Goal: Task Accomplishment & Management: Manage account settings

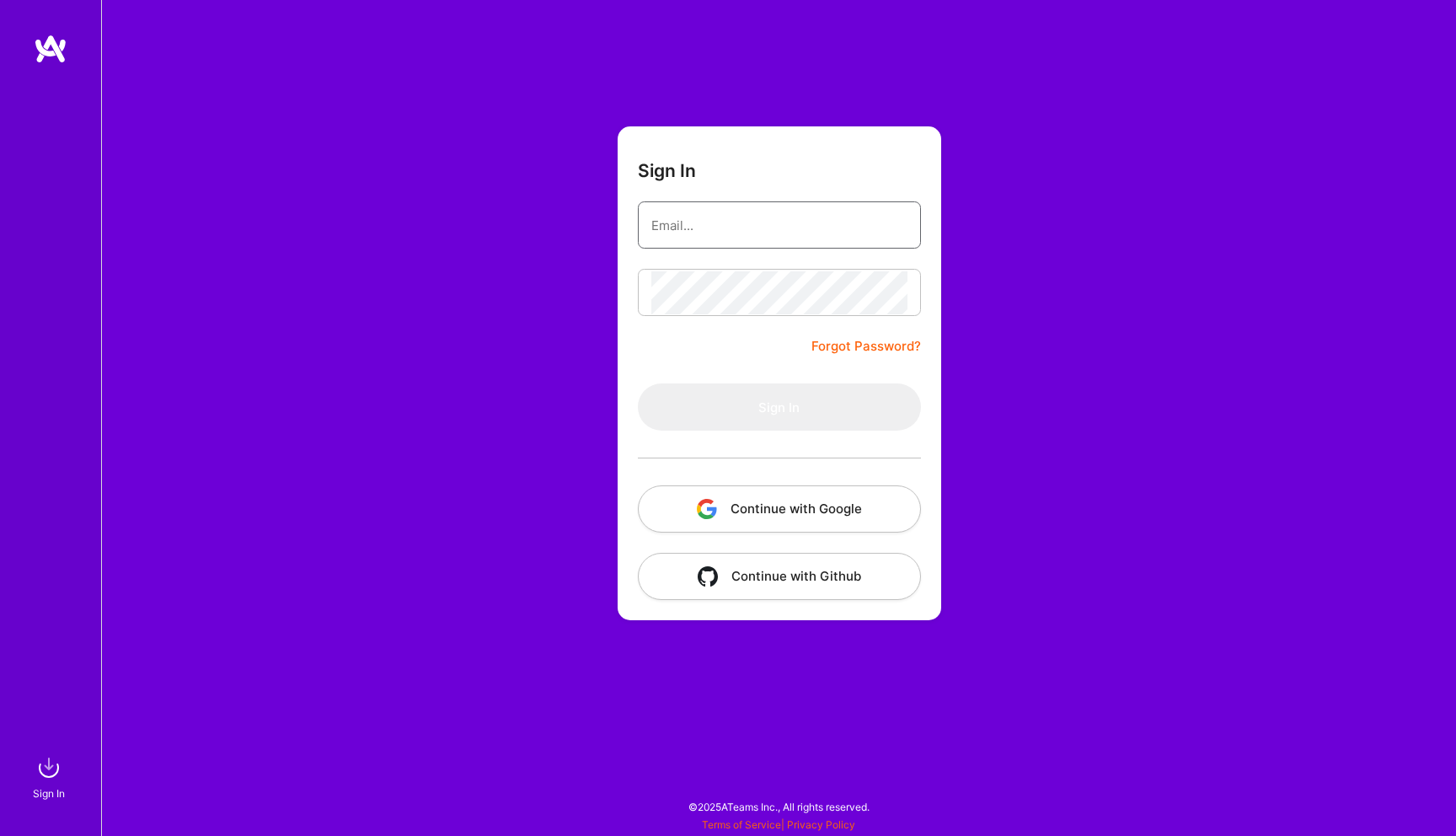
click at [688, 232] on input "email" at bounding box center [778, 225] width 256 height 43
type input "[EMAIL_ADDRESS][DOMAIN_NAME]"
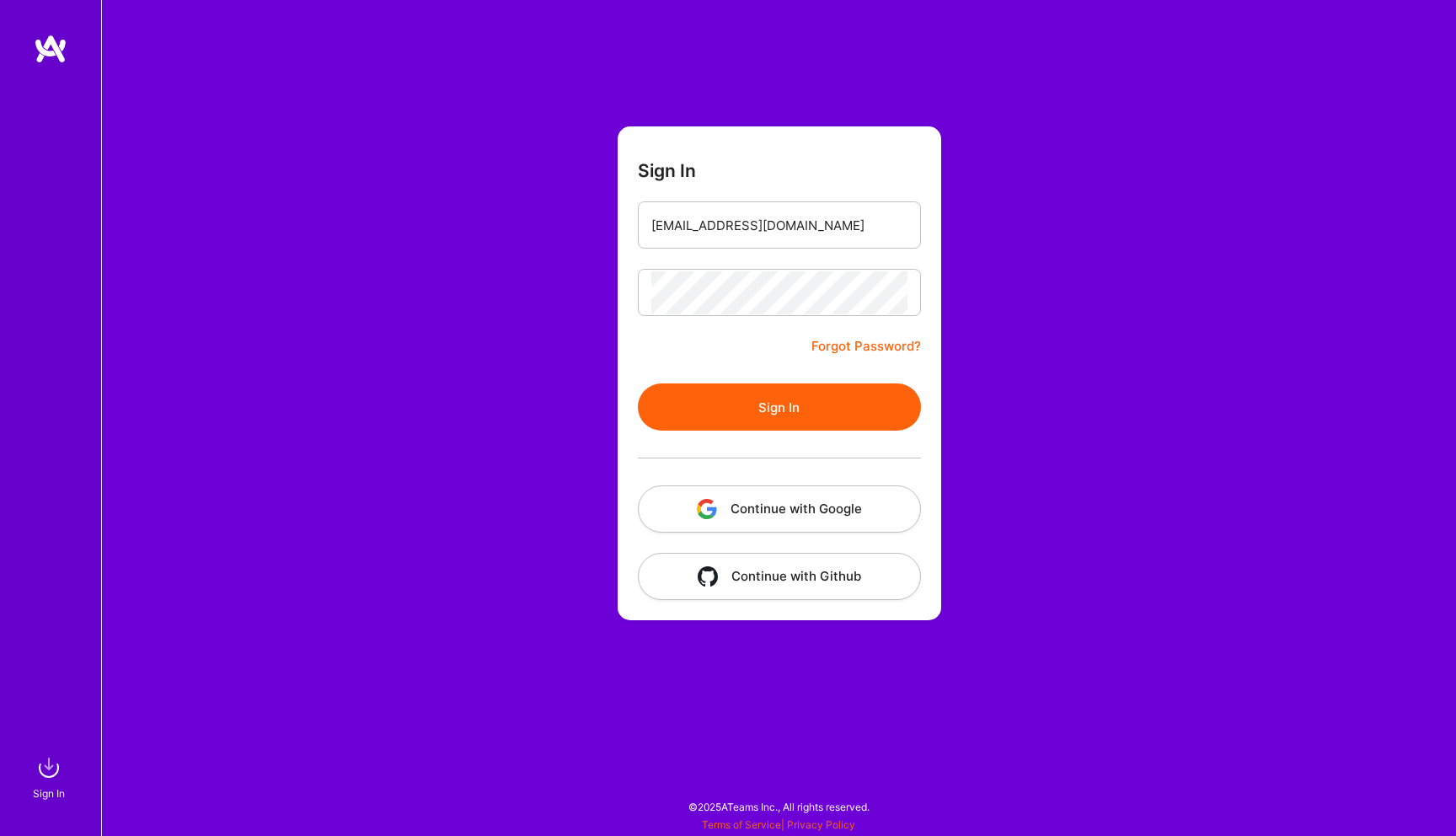
click at [743, 401] on button "Sign In" at bounding box center [779, 406] width 283 height 47
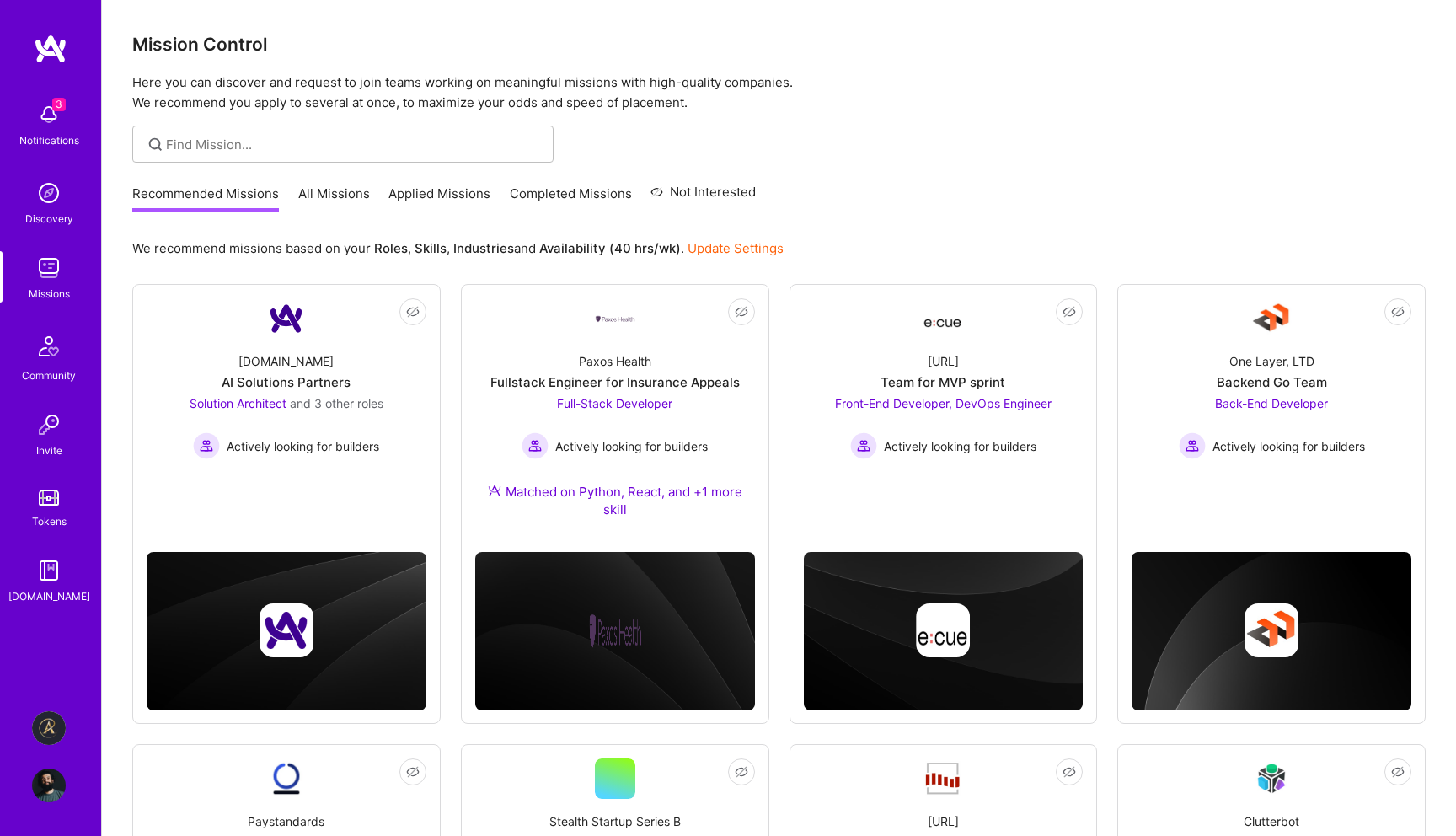
click at [55, 727] on img at bounding box center [49, 728] width 34 height 34
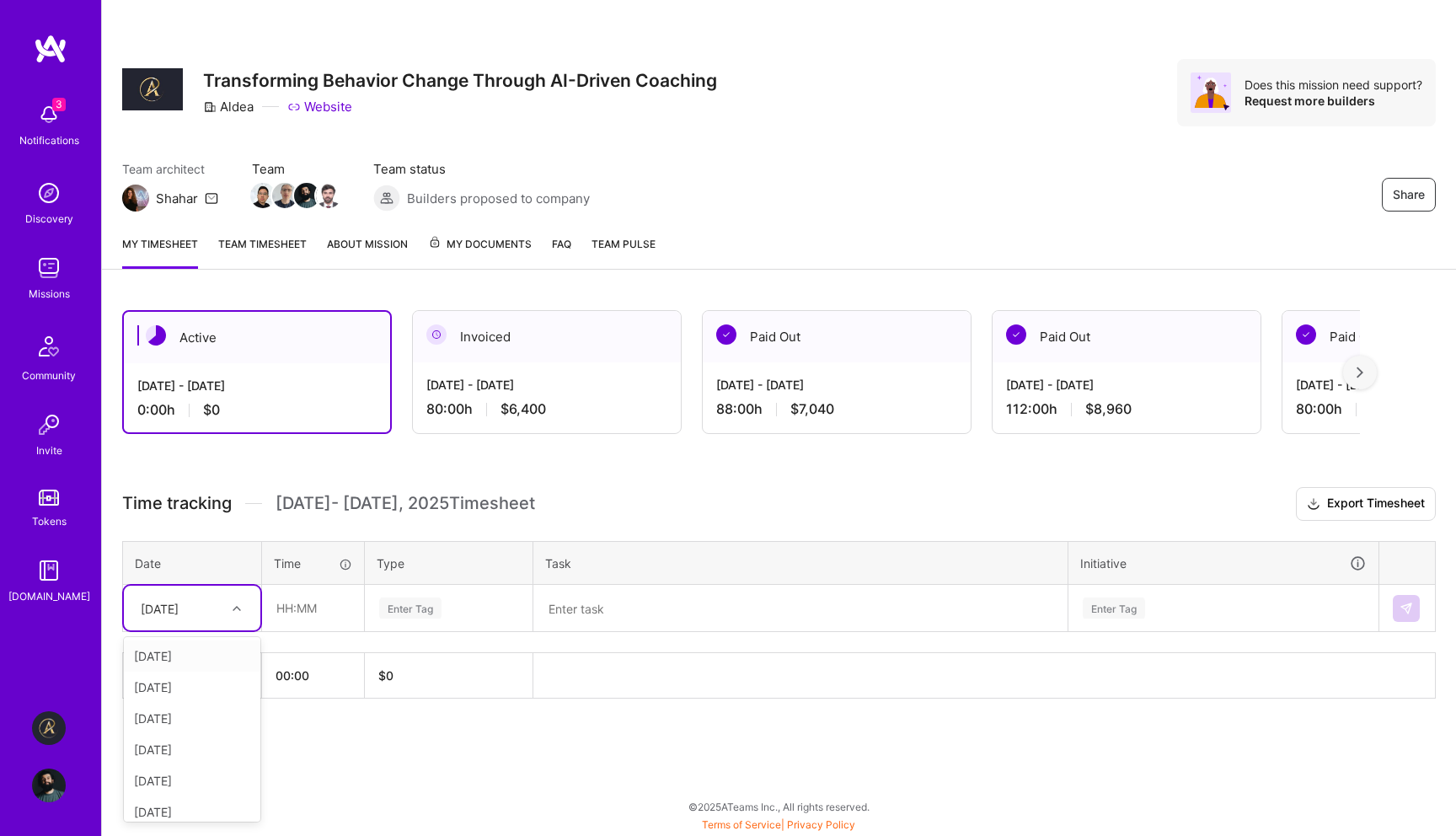
click at [224, 611] on div "[DATE]" at bounding box center [179, 608] width 94 height 28
click at [326, 614] on input "text" at bounding box center [312, 607] width 101 height 45
type input "08:00"
click at [419, 612] on div "Enter Tag" at bounding box center [410, 608] width 63 height 26
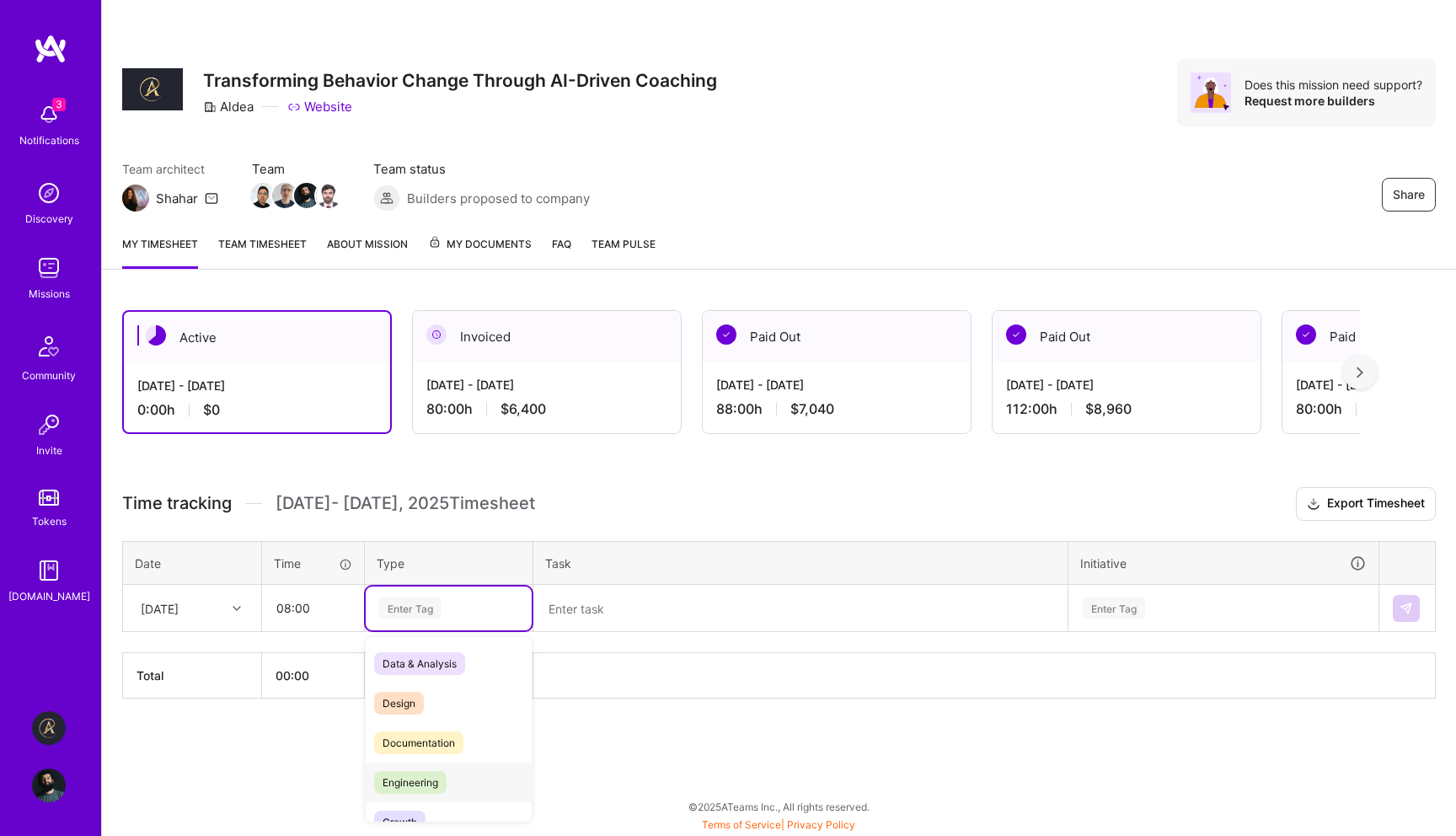
drag, startPoint x: 440, startPoint y: 802, endPoint x: 446, endPoint y: 781, distance: 21.8
click at [446, 781] on span "Engineering" at bounding box center [410, 782] width 73 height 23
click at [652, 612] on textarea at bounding box center [800, 608] width 530 height 44
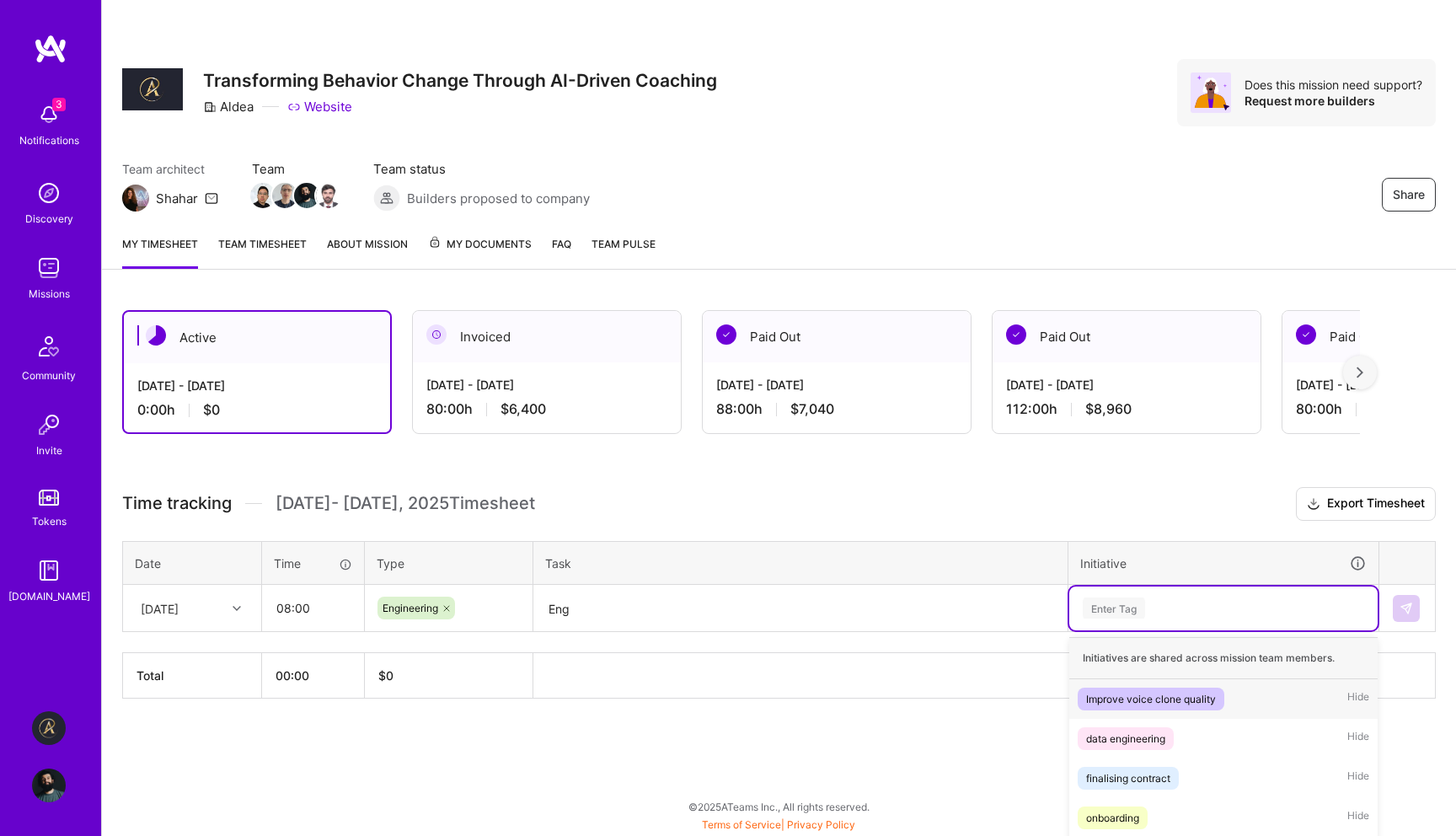
click at [1124, 608] on div "option Improve voice clone quality focused, 1 of 10. 10 results available. Use …" at bounding box center [1223, 608] width 309 height 44
click at [852, 458] on div "Active [DATE] - [DATE] 0:00 h $0 Invoiced [DATE] - [DATE] 80:00 h $6,400 Paid O…" at bounding box center [778, 535] width 1353 height 492
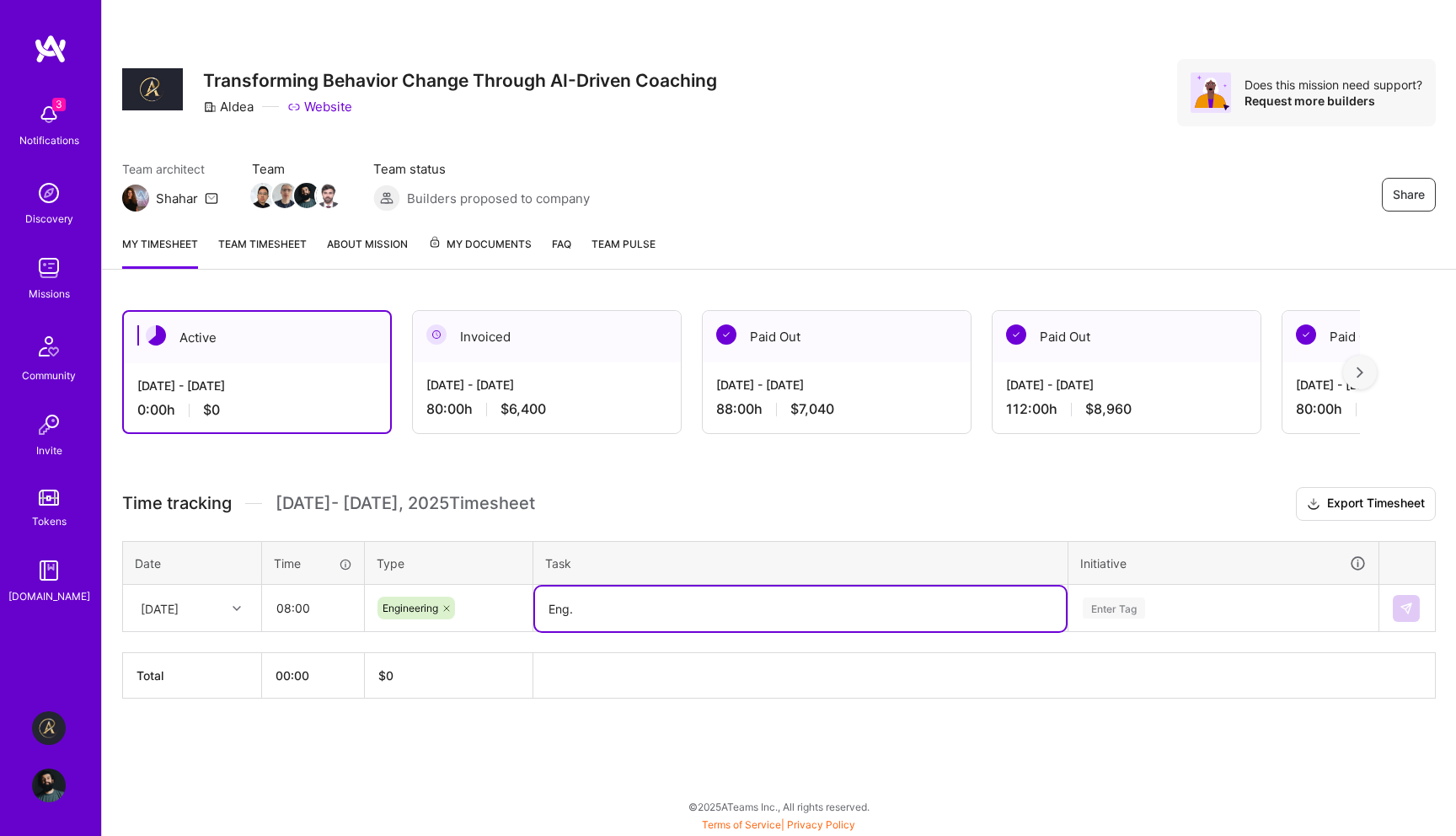
type textarea "Eng."
click at [1149, 604] on div "Enter Tag" at bounding box center [1223, 608] width 309 height 44
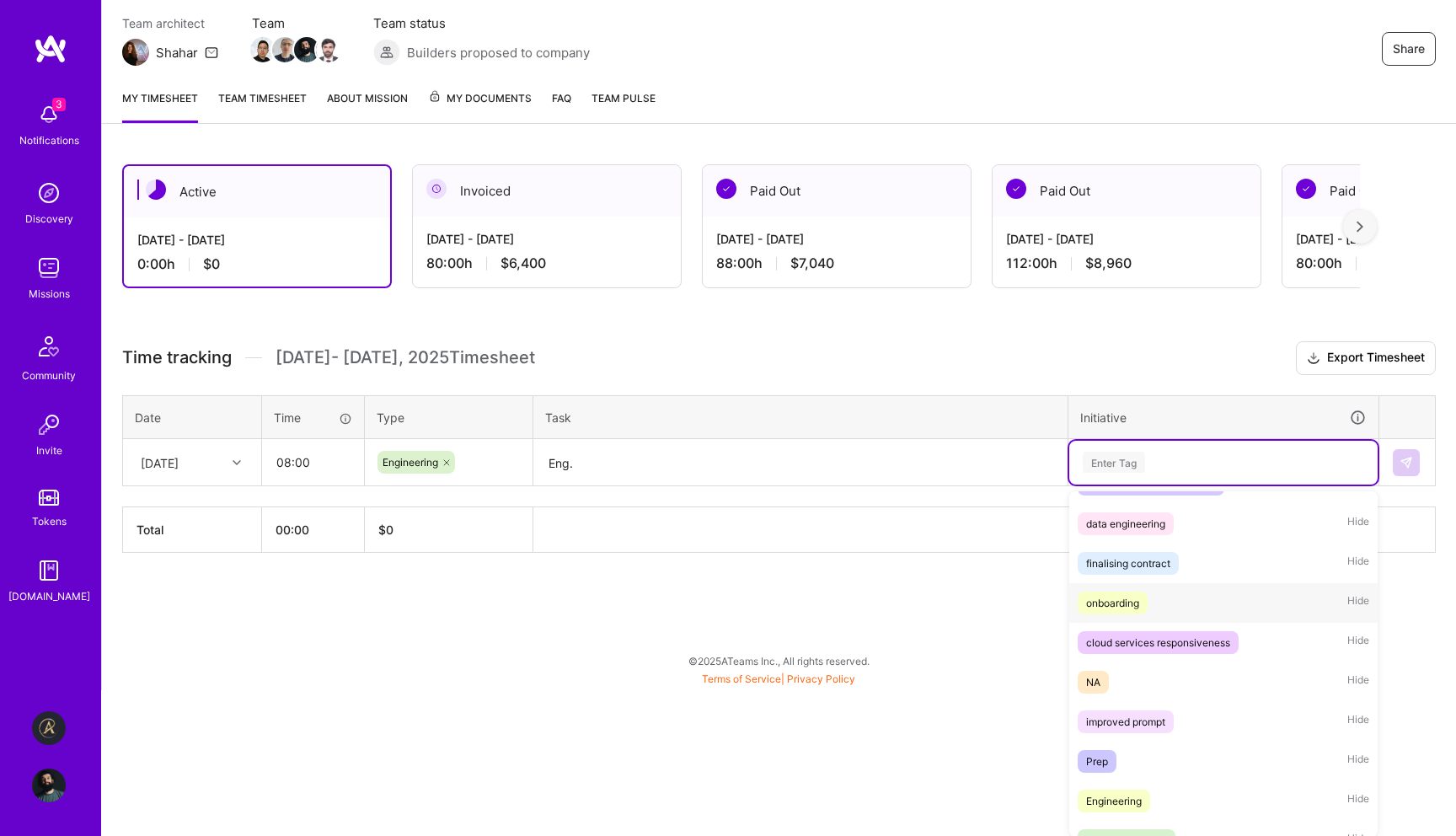
scroll to position [93, 0]
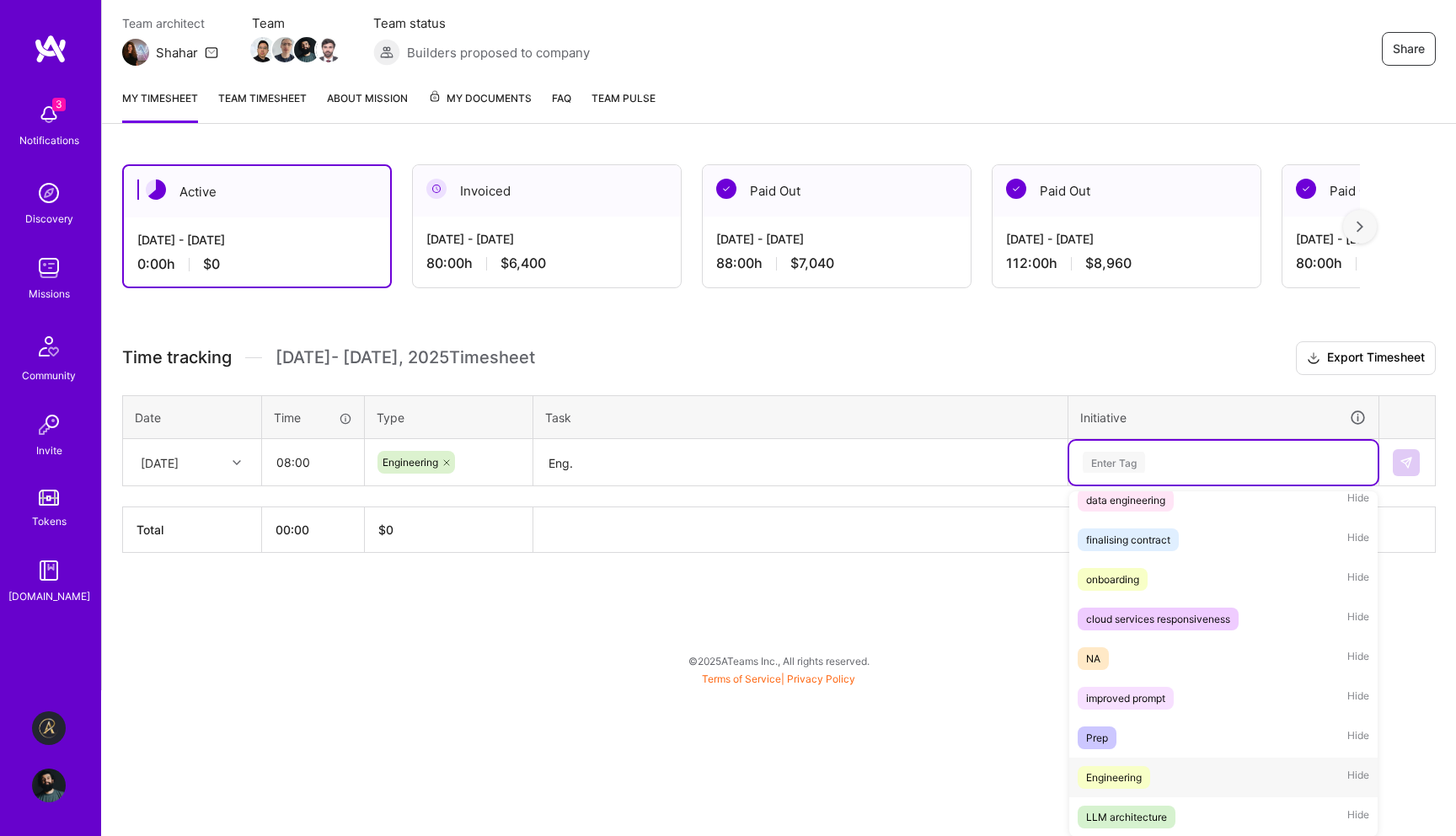
click at [1128, 770] on div "Engineering" at bounding box center [1114, 777] width 56 height 18
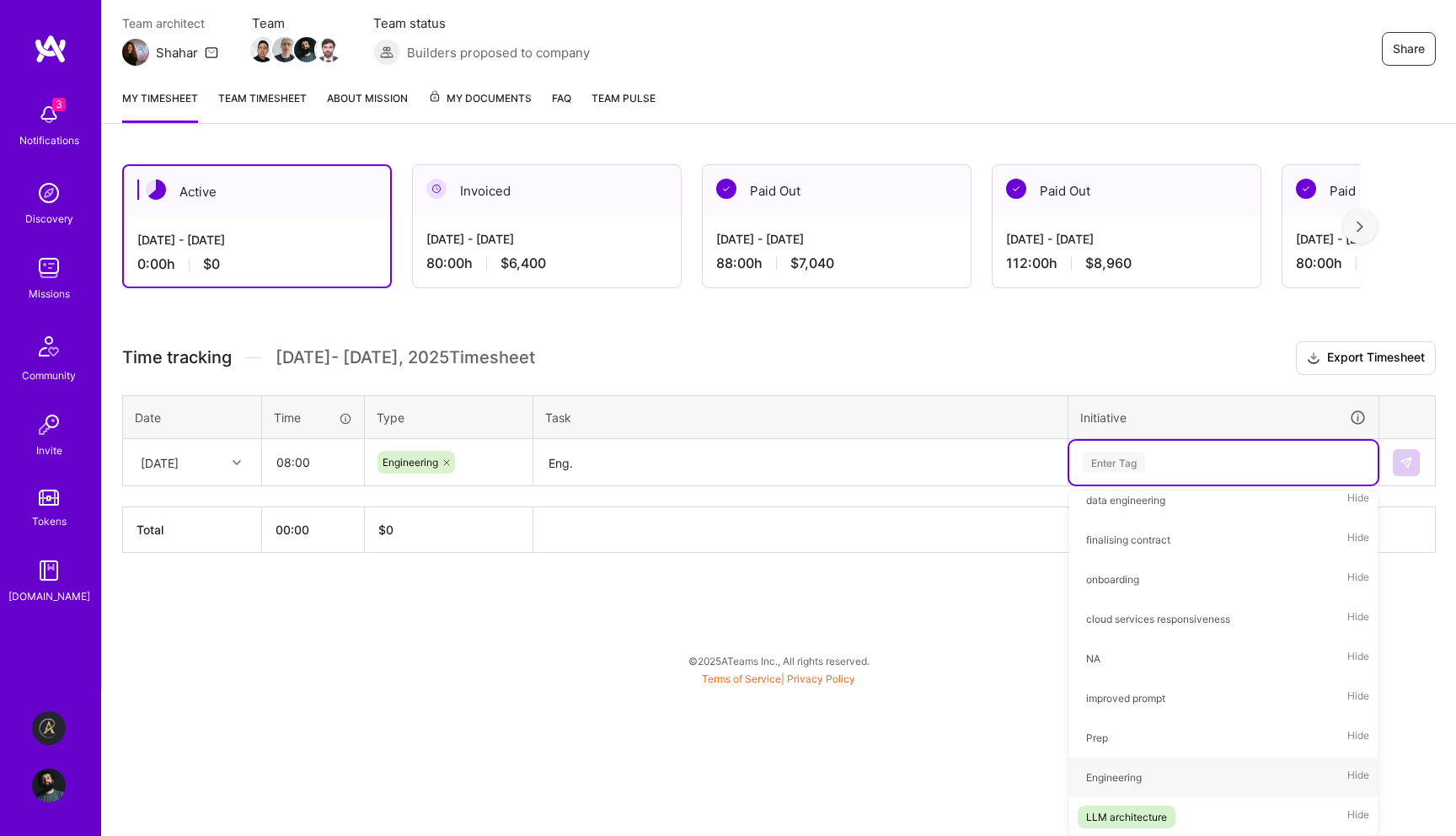
scroll to position [0, 0]
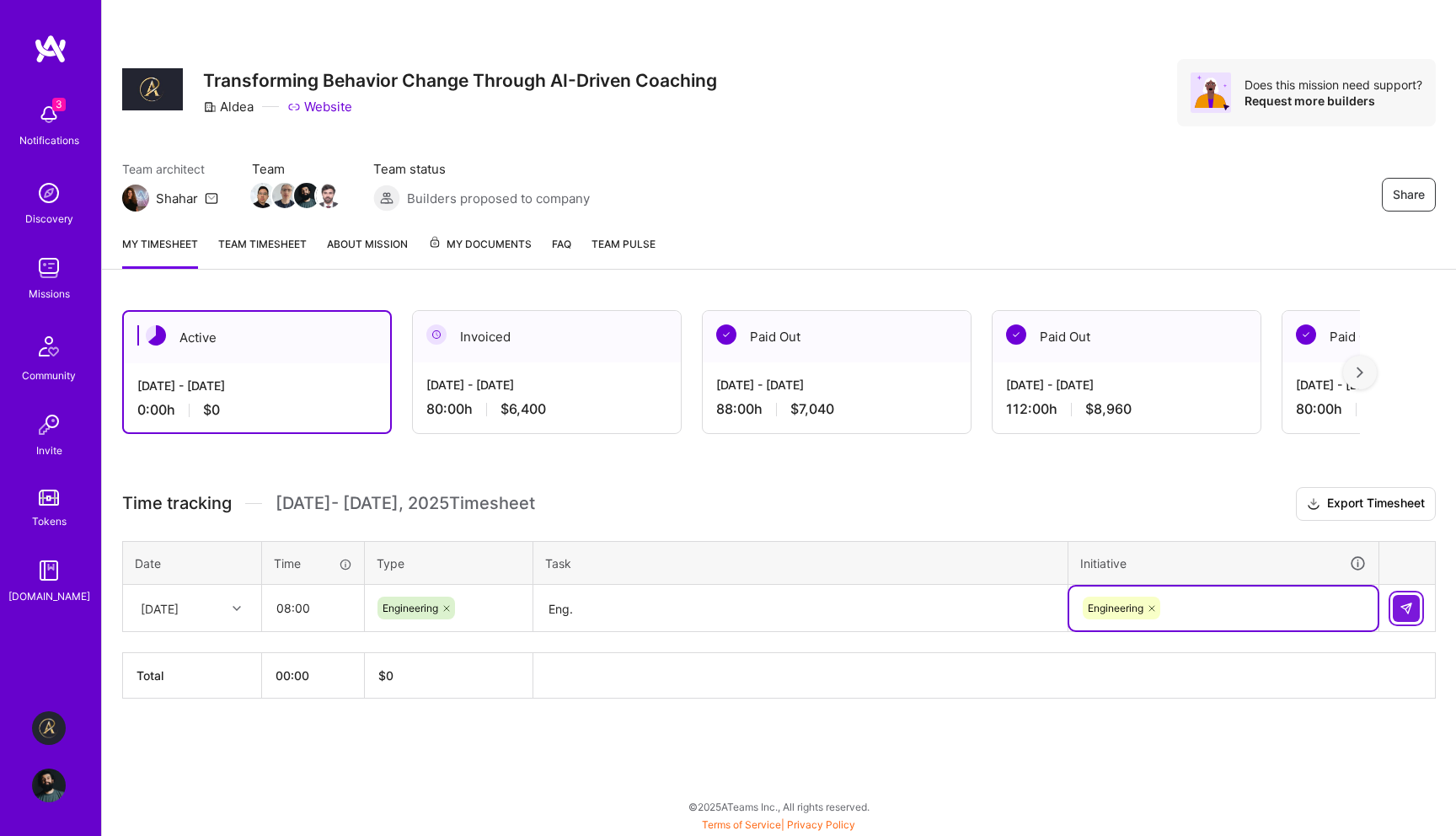
click at [1411, 601] on img at bounding box center [1406, 608] width 14 height 14
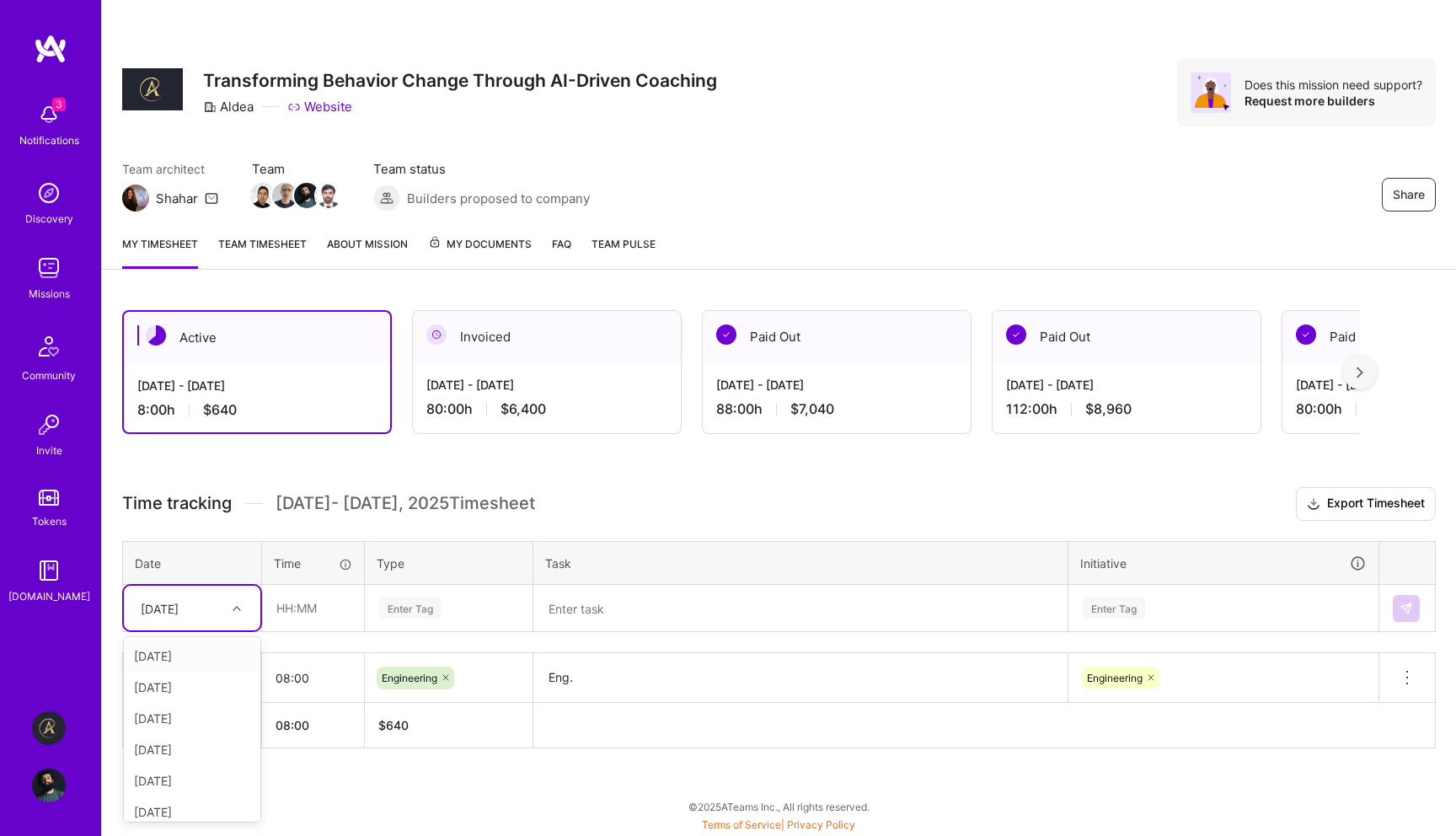
click at [168, 605] on div "[DATE]" at bounding box center [159, 608] width 38 height 18
click at [199, 740] on div "[DATE]" at bounding box center [191, 739] width 136 height 31
click at [335, 615] on input "text" at bounding box center [312, 607] width 101 height 45
type input "08:00"
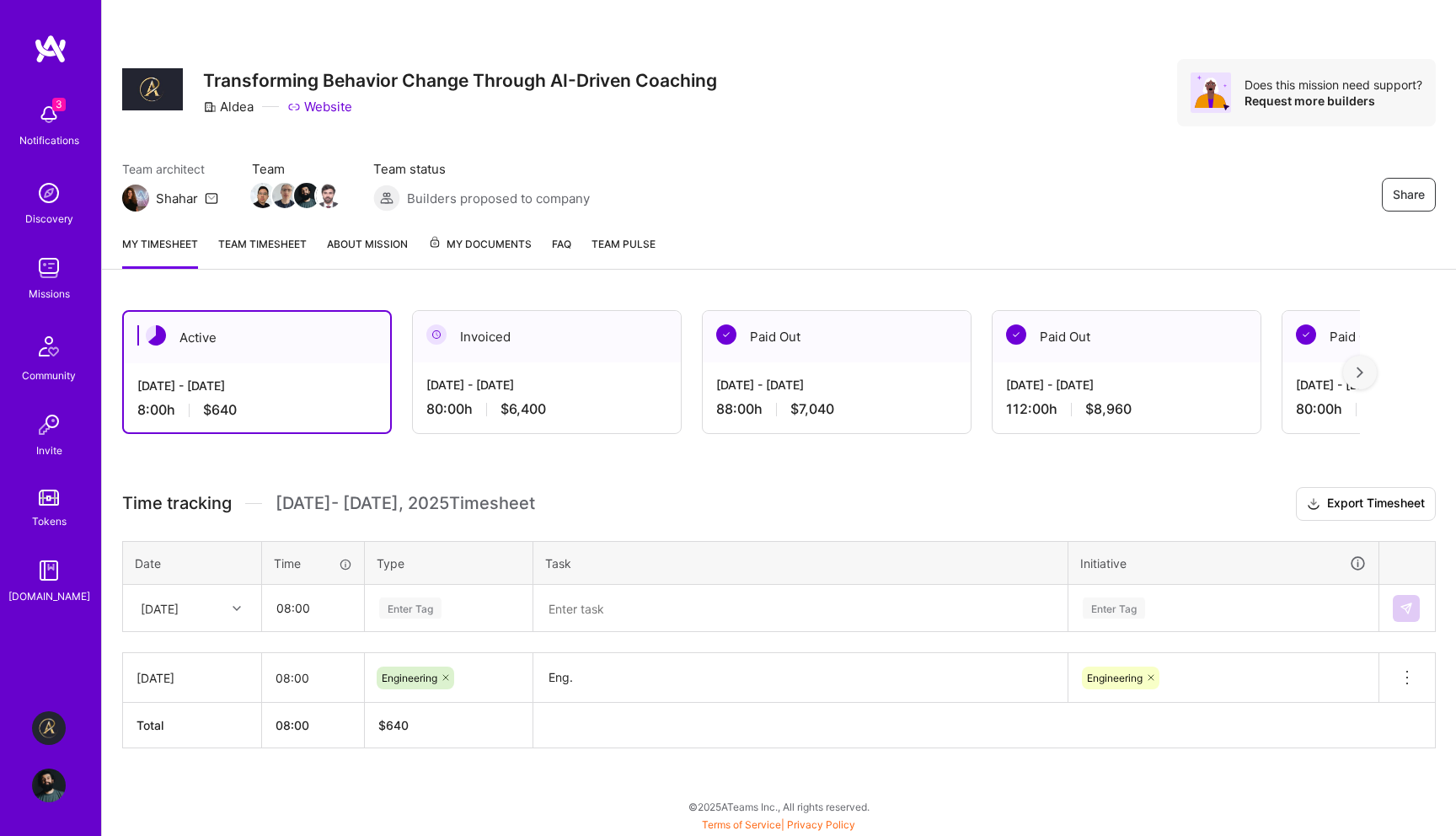
click at [426, 613] on div "Enter Tag" at bounding box center [410, 608] width 63 height 26
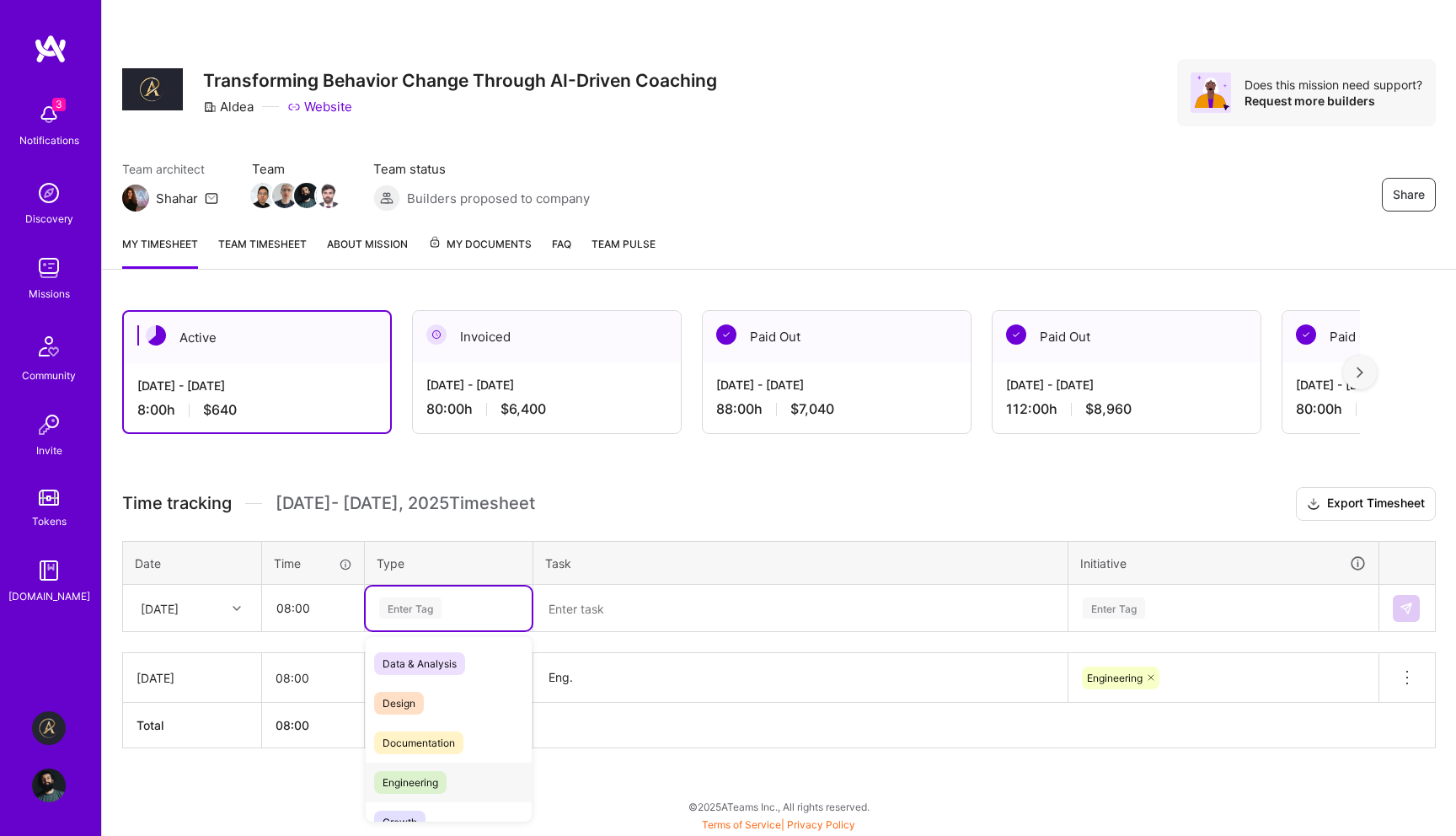
click at [426, 783] on span "Engineering" at bounding box center [410, 782] width 73 height 23
click at [621, 601] on textarea at bounding box center [800, 608] width 530 height 45
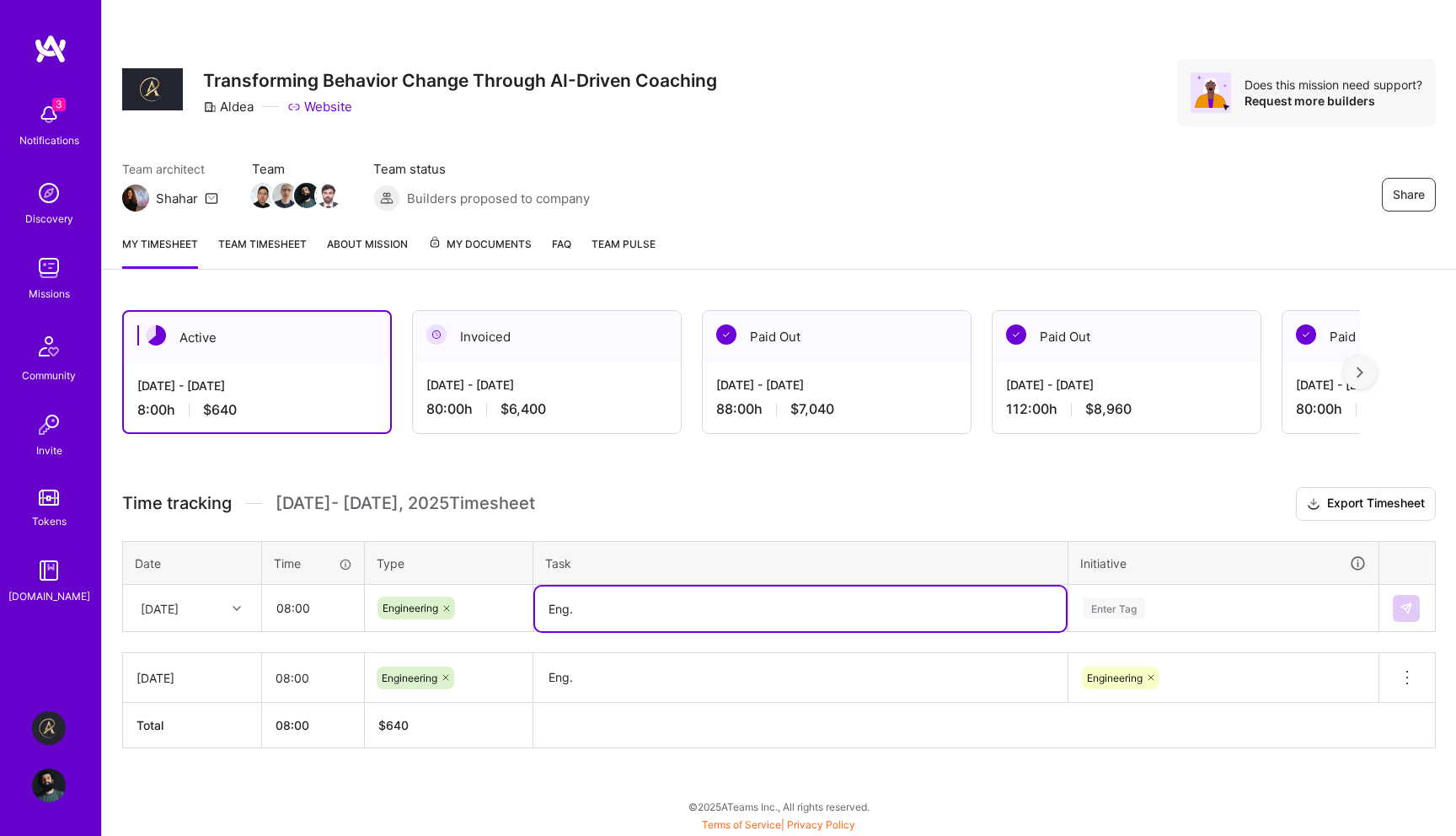
type textarea "Eng."
click at [1237, 608] on div "Enter Tag" at bounding box center [1223, 608] width 309 height 44
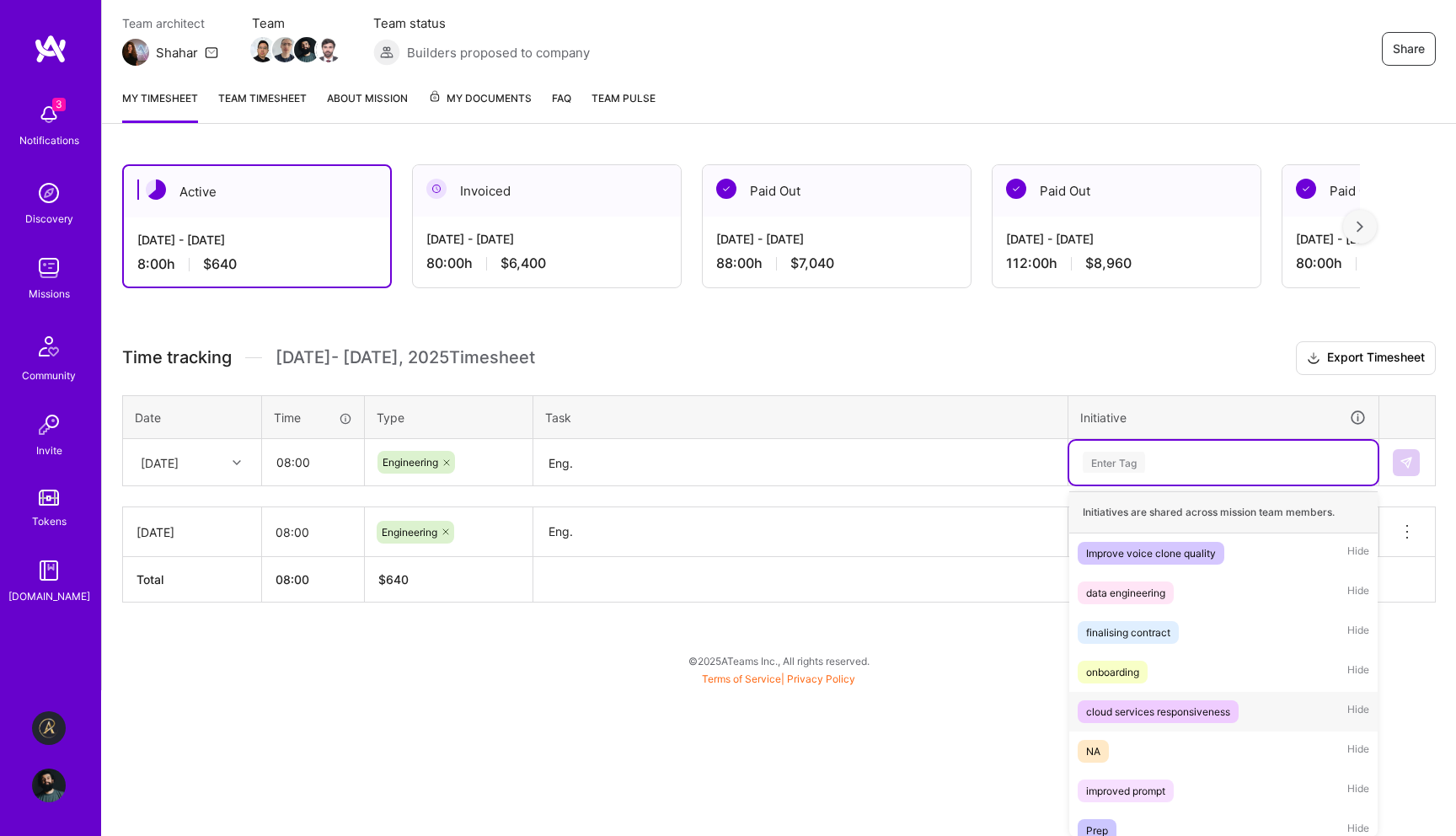
scroll to position [93, 0]
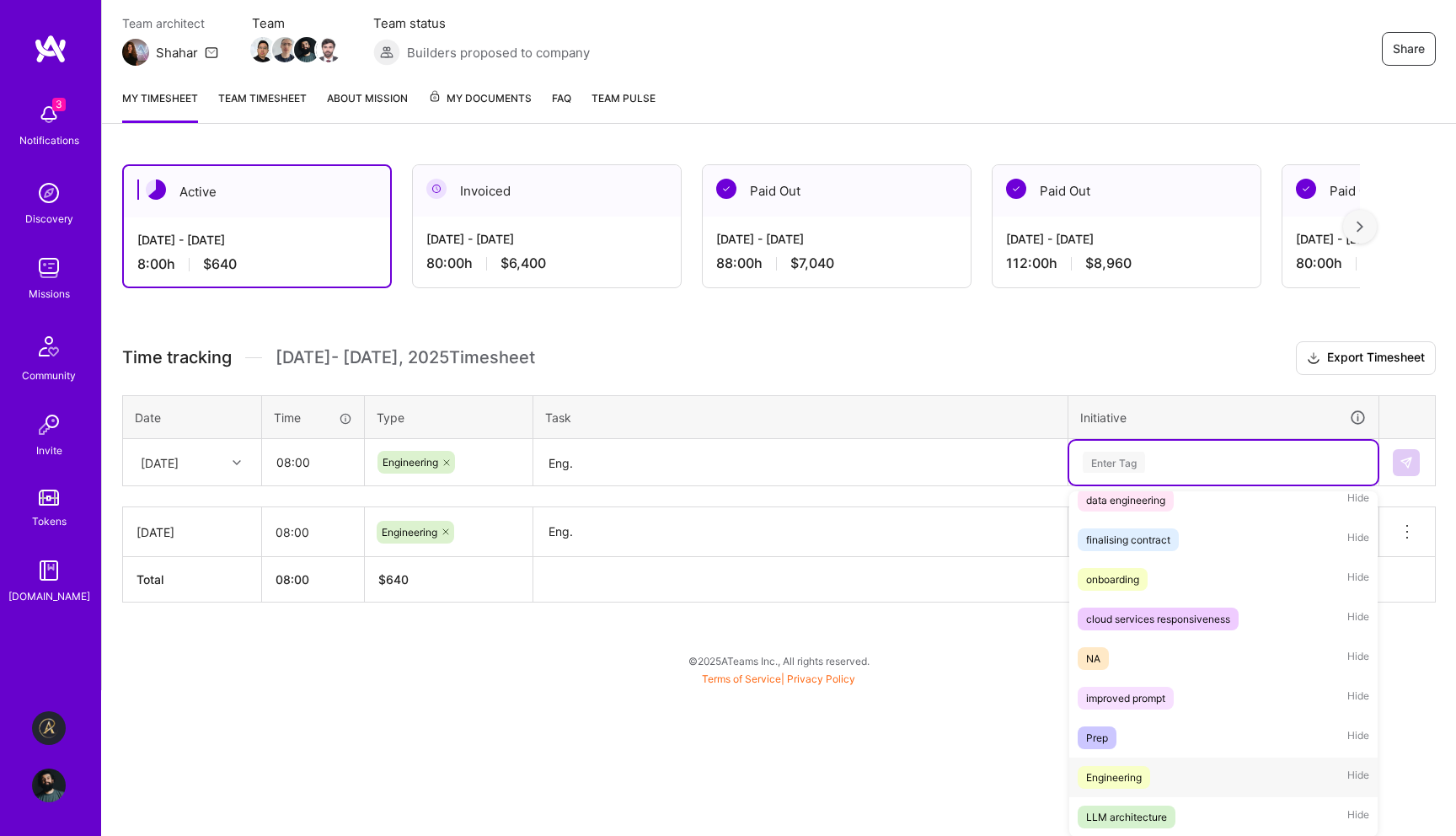
click at [1194, 757] on div "Engineering Hide" at bounding box center [1223, 777] width 309 height 40
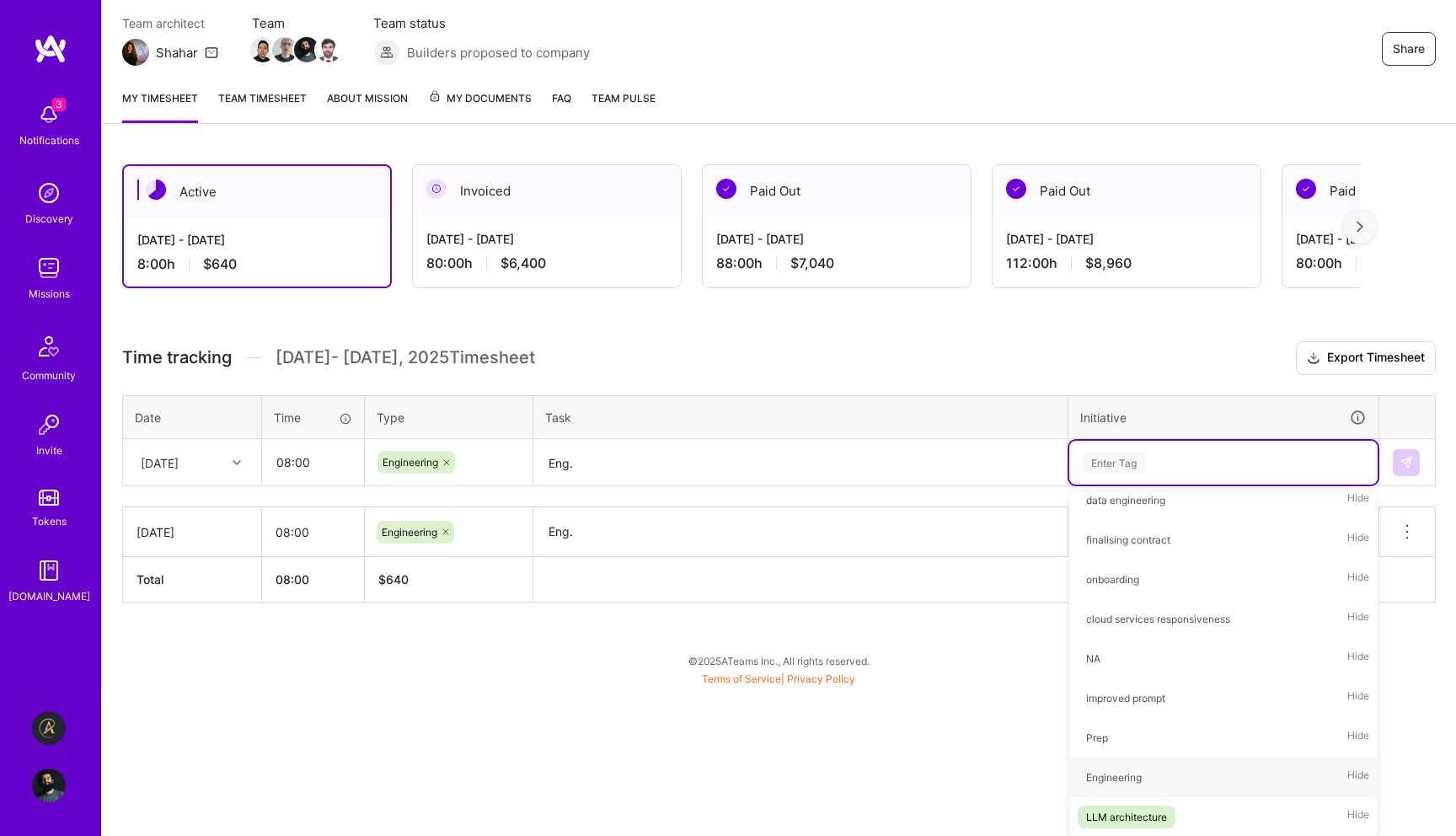
scroll to position [0, 0]
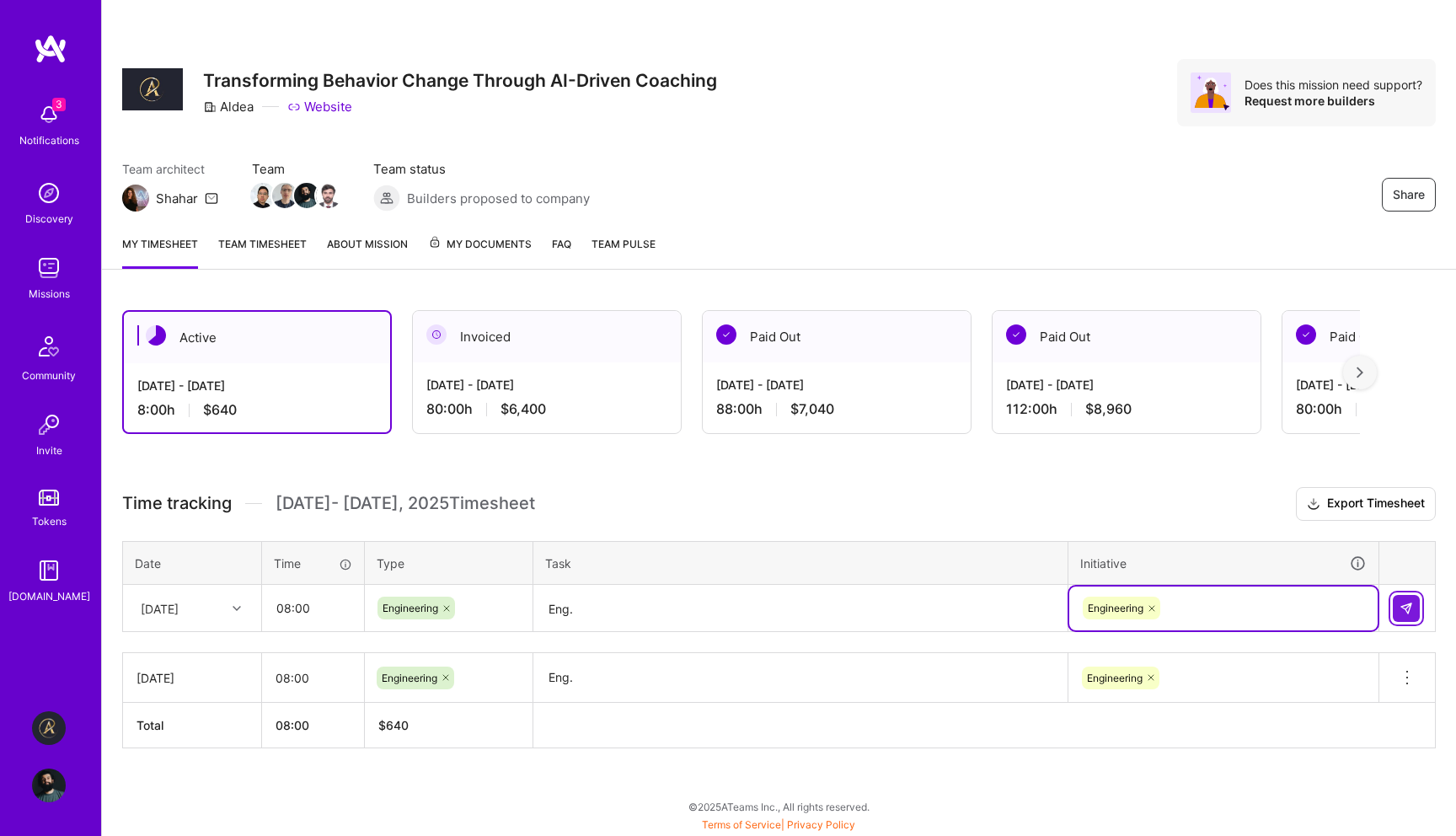
click at [1414, 600] on button at bounding box center [1405, 608] width 27 height 27
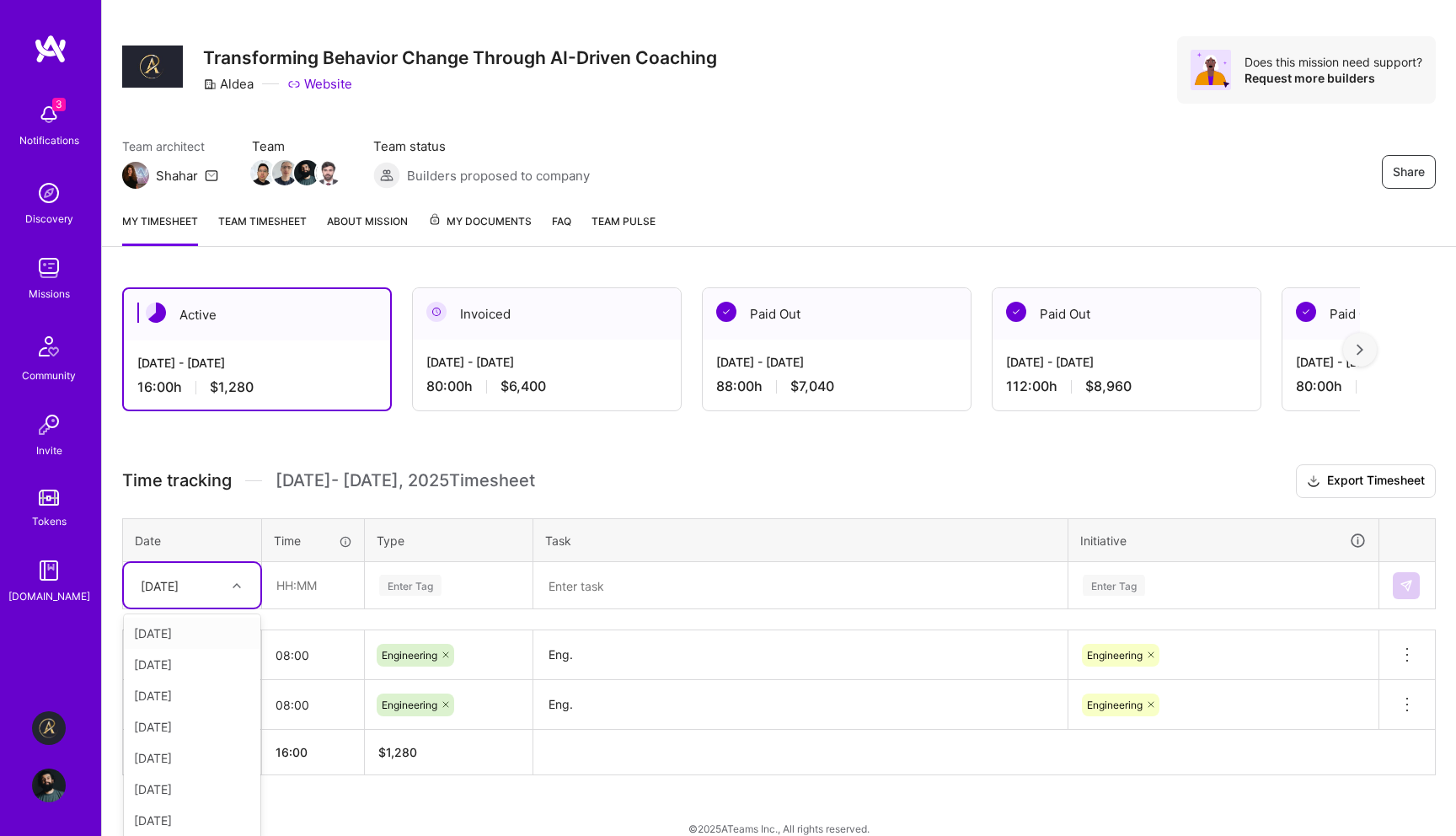
click at [159, 608] on td "option [DATE], selected. option [DATE] focused, 1 of 8. 7 results available. Us…" at bounding box center [193, 585] width 139 height 47
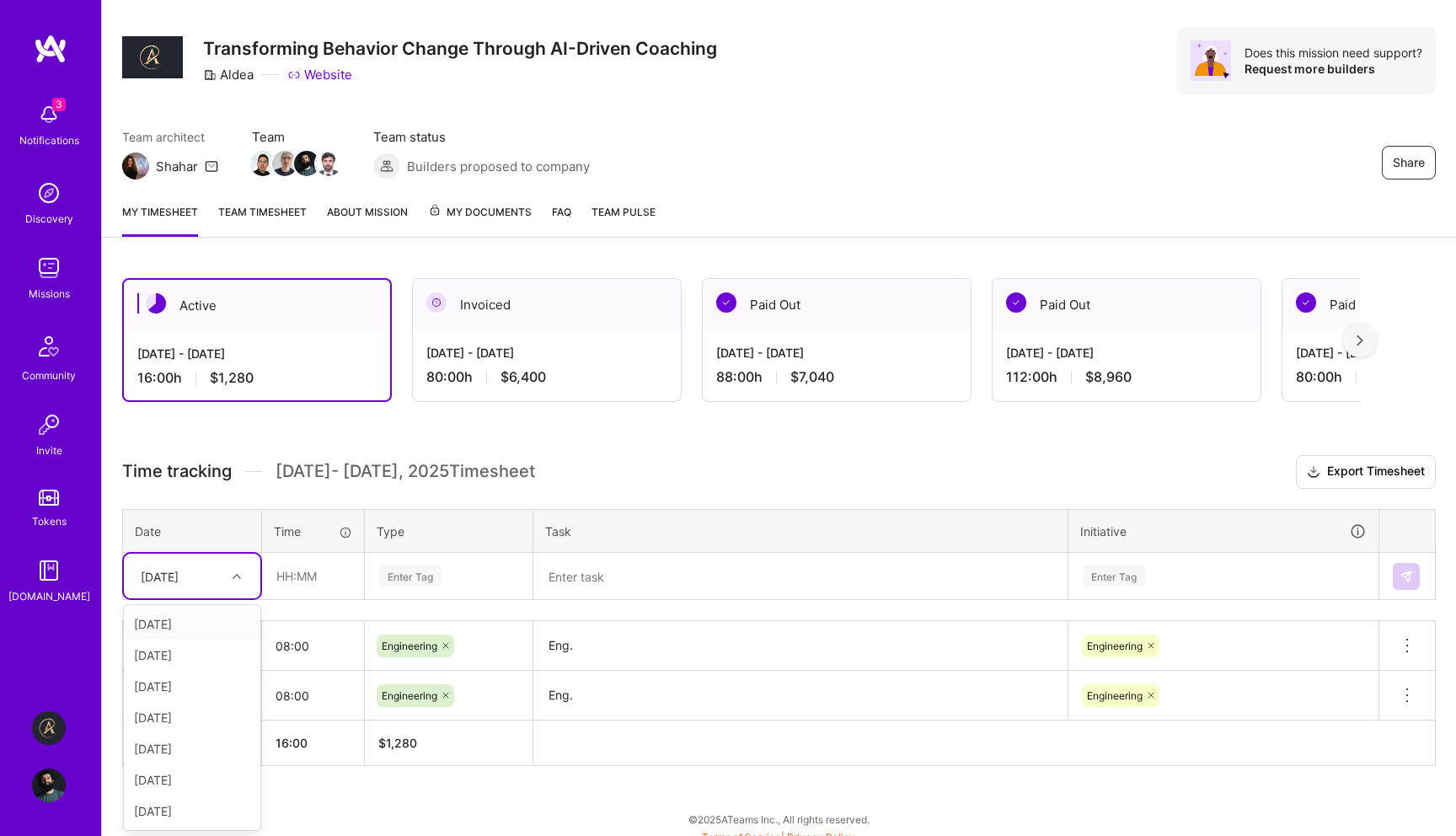
scroll to position [32, 0]
click at [205, 709] on div "[DATE]" at bounding box center [191, 717] width 136 height 31
click at [312, 576] on input "text" at bounding box center [312, 575] width 101 height 45
type input "08:00"
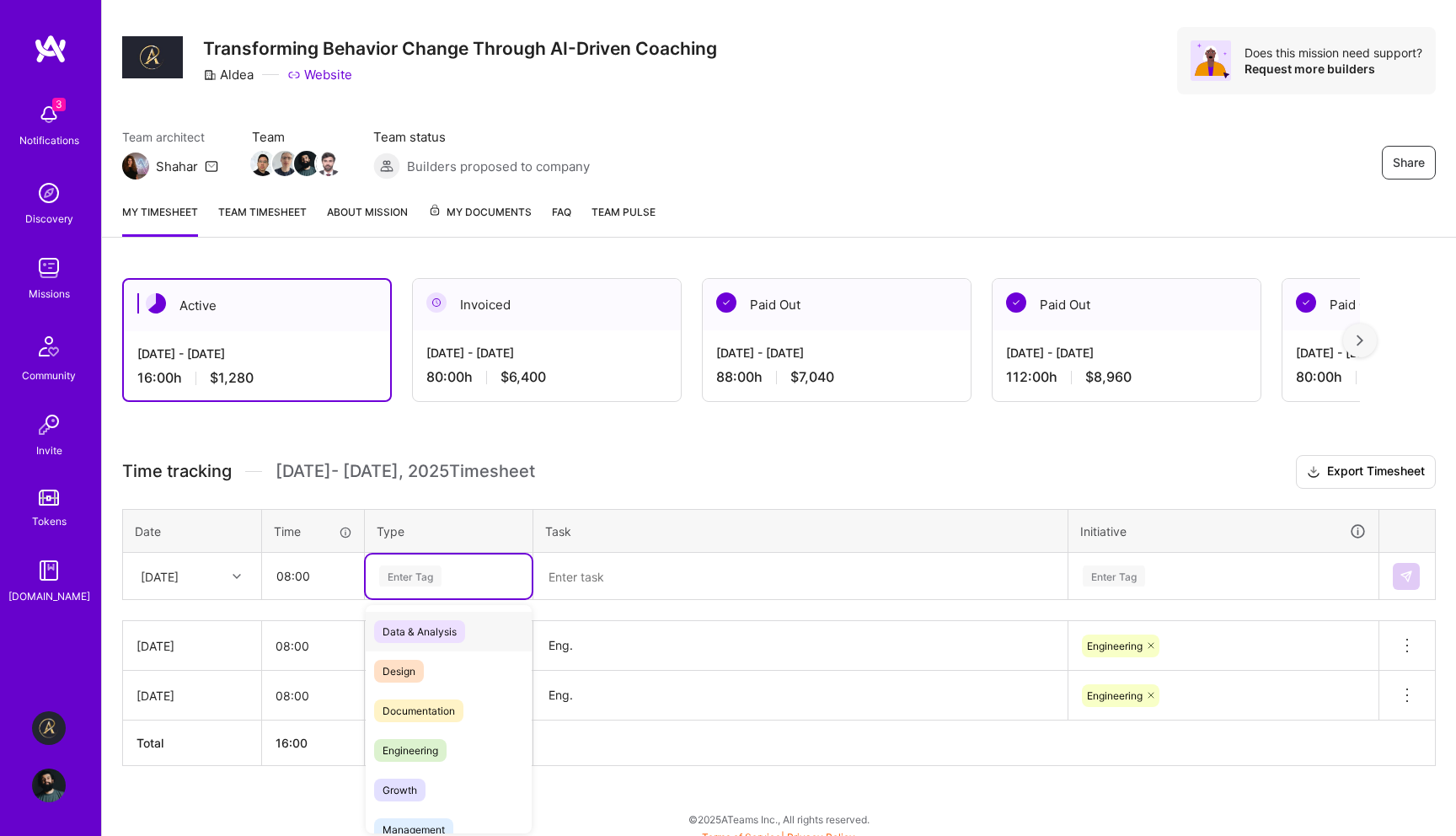
click at [446, 588] on div "Time tracking [DATE] - [DATE] Timesheet Export Timesheet Date Time Type Task In…" at bounding box center [779, 610] width 1314 height 311
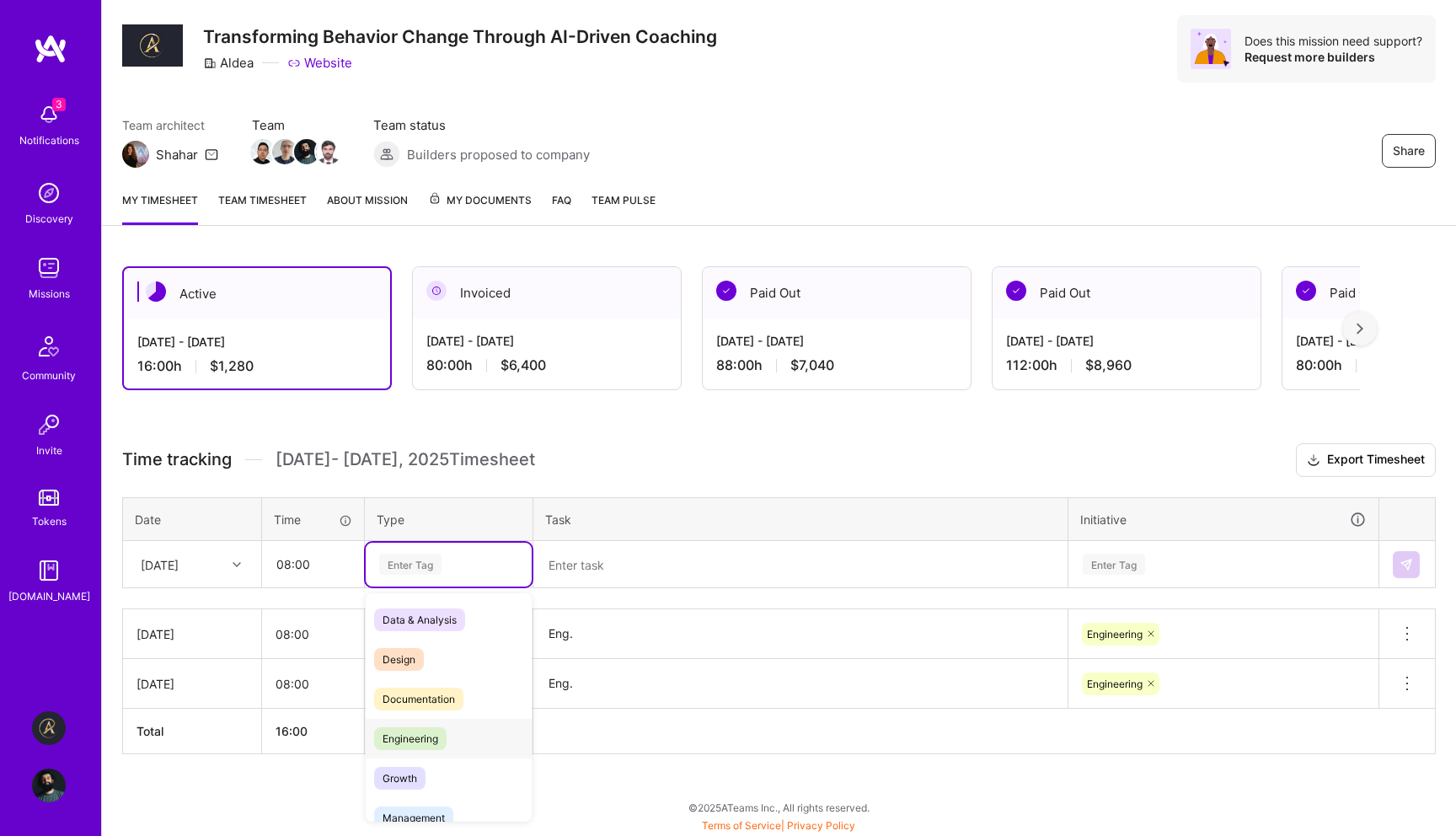
click at [432, 729] on span "Engineering" at bounding box center [410, 738] width 73 height 23
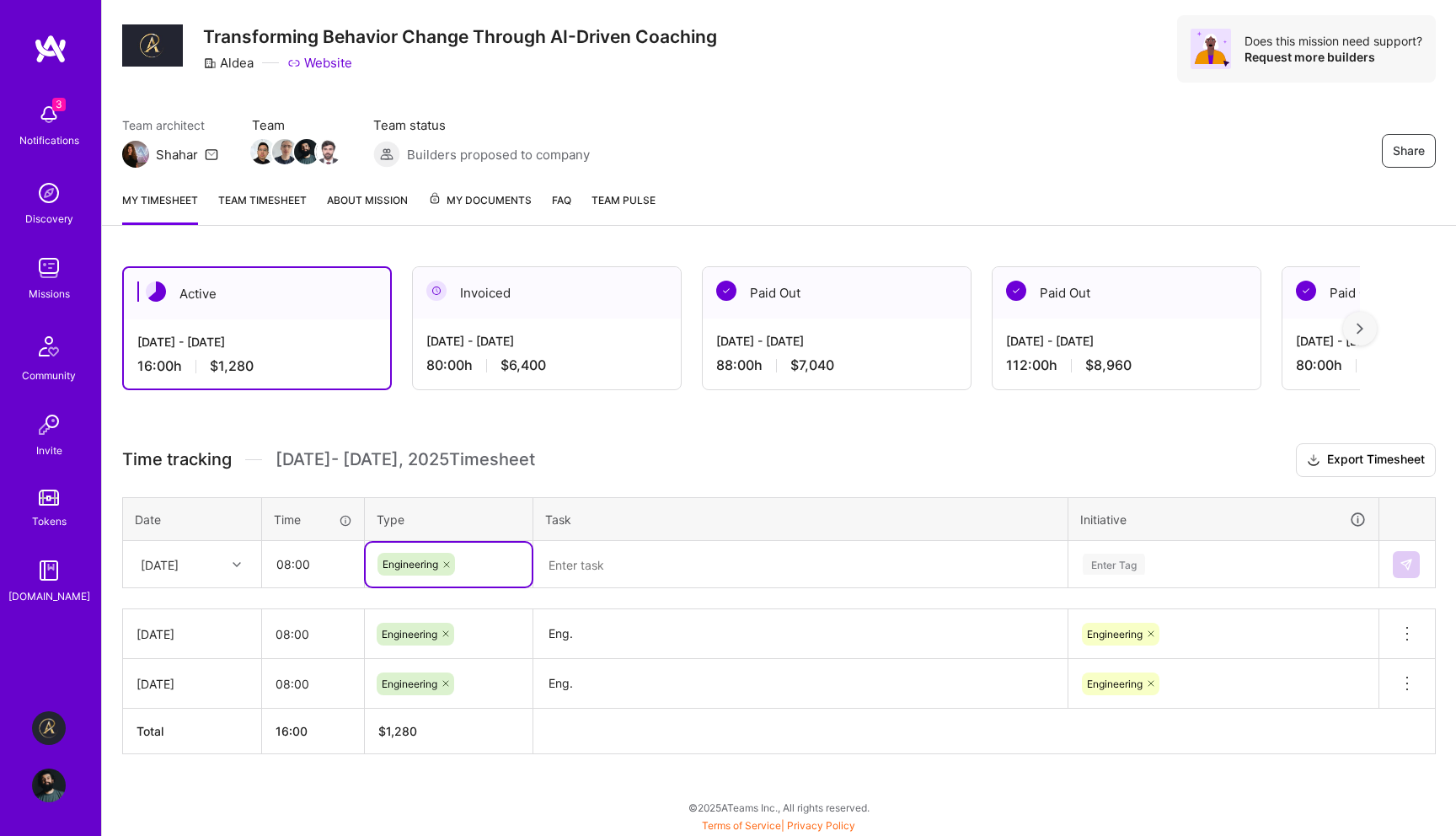
click at [615, 567] on textarea at bounding box center [800, 564] width 530 height 45
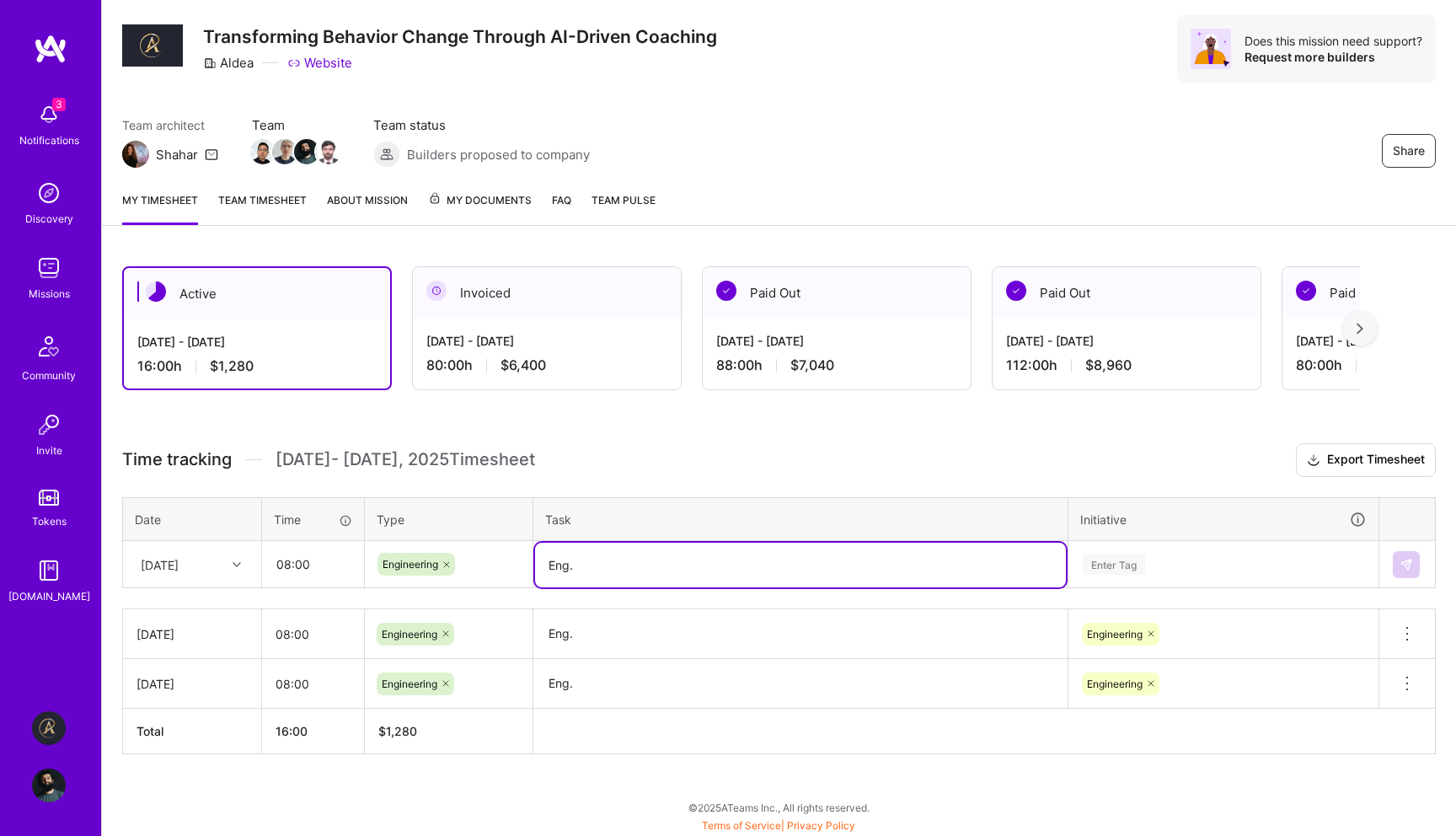
type textarea "Eng."
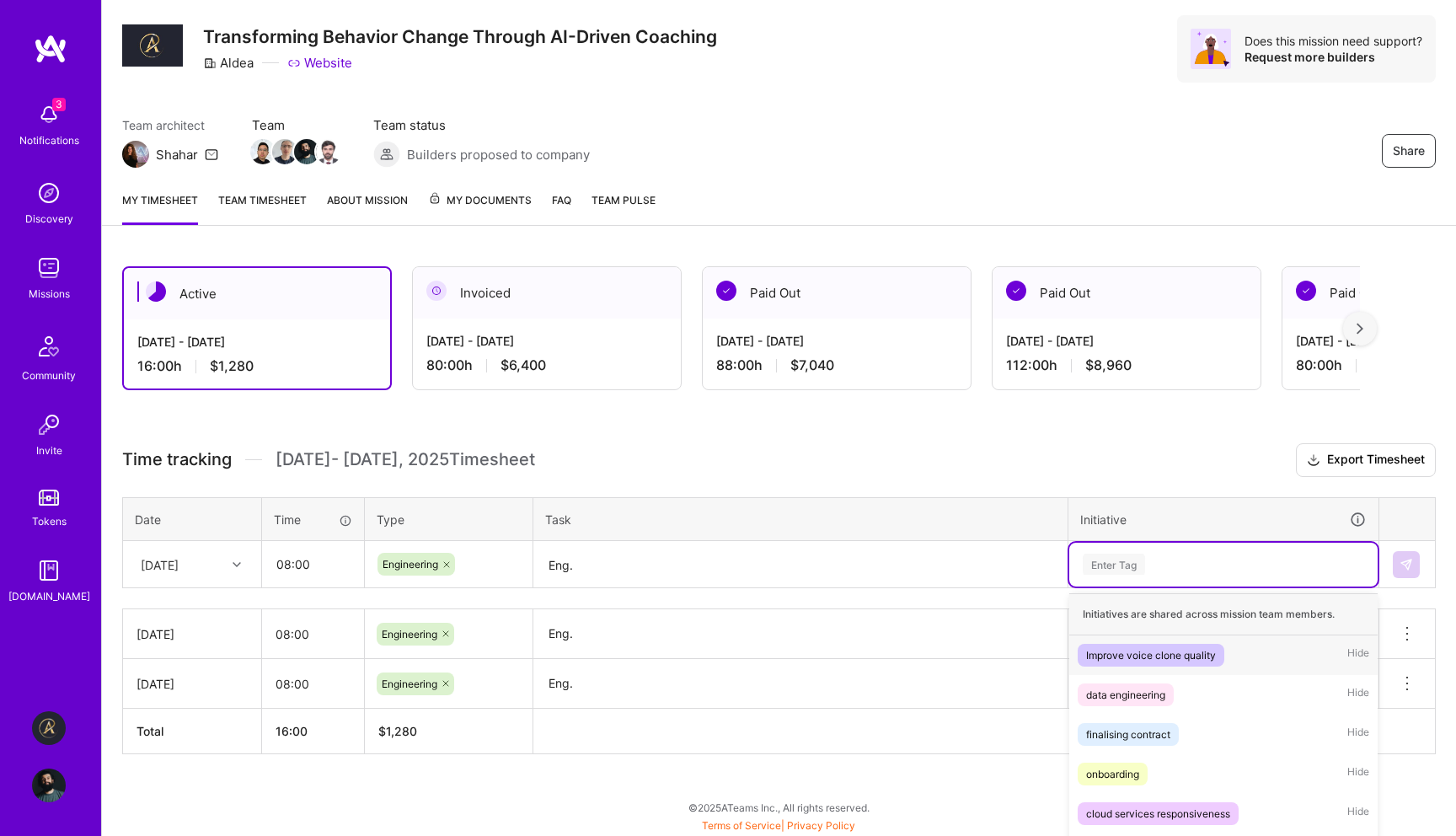
click at [1207, 555] on div "option Engineering, selected. option Improve voice clone quality focused, 1 of …" at bounding box center [1223, 564] width 309 height 44
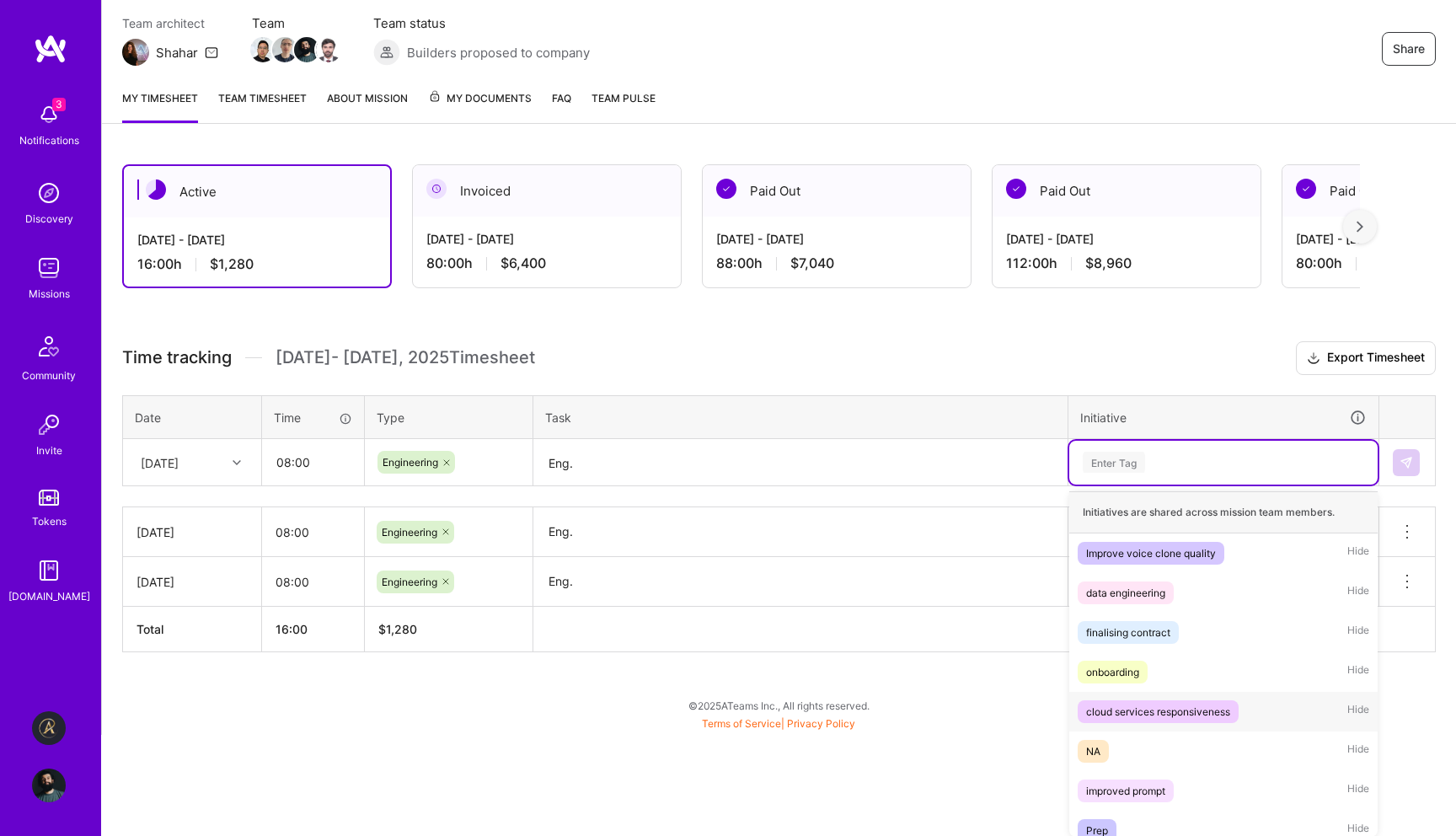
scroll to position [93, 0]
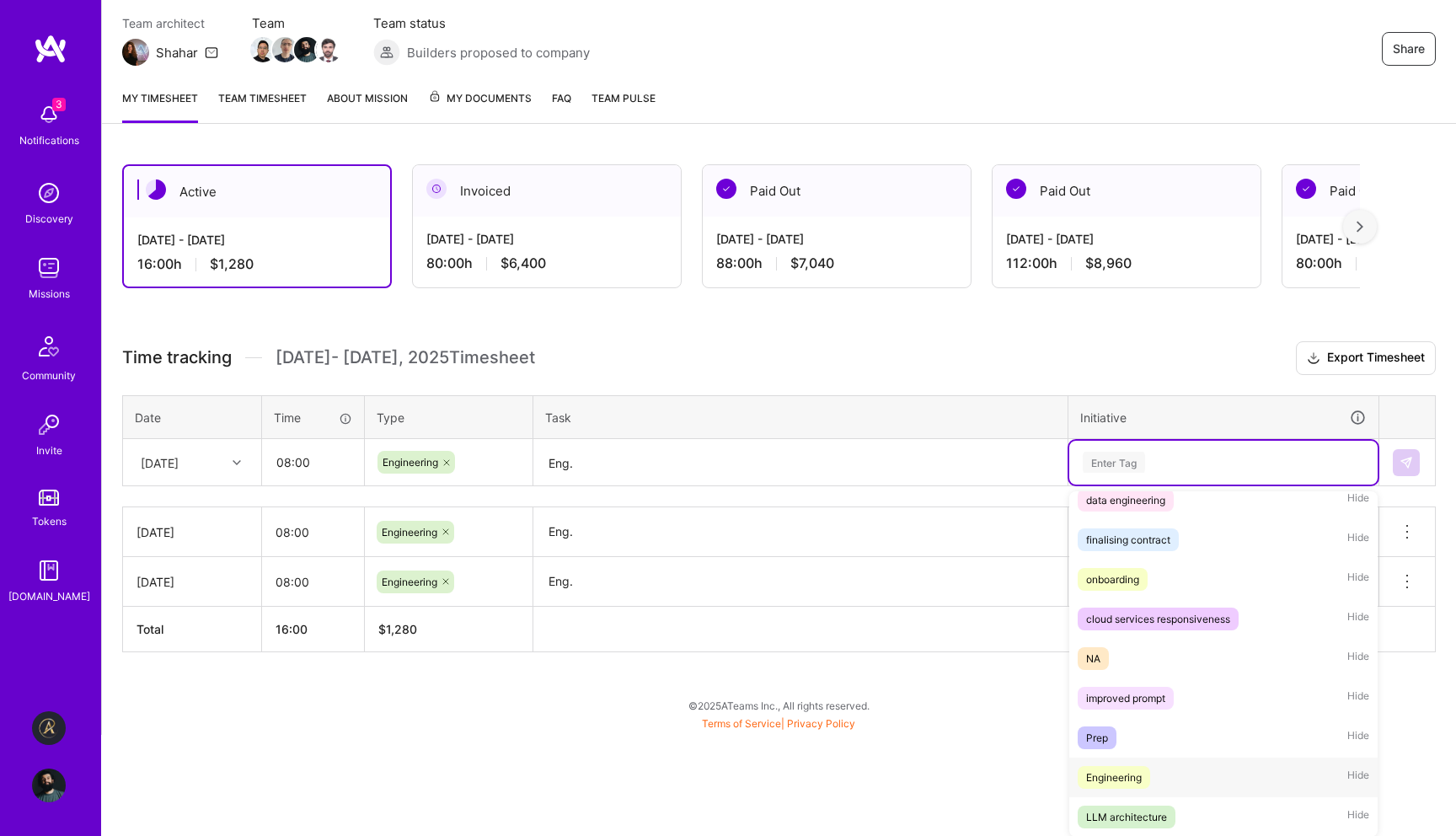
click at [1166, 771] on div "Engineering Hide" at bounding box center [1223, 777] width 309 height 40
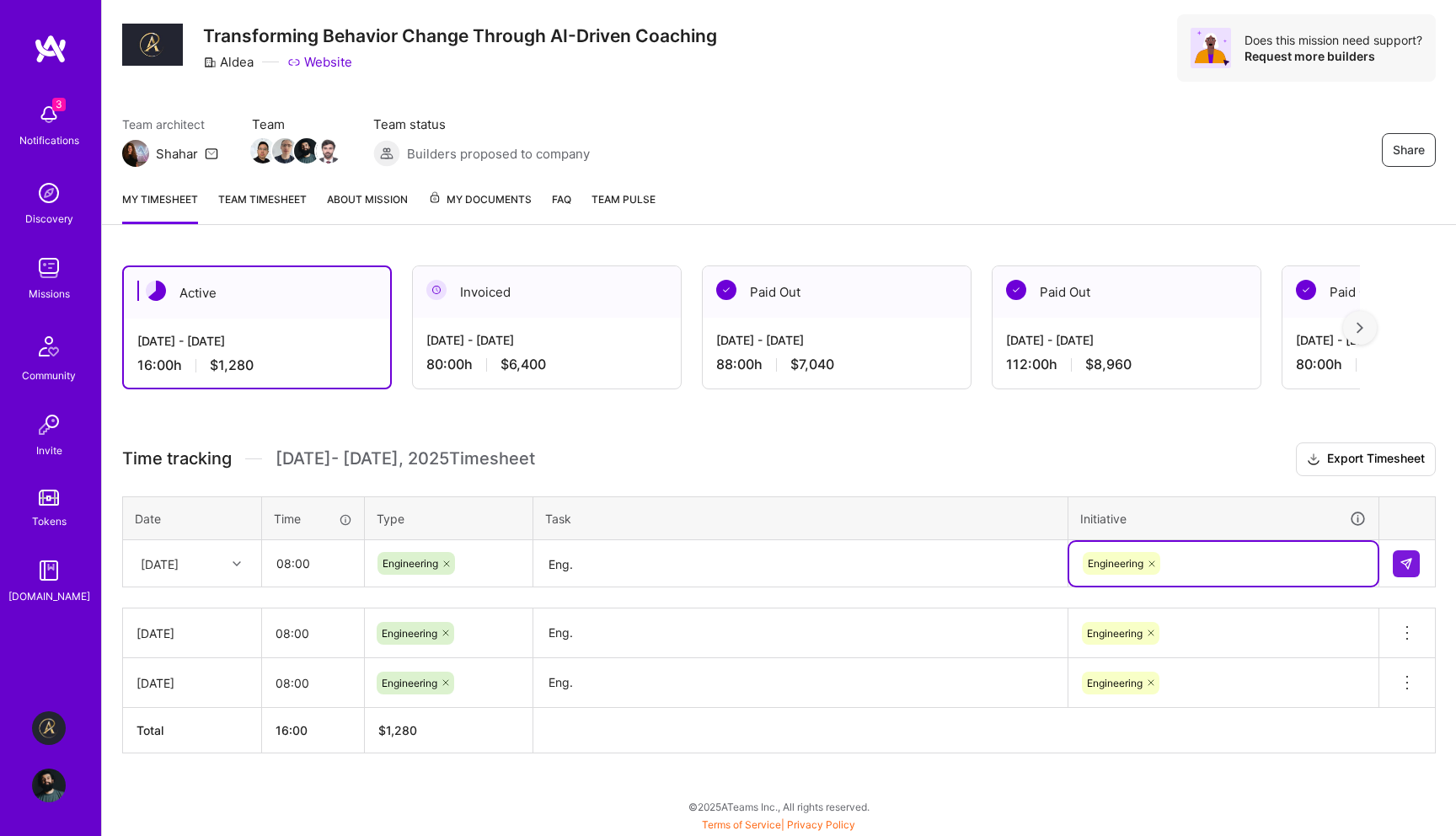
scroll to position [44, 0]
click at [1397, 562] on button at bounding box center [1405, 564] width 27 height 27
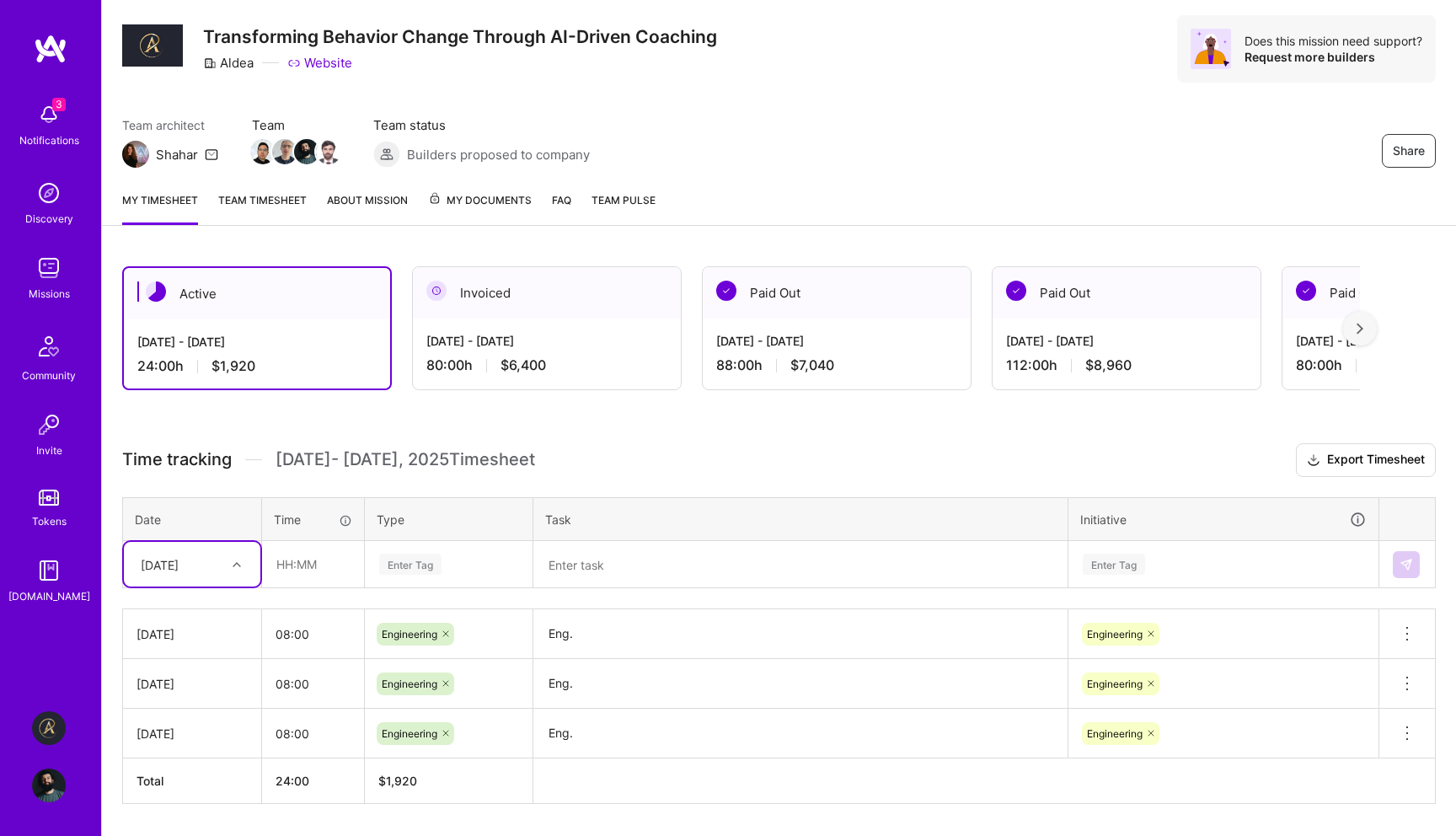
click at [178, 565] on div "[DATE]" at bounding box center [159, 564] width 38 height 18
click at [357, 811] on div "Active [DATE] - [DATE] 24:00 h $1,920 Invoiced [DATE] - [DATE] 80:00 h $6,400 P…" at bounding box center [778, 565] width 1353 height 640
click at [244, 561] on div at bounding box center [239, 564] width 26 height 22
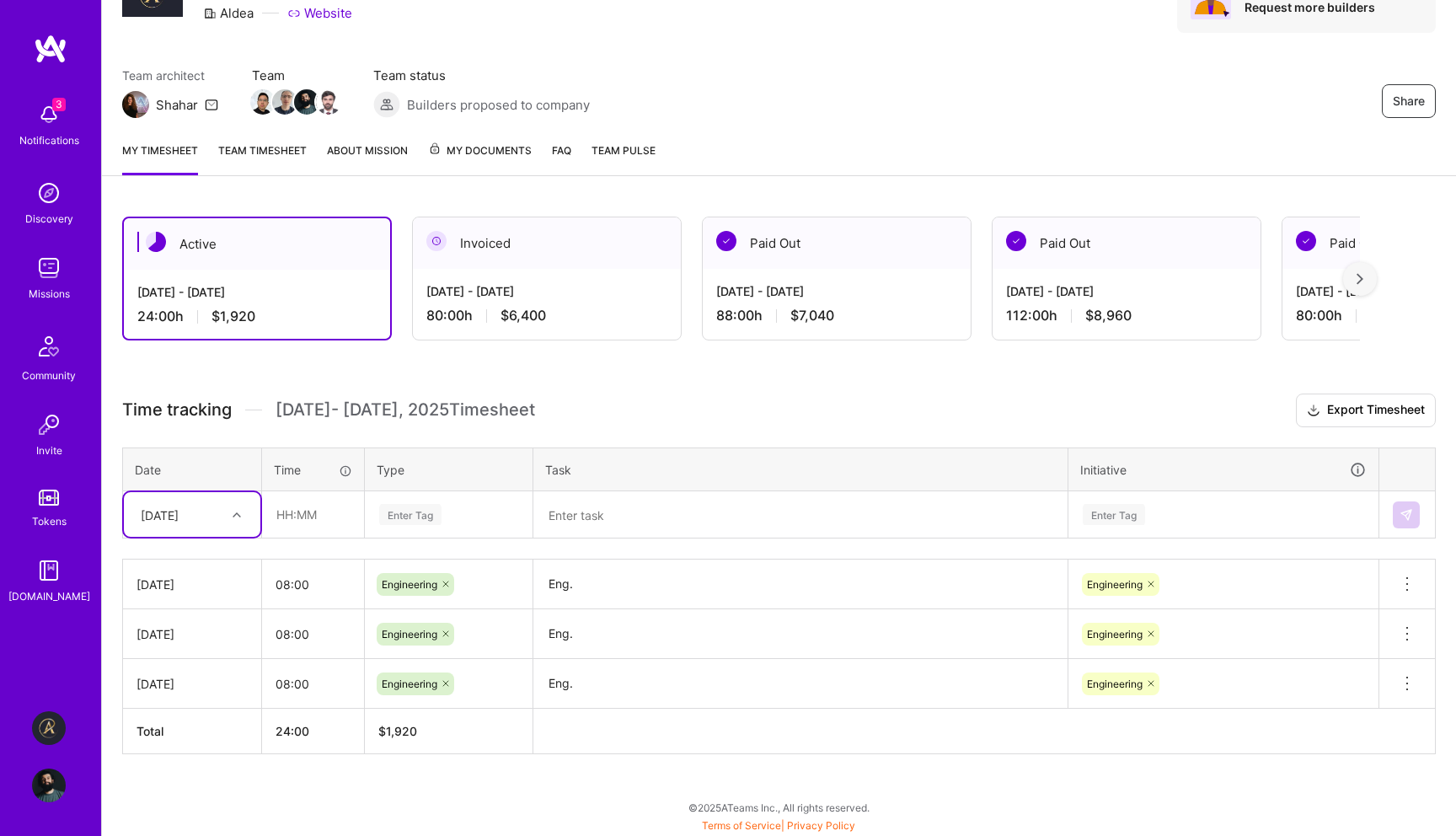
click at [233, 511] on icon at bounding box center [237, 515] width 8 height 8
click at [198, 631] on div "[DATE]" at bounding box center [191, 624] width 136 height 31
click at [327, 524] on input "text" at bounding box center [312, 514] width 101 height 45
type input "08:00"
click at [420, 519] on div "Enter Tag" at bounding box center [410, 515] width 63 height 26
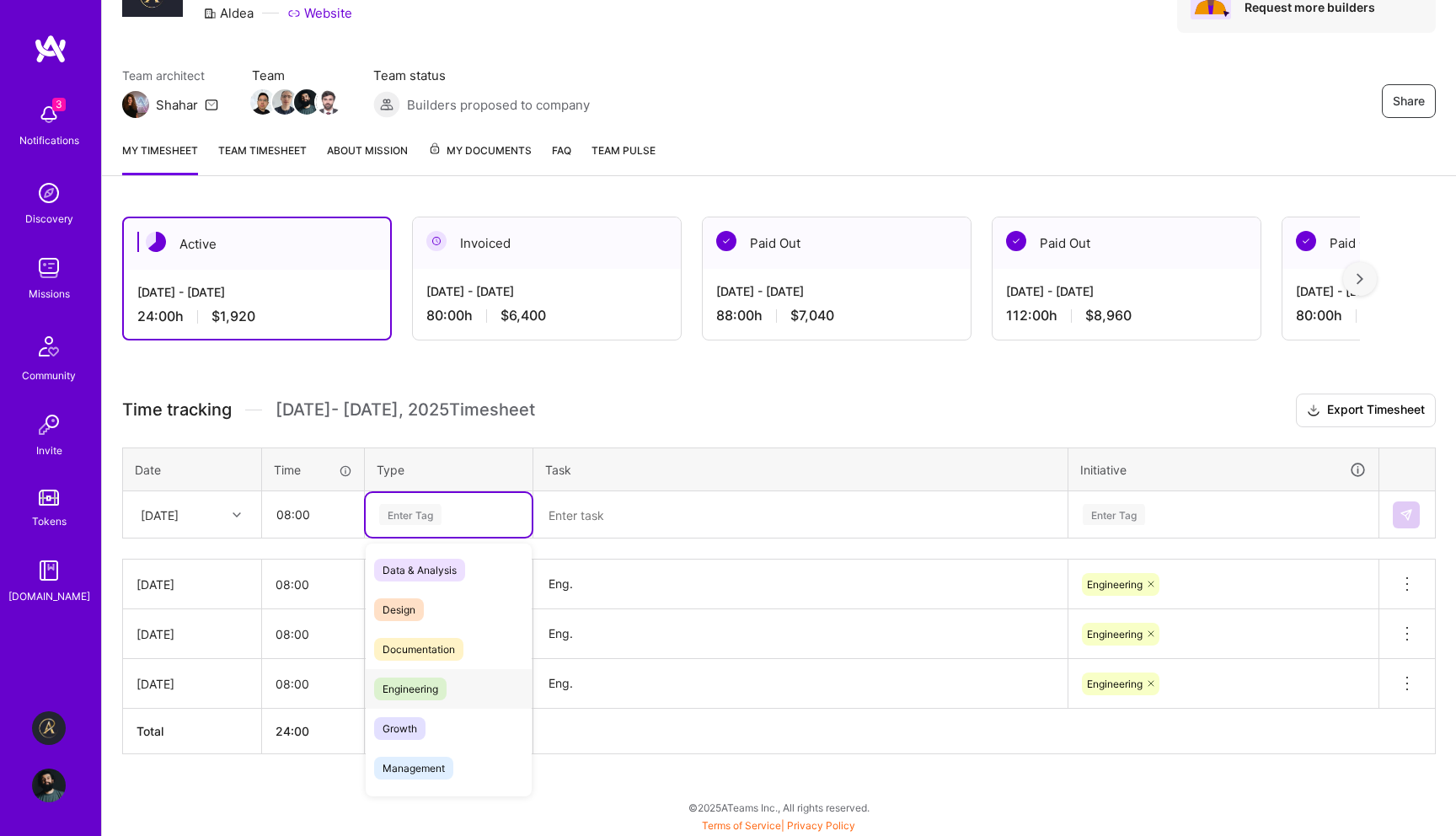
click at [411, 676] on div "Engineering" at bounding box center [448, 689] width 166 height 40
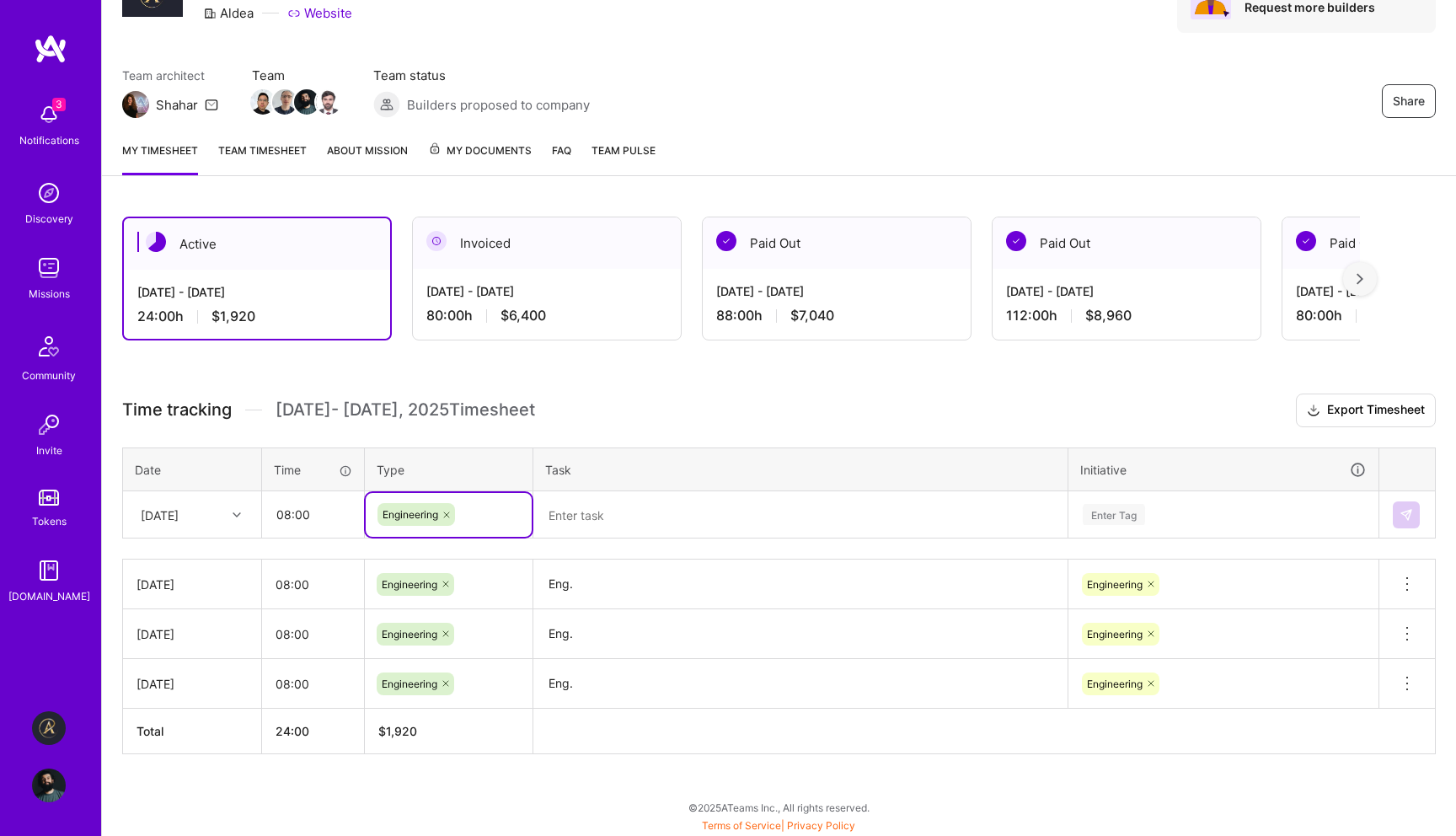
click at [612, 508] on textarea at bounding box center [800, 515] width 530 height 45
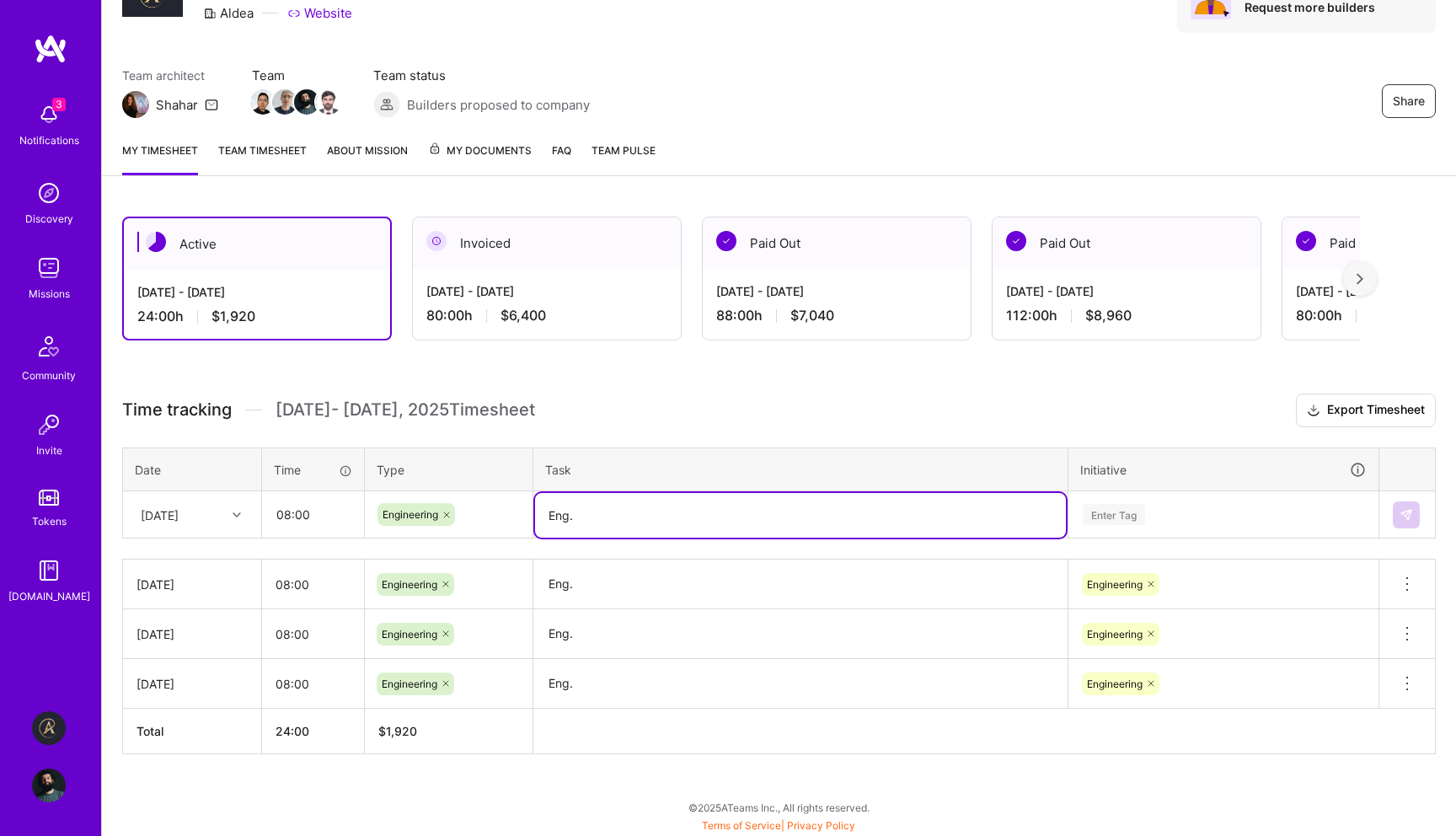
type textarea "Eng."
click at [1142, 507] on div "Time tracking [DATE] - [DATE] Timesheet Export Timesheet Date Time Type Task In…" at bounding box center [779, 573] width 1314 height 360
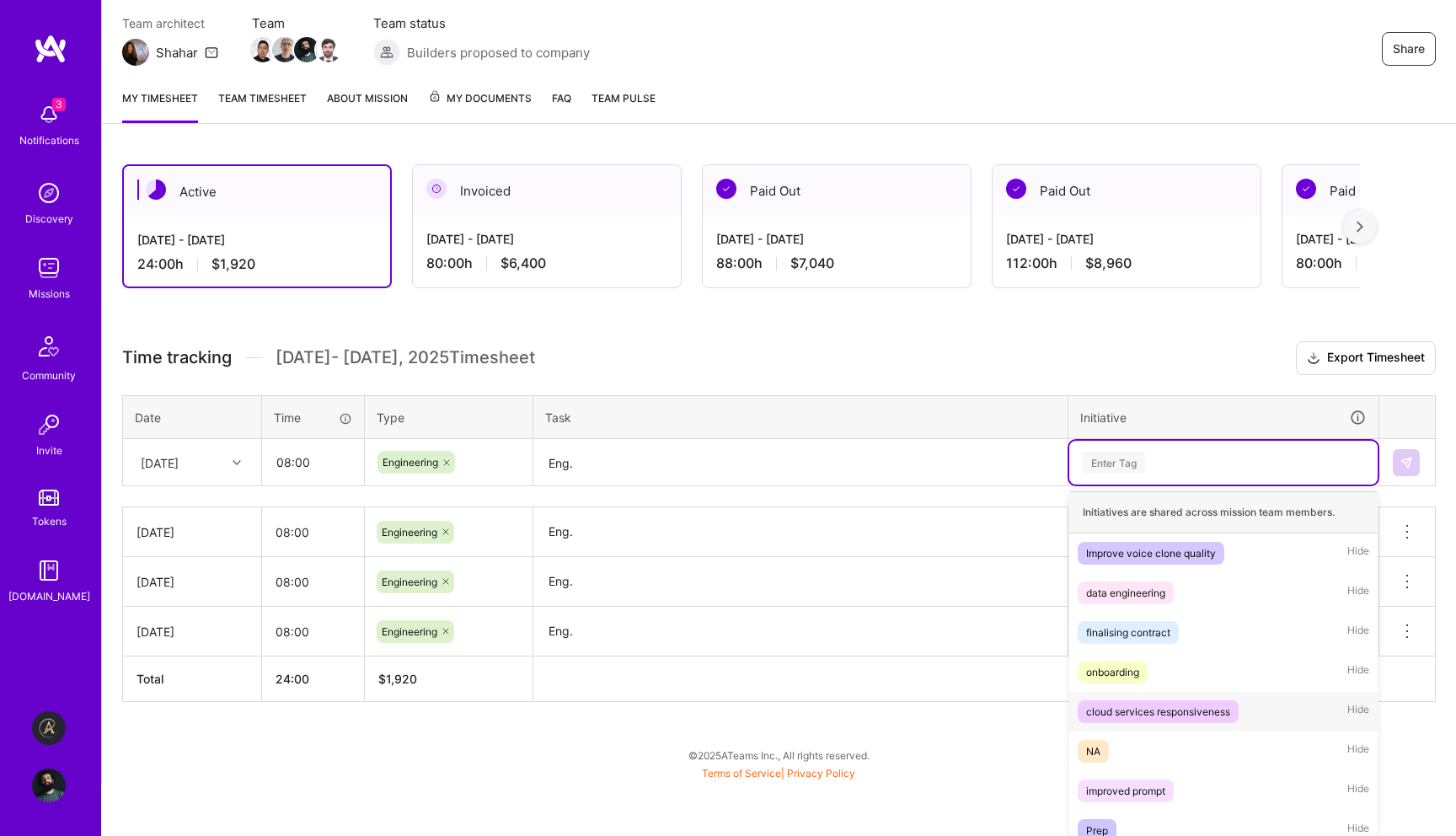
scroll to position [93, 0]
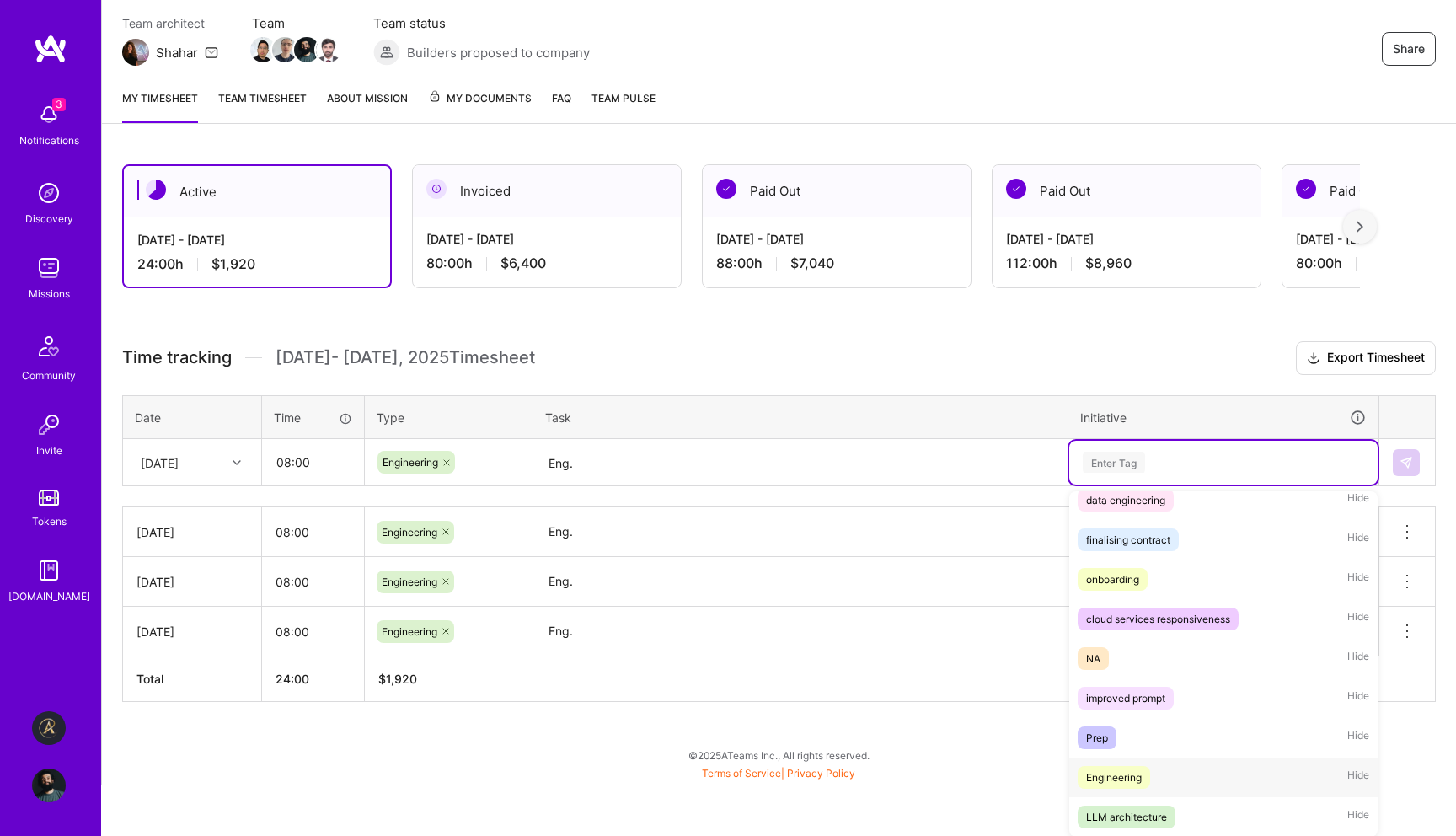
click at [1127, 768] on div "Engineering" at bounding box center [1114, 777] width 56 height 18
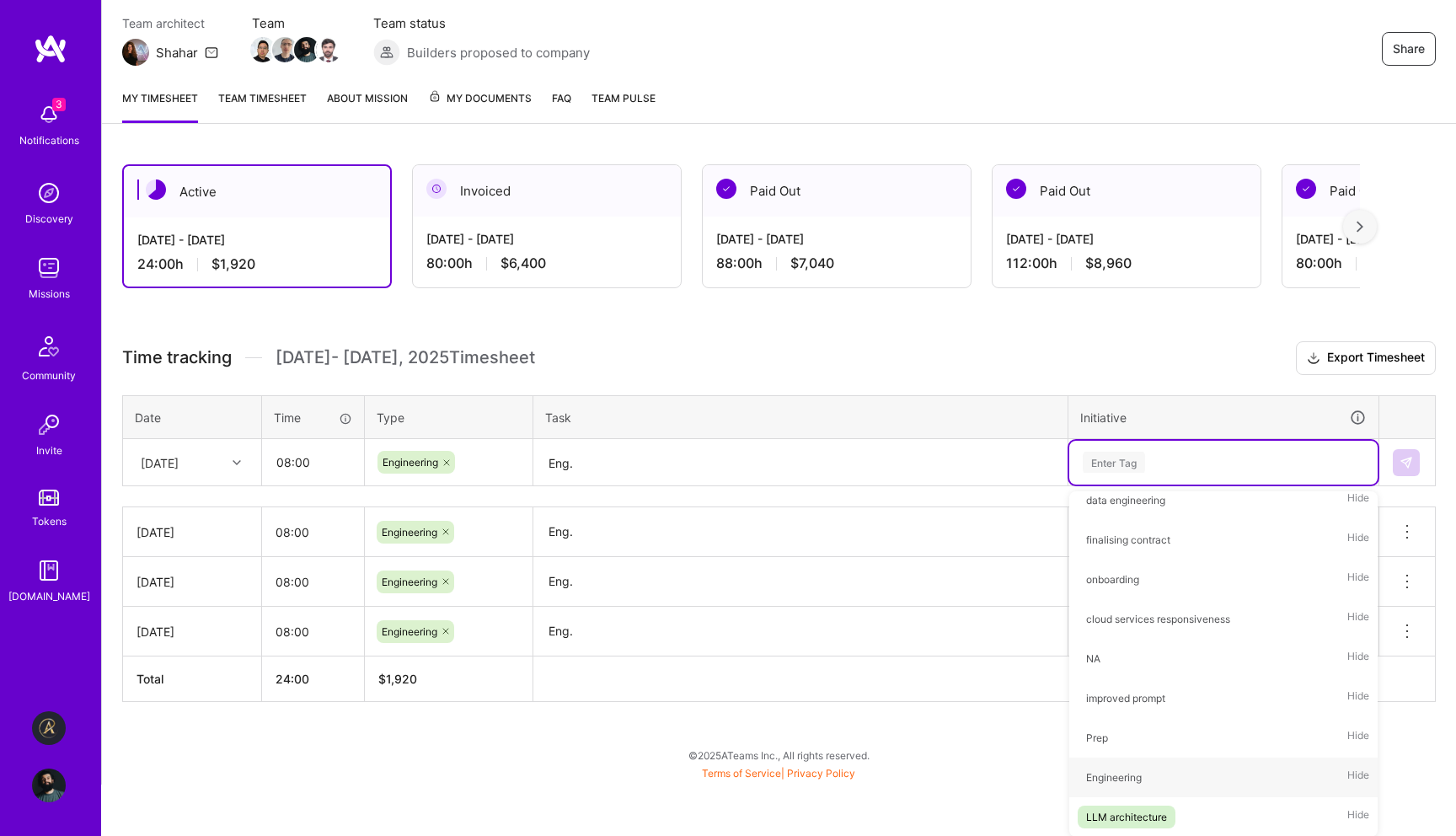
scroll to position [94, 0]
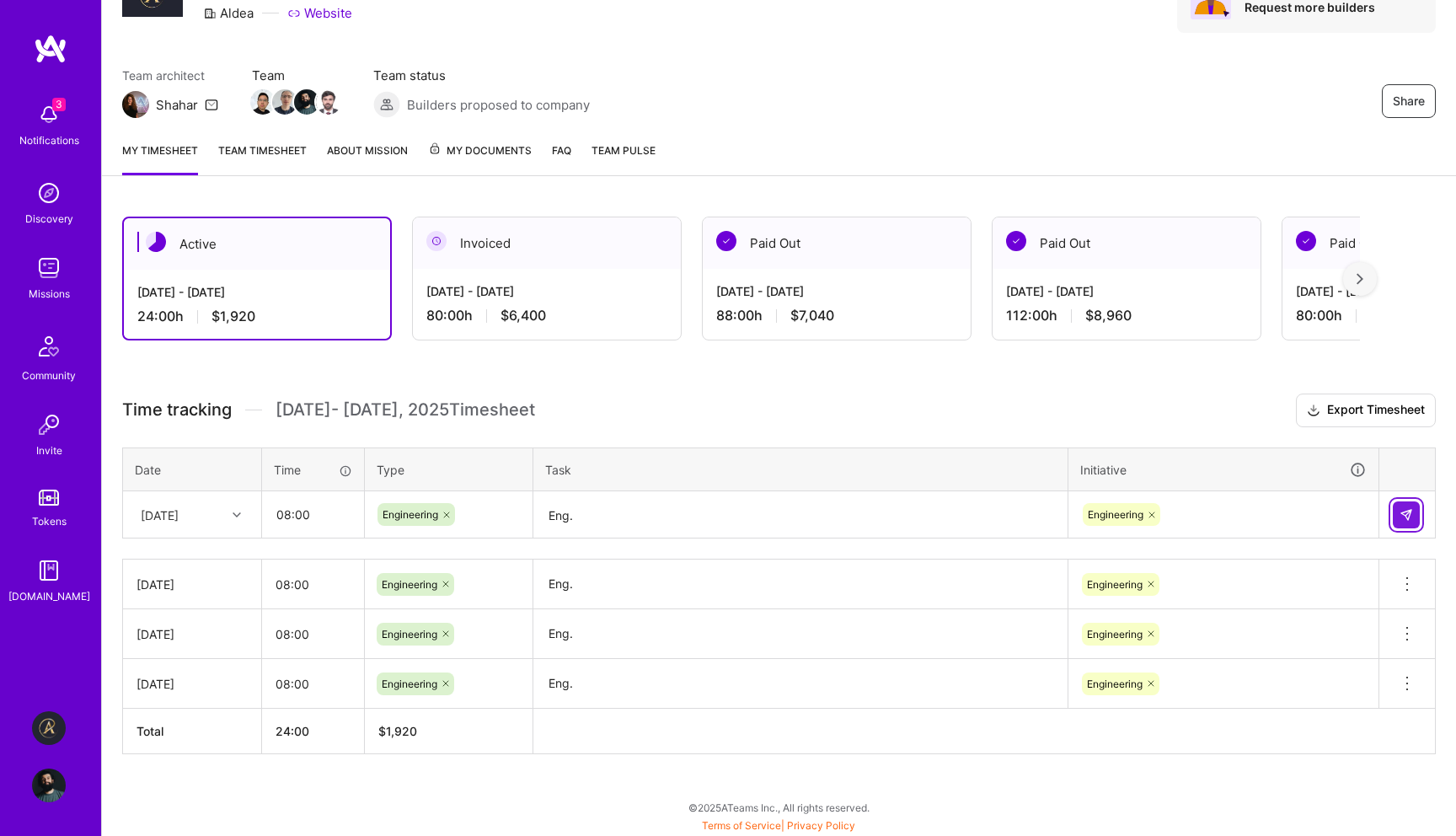
click at [1399, 514] on img at bounding box center [1406, 515] width 14 height 14
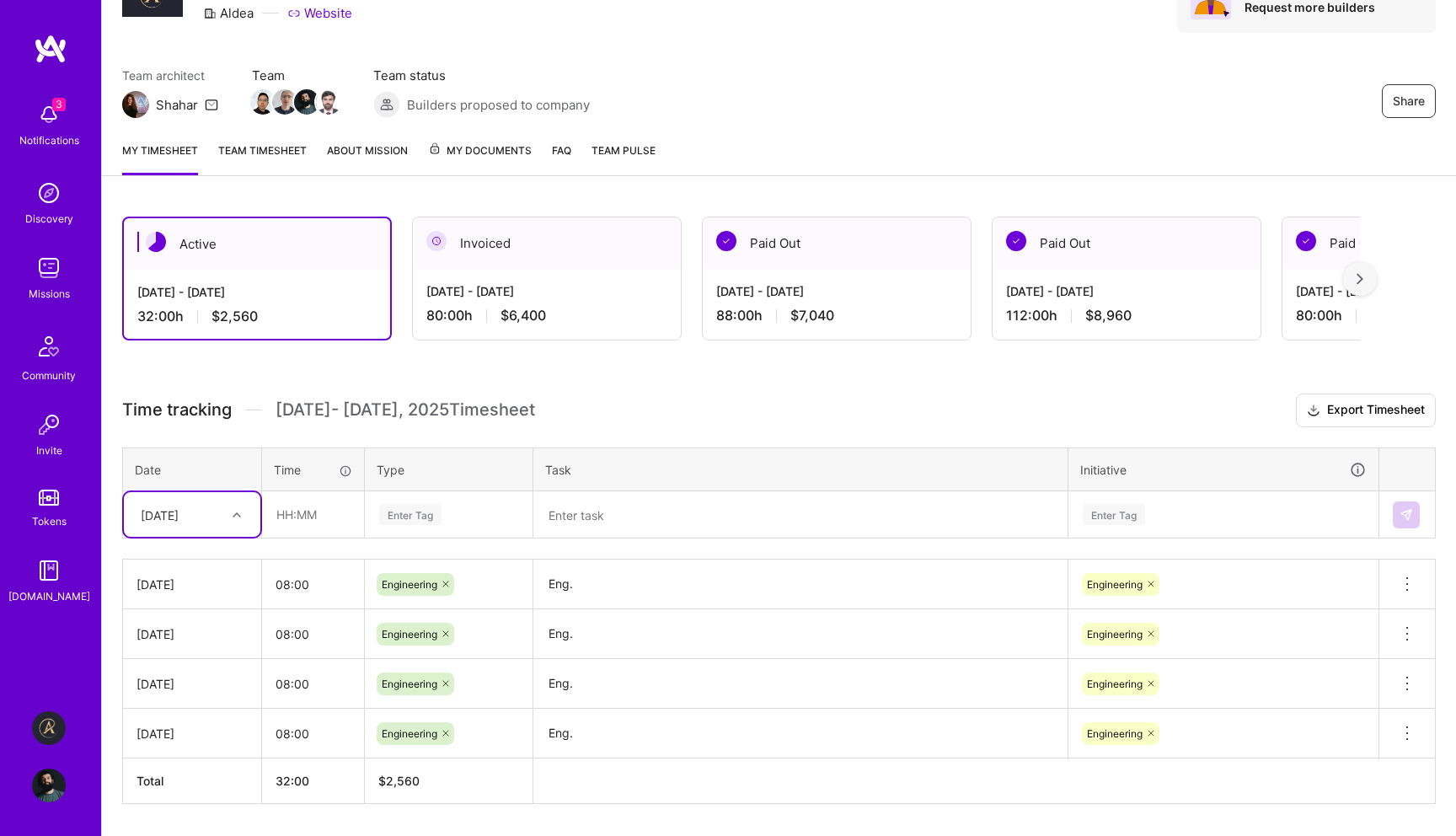
scroll to position [143, 0]
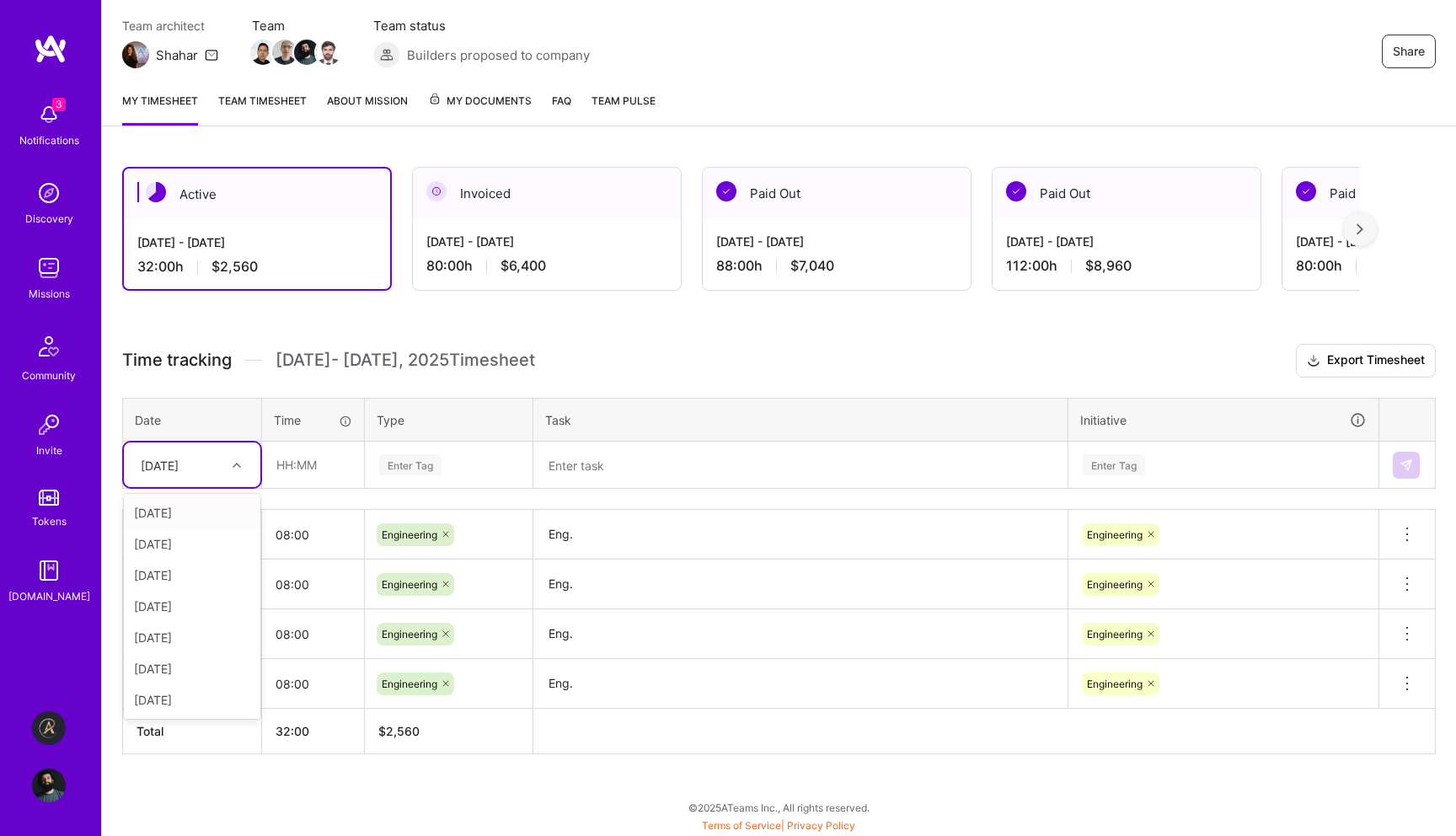
click at [178, 463] on div "[DATE]" at bounding box center [159, 465] width 38 height 18
click at [194, 549] on div "[DATE]" at bounding box center [191, 543] width 136 height 31
click at [337, 470] on input "text" at bounding box center [312, 464] width 101 height 45
type input "08:00"
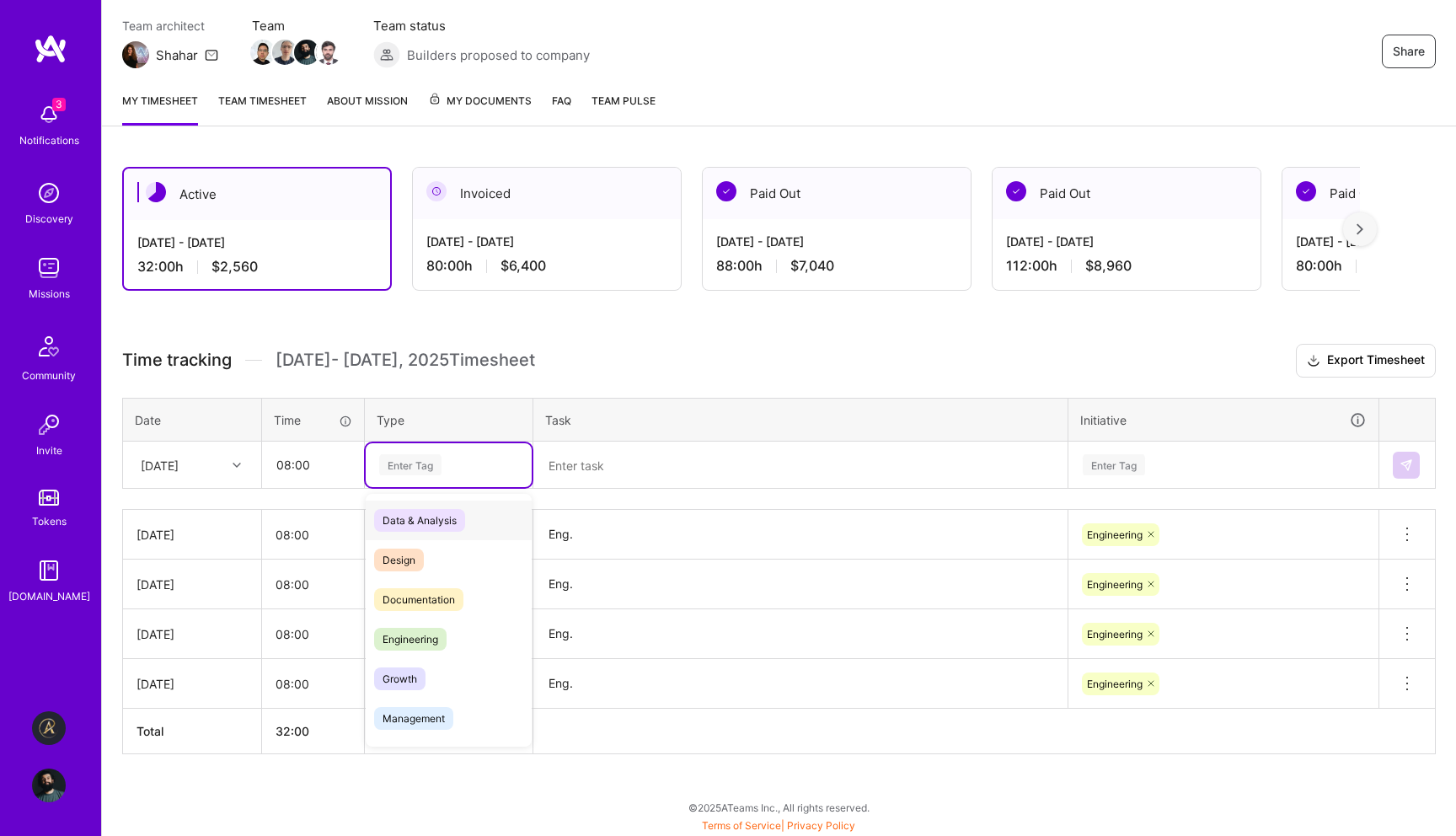
click at [425, 464] on div "Enter Tag" at bounding box center [410, 465] width 63 height 26
click at [406, 634] on span "Engineering" at bounding box center [410, 639] width 73 height 23
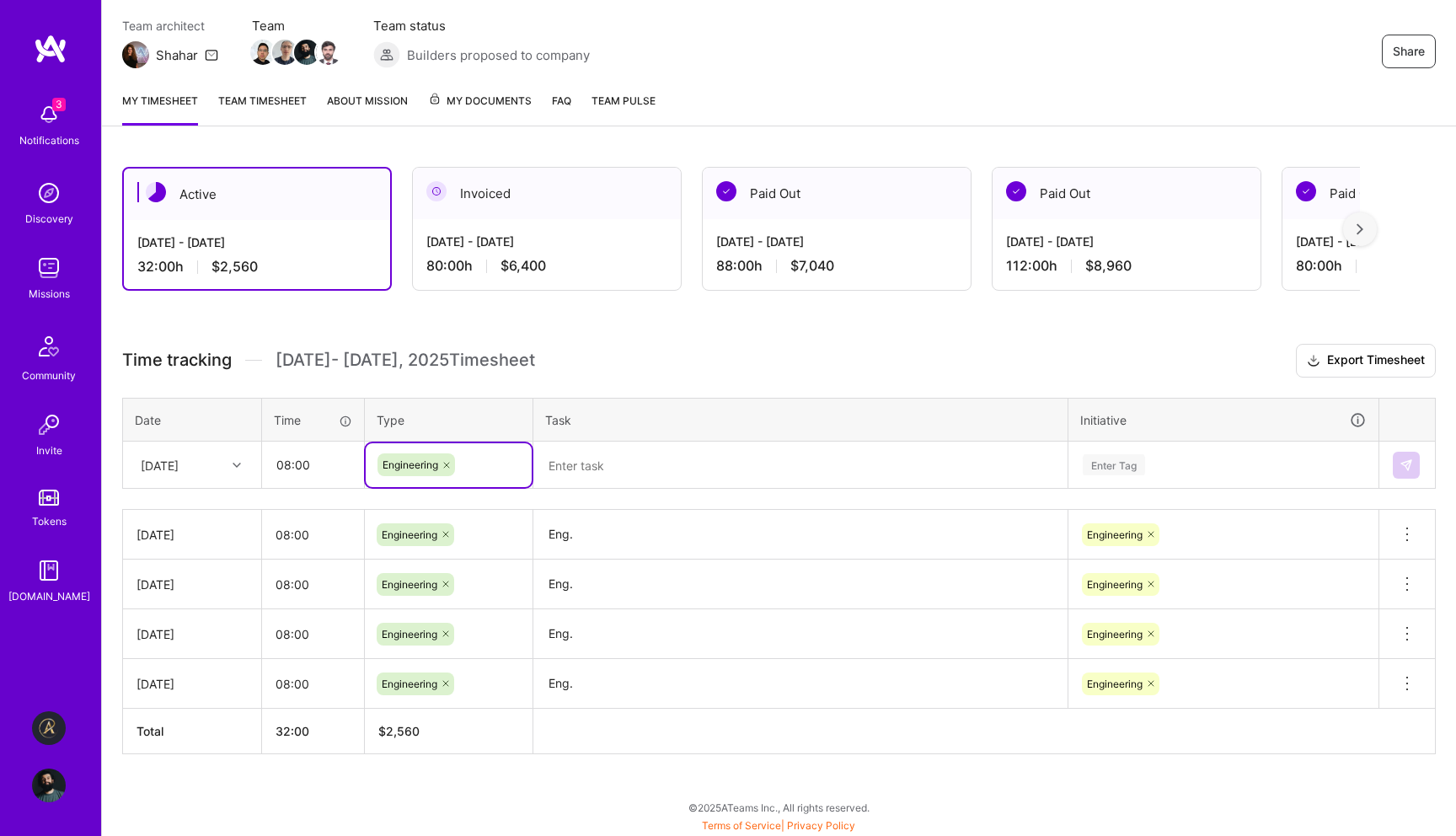
click at [606, 475] on textarea at bounding box center [800, 465] width 530 height 45
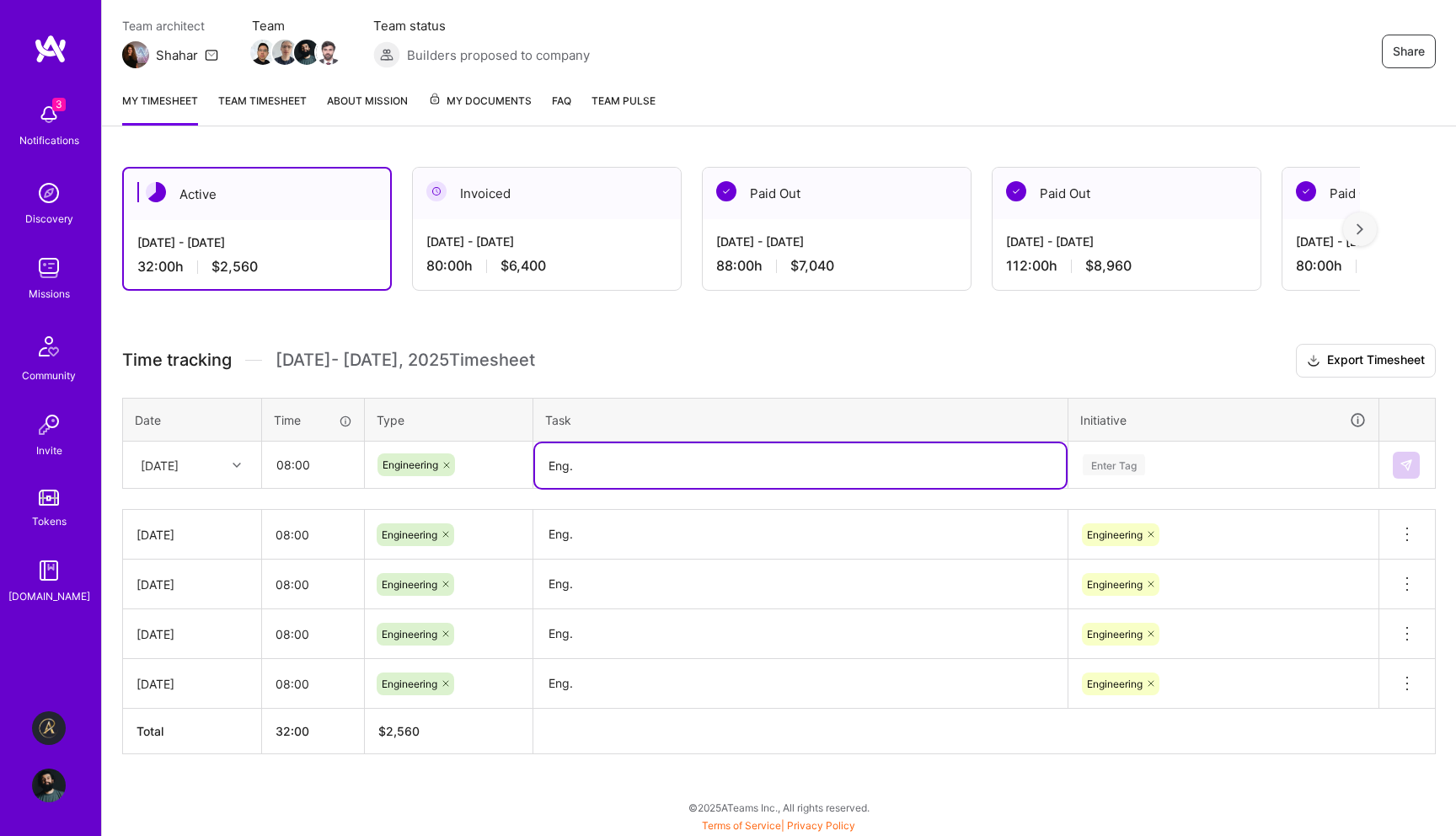
type textarea "Eng."
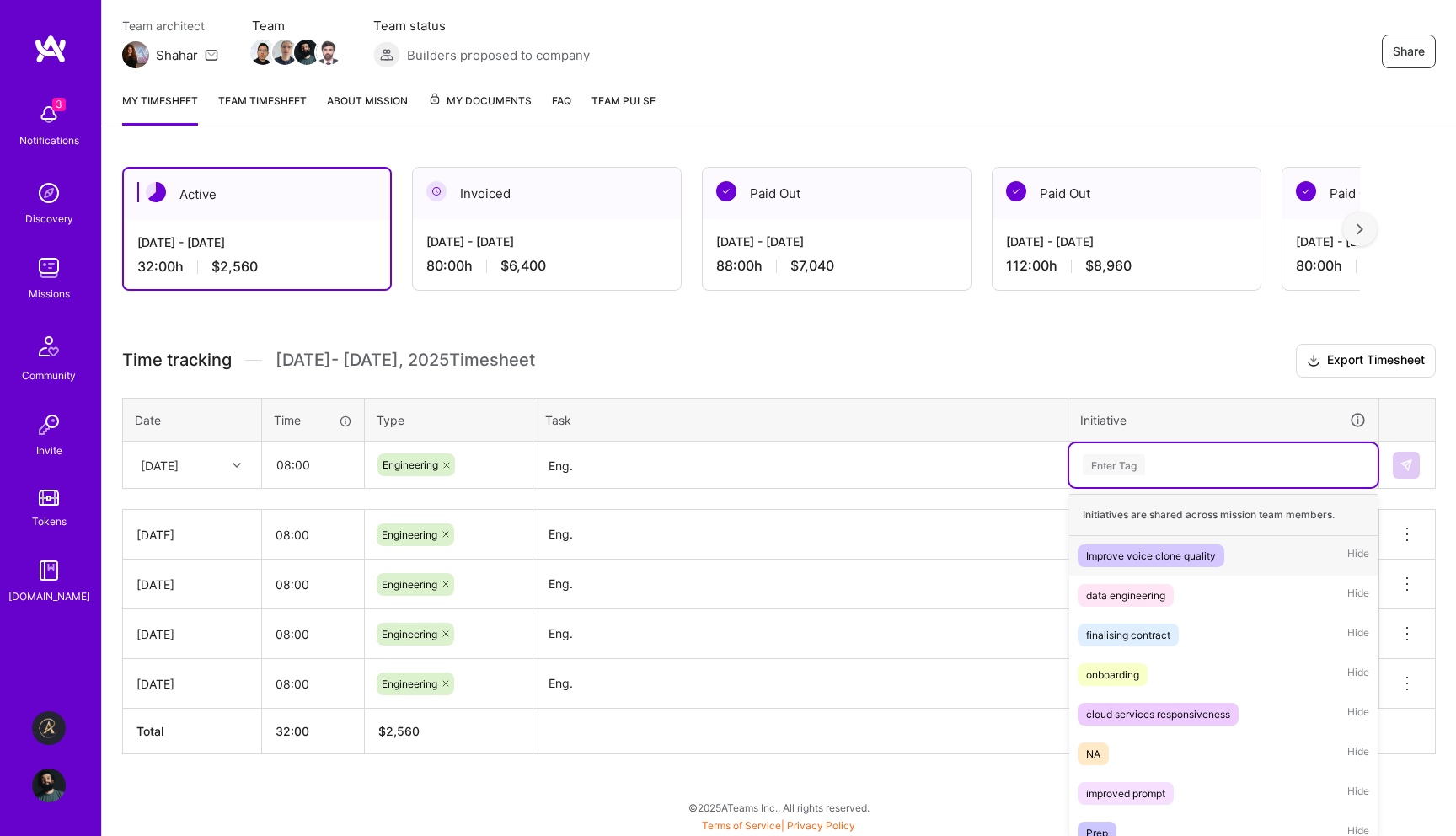
click at [1156, 461] on div "Enter Tag" at bounding box center [1223, 464] width 285 height 21
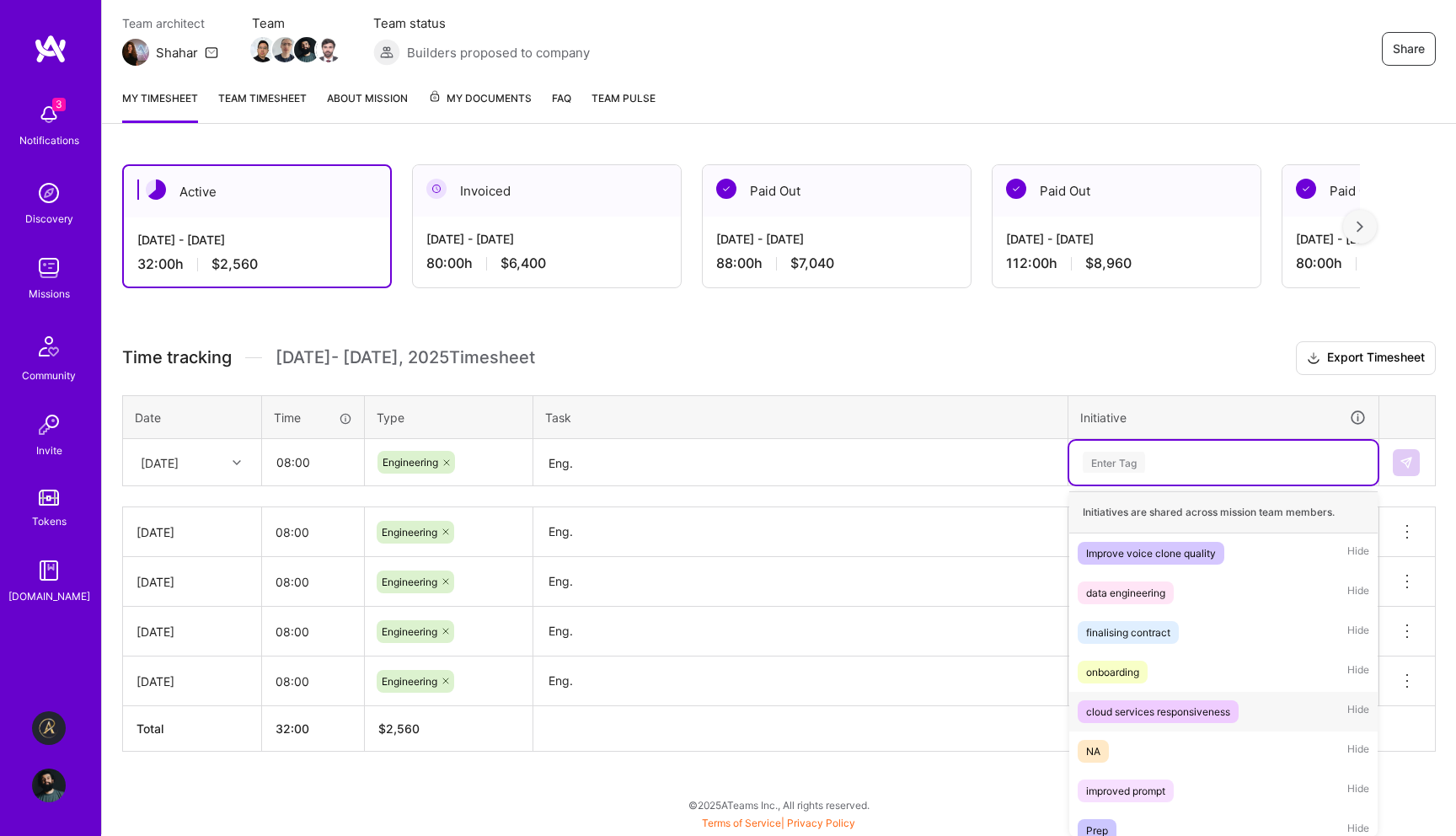
scroll to position [93, 0]
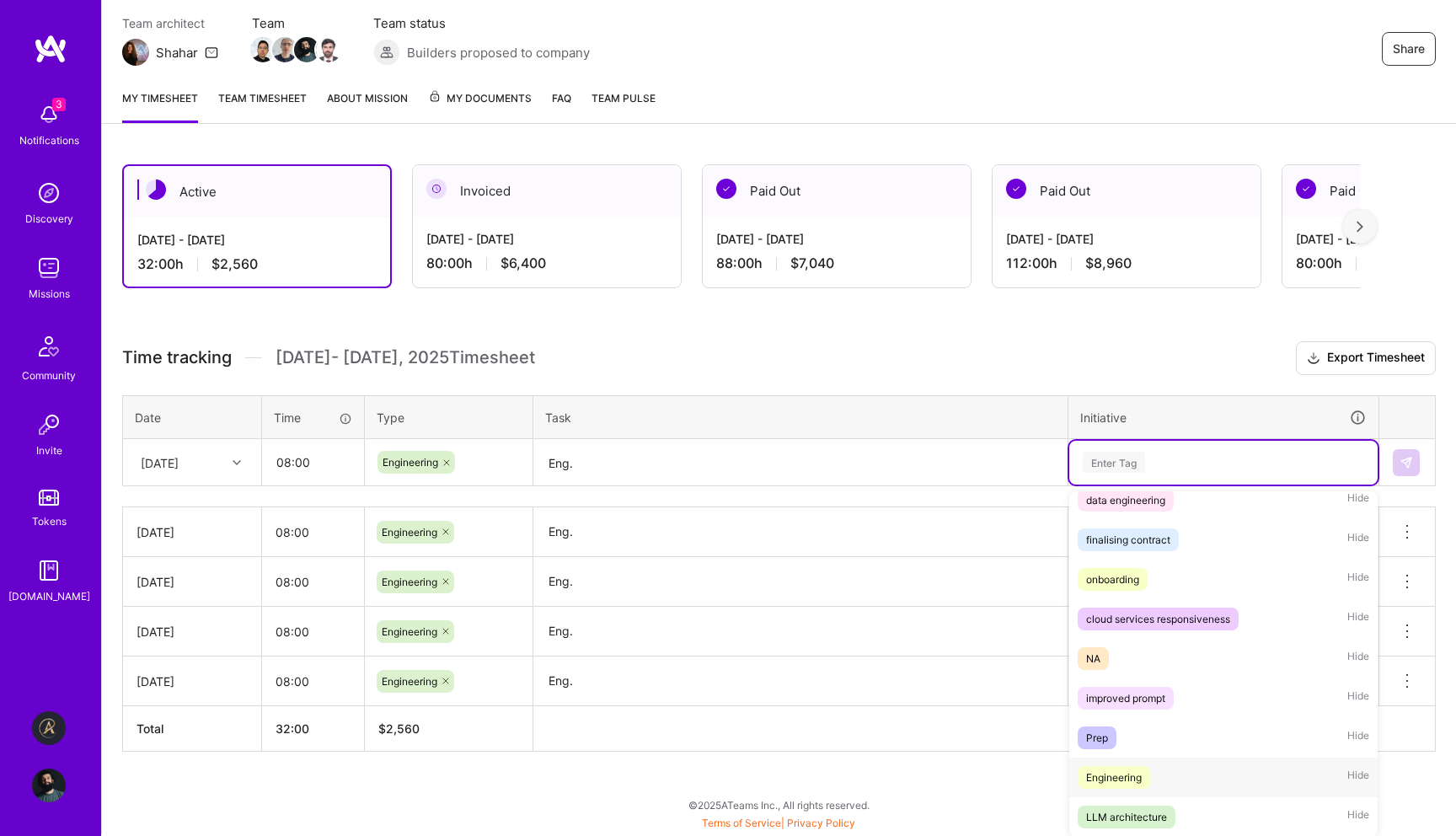
click at [1102, 779] on div "Engineering" at bounding box center [1114, 777] width 56 height 18
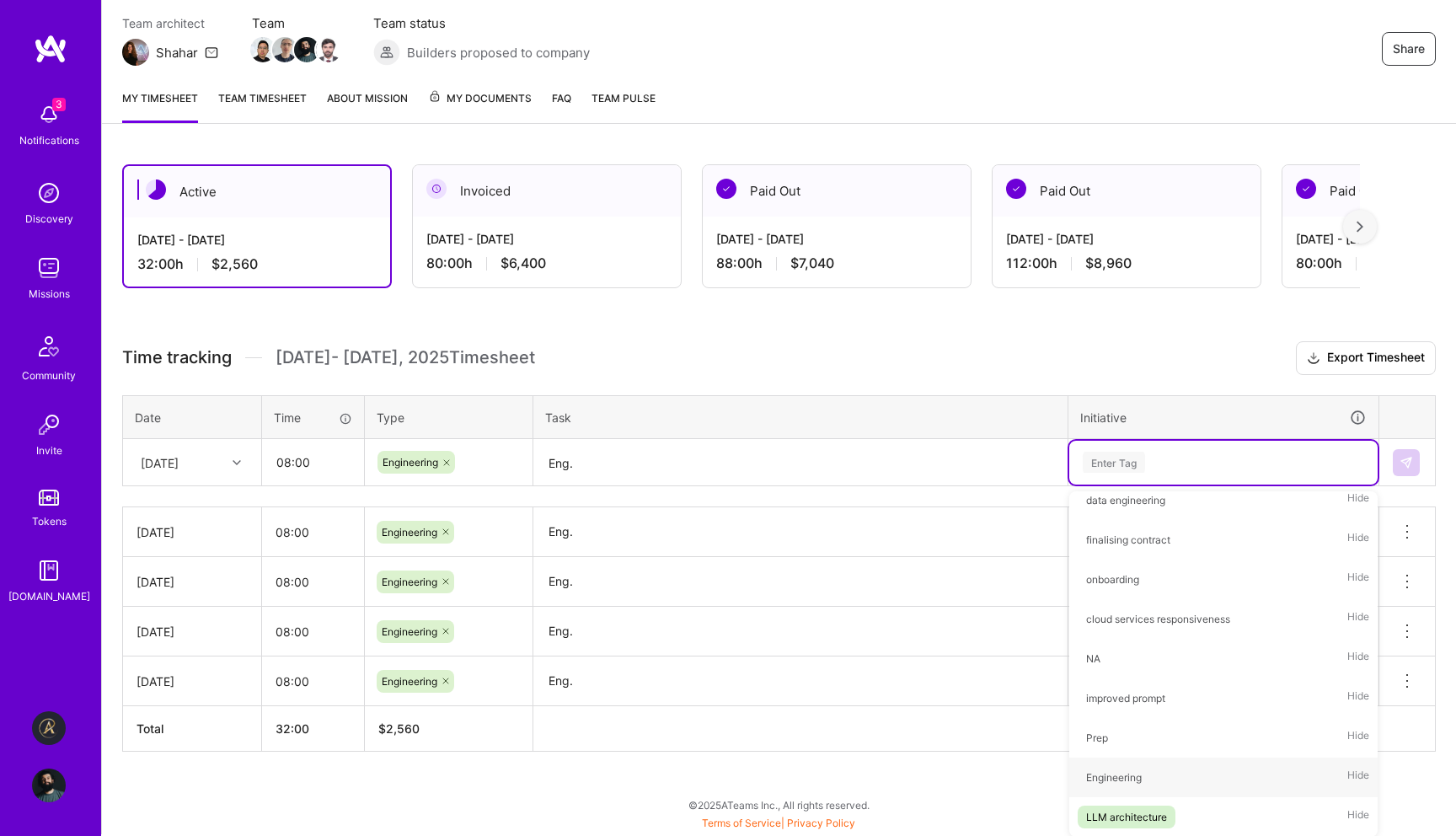
scroll to position [143, 0]
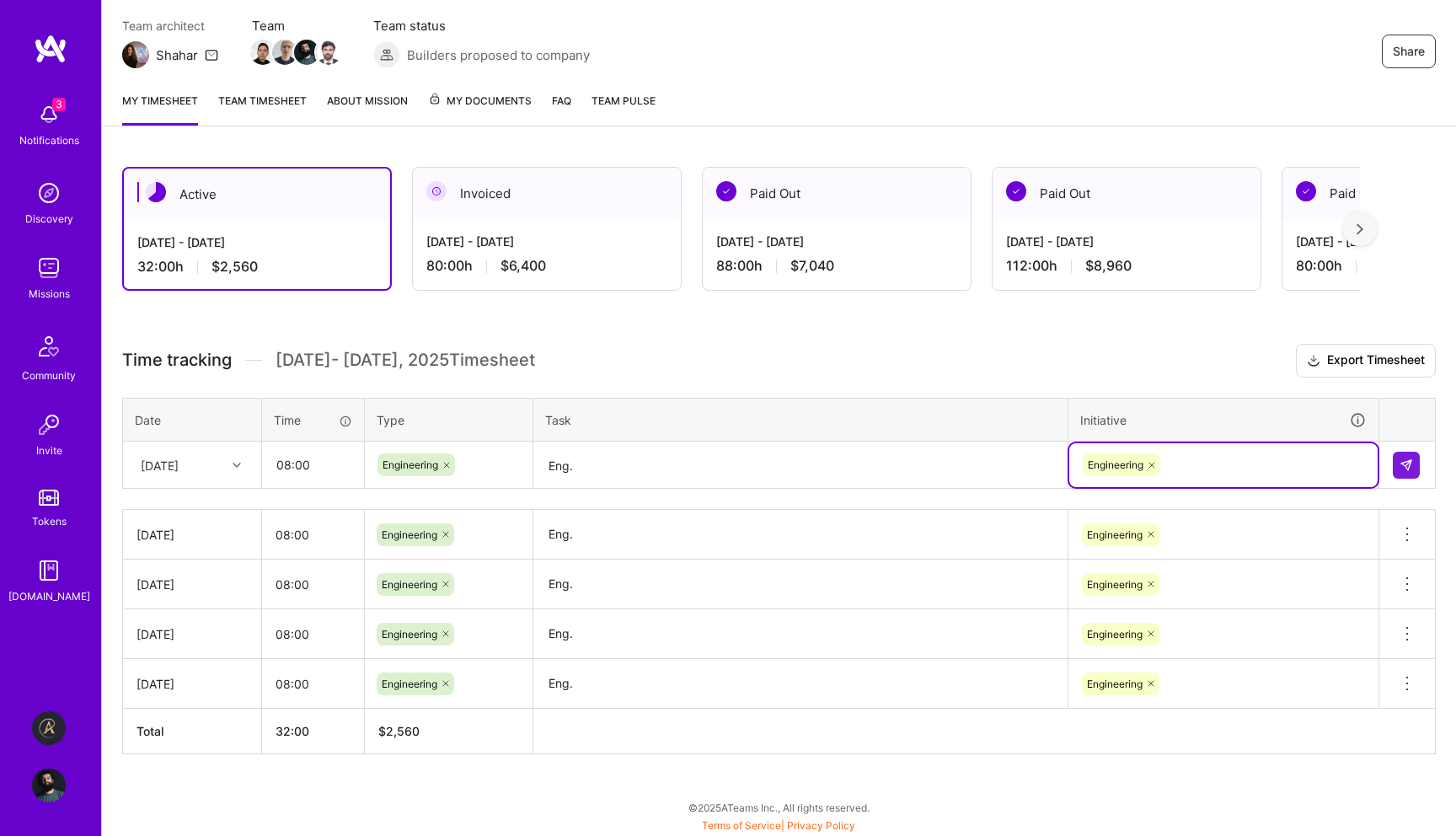
click at [1420, 468] on div at bounding box center [1406, 465] width 29 height 27
click at [1408, 467] on img at bounding box center [1406, 466] width 14 height 14
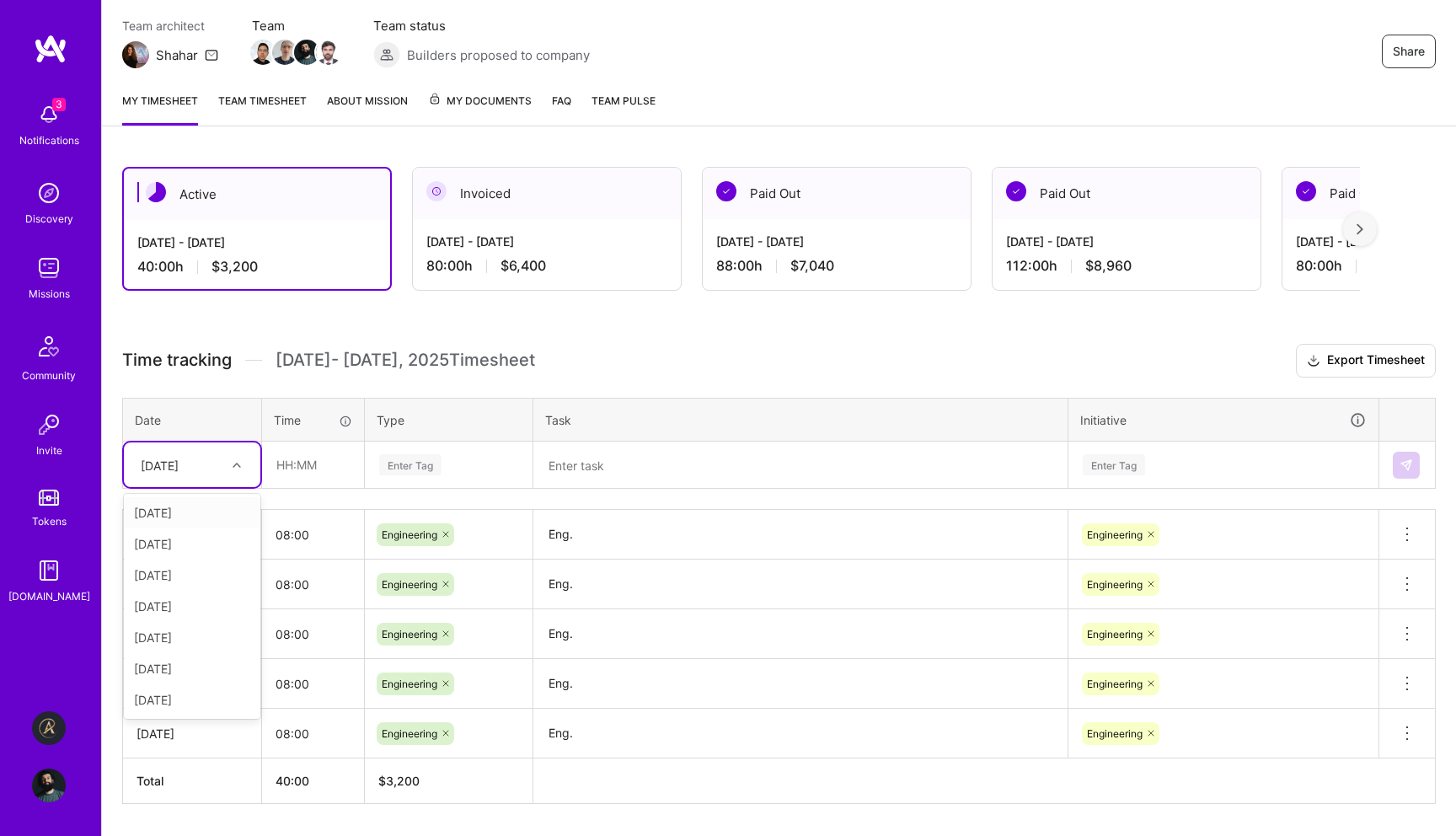
click at [220, 464] on div "[DATE]" at bounding box center [179, 465] width 94 height 28
click at [187, 515] on div "[DATE]" at bounding box center [191, 512] width 136 height 31
click at [327, 469] on input "text" at bounding box center [312, 464] width 101 height 45
type input "08:00"
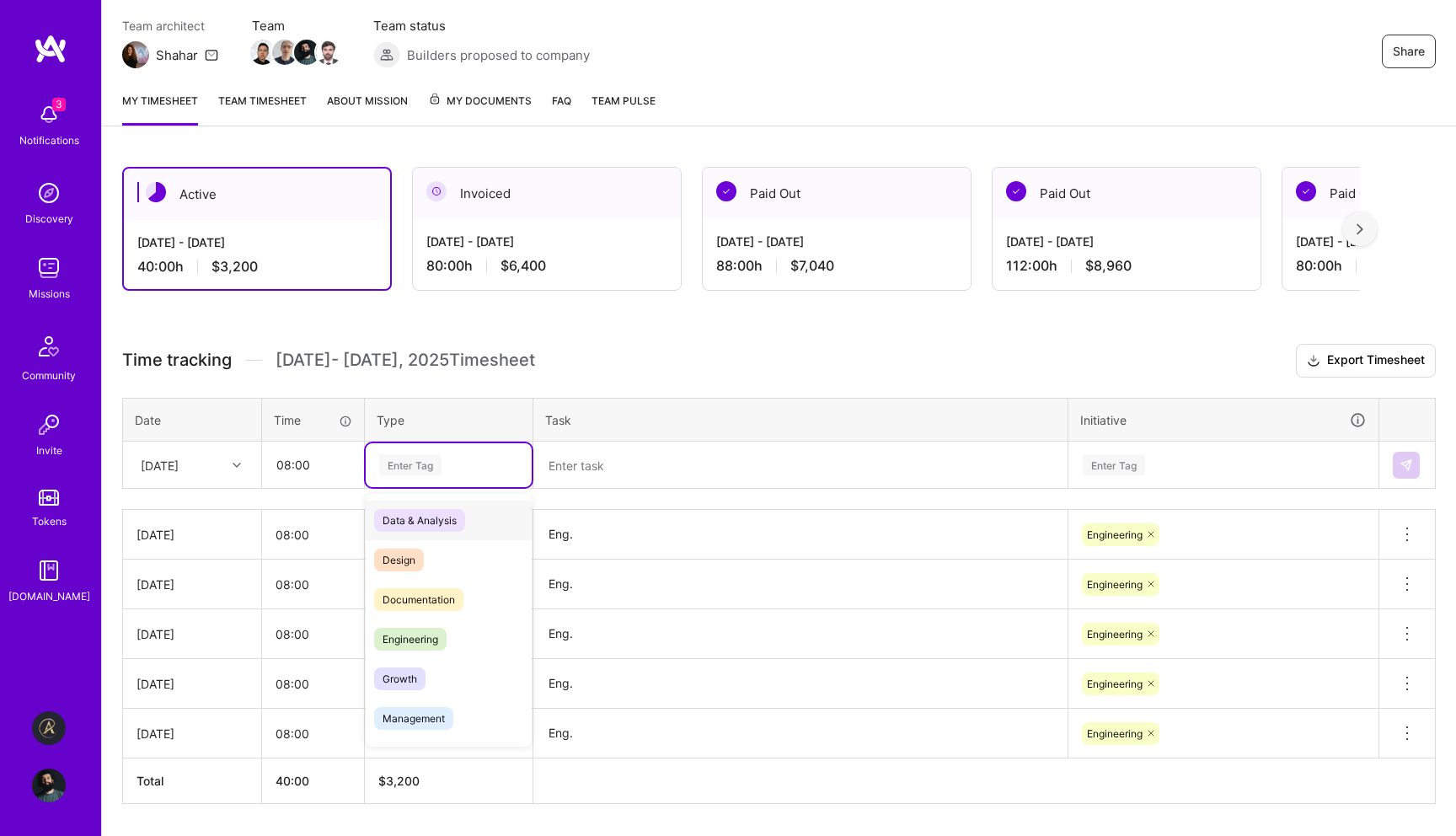
click at [442, 454] on div "Enter Tag" at bounding box center [448, 464] width 142 height 21
click at [395, 630] on span "Engineering" at bounding box center [410, 639] width 73 height 23
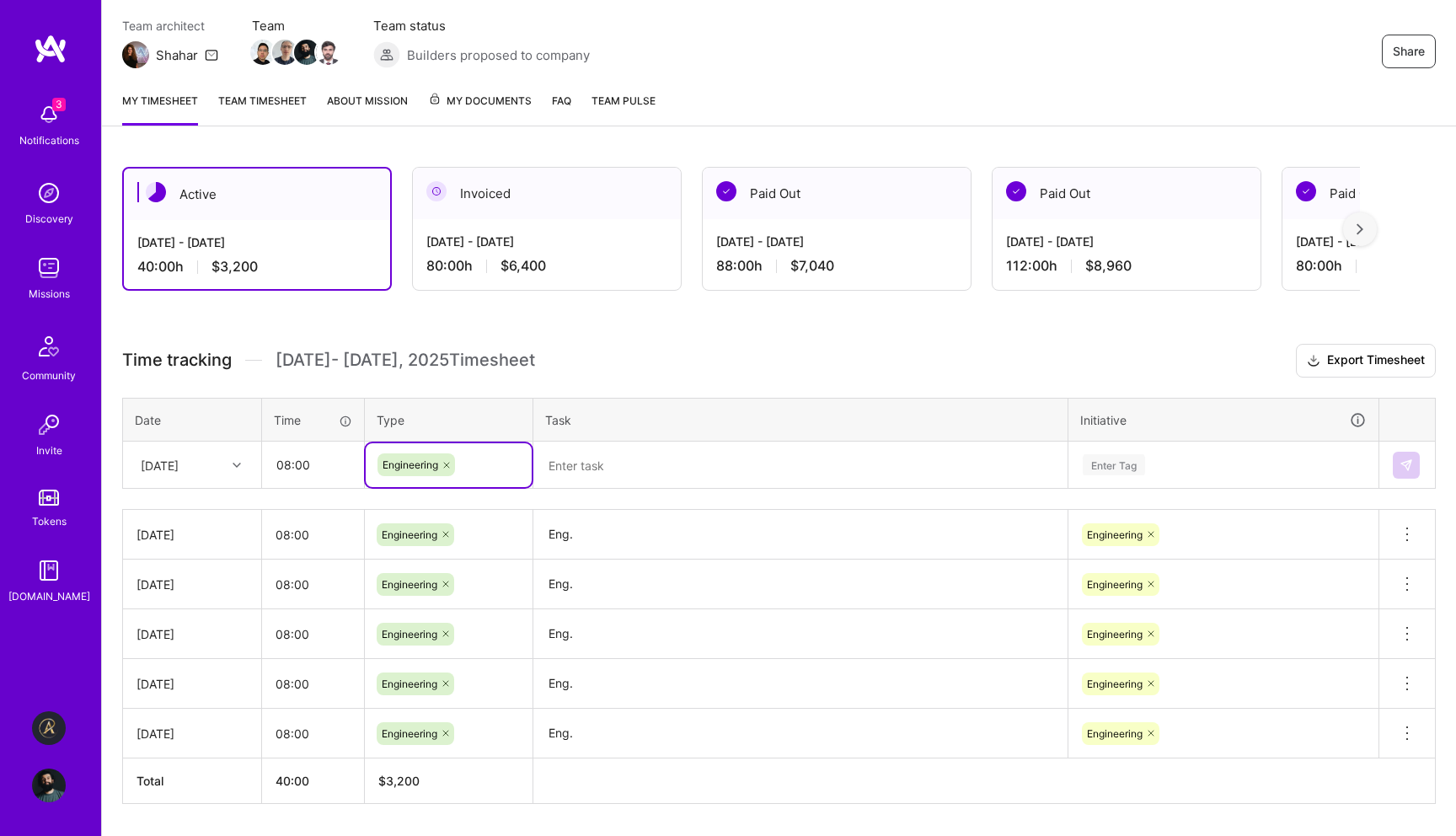
click at [633, 477] on textarea at bounding box center [800, 465] width 530 height 45
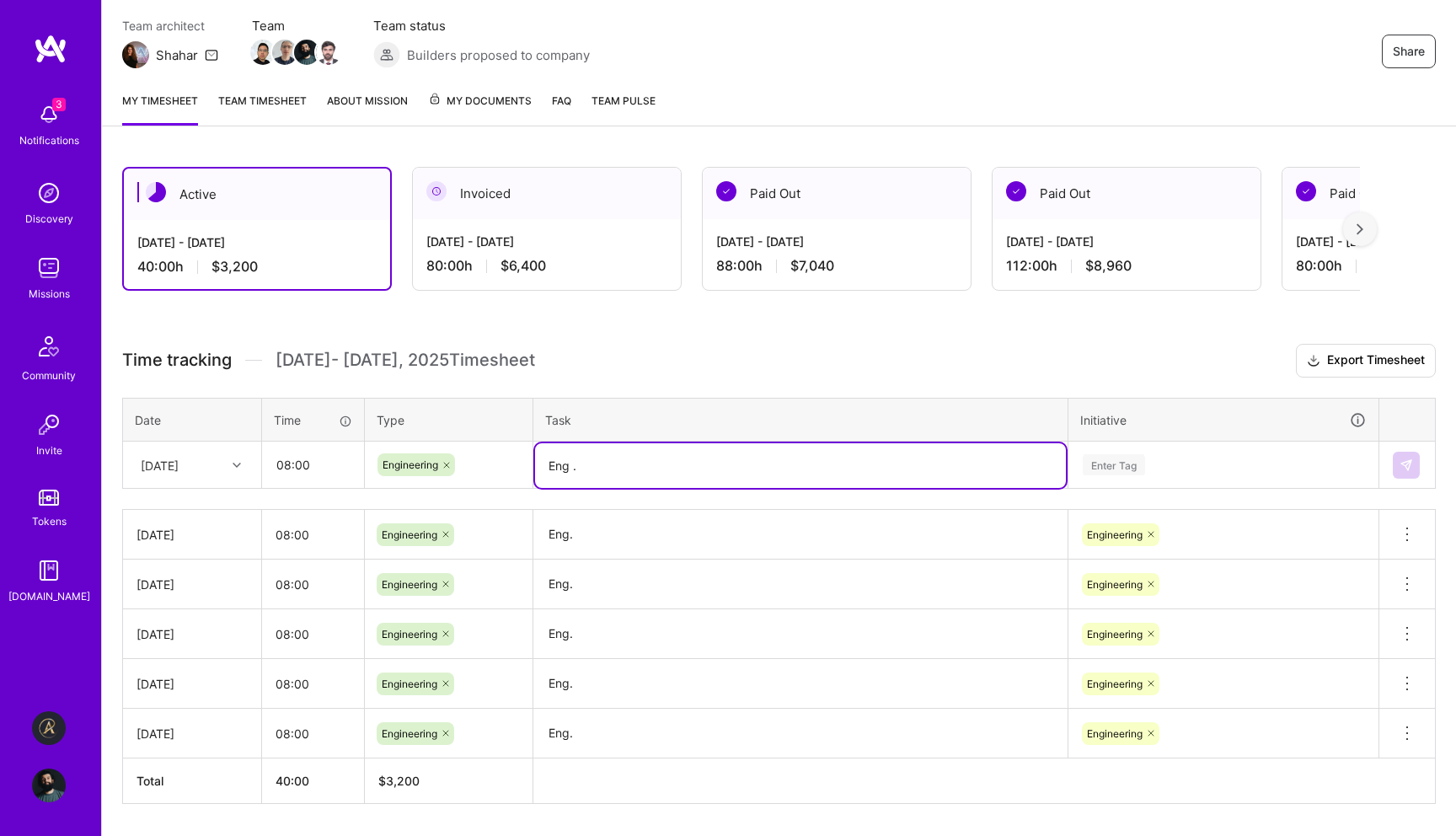
type textarea "Eng ."
click at [1141, 457] on div "Enter Tag" at bounding box center [1114, 465] width 63 height 26
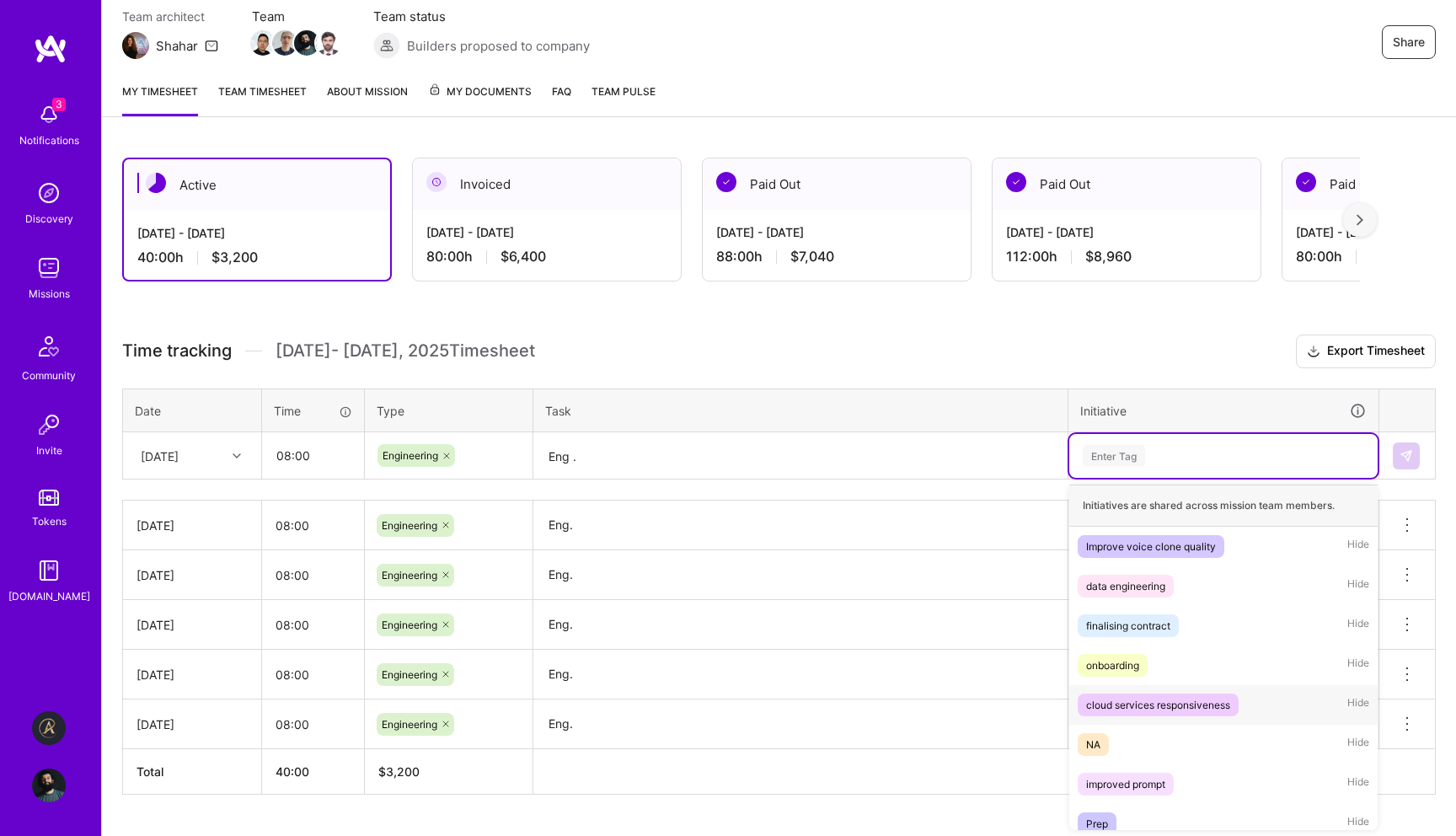
scroll to position [93, 0]
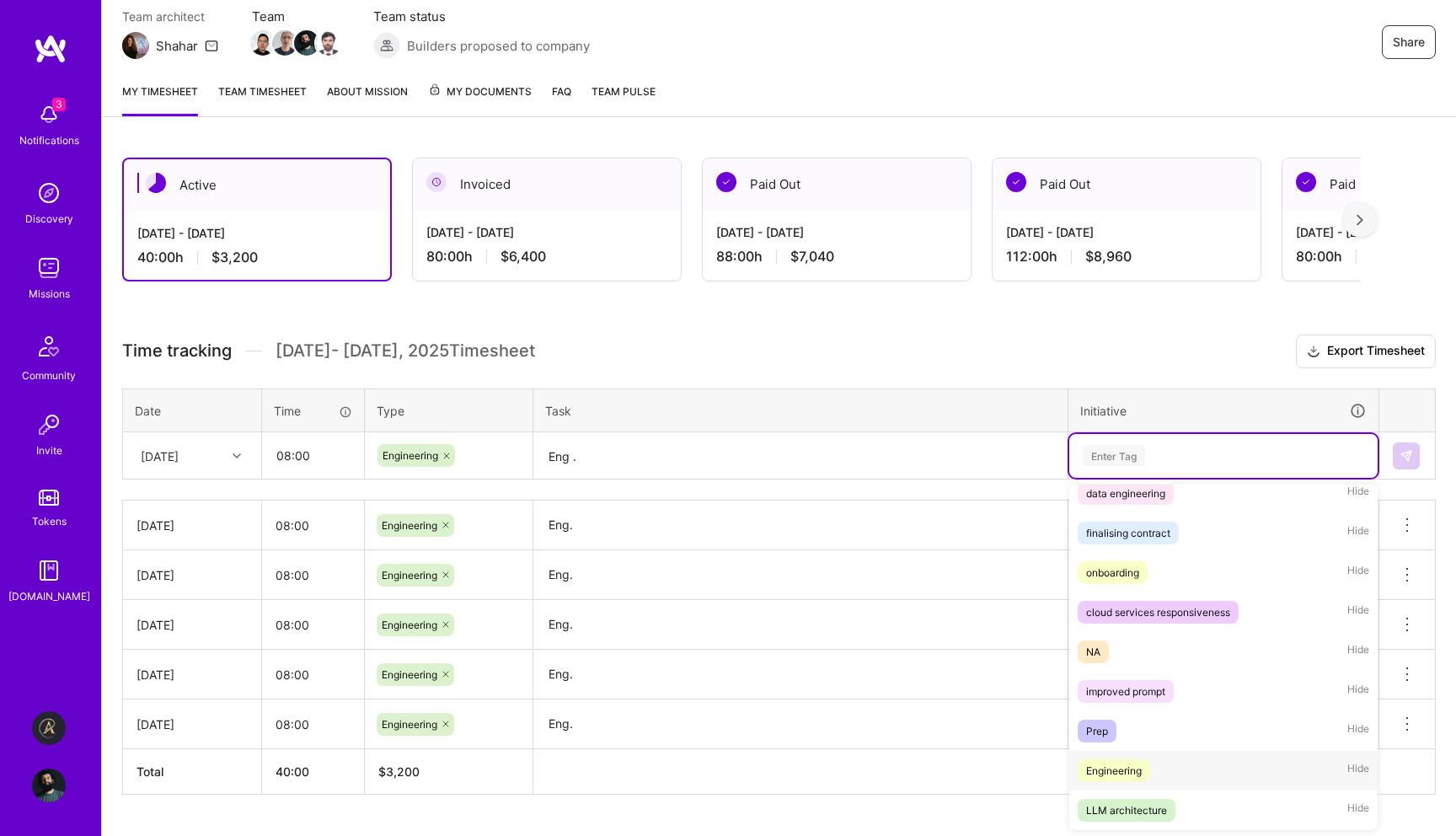
click at [1113, 771] on div "Engineering" at bounding box center [1114, 770] width 56 height 18
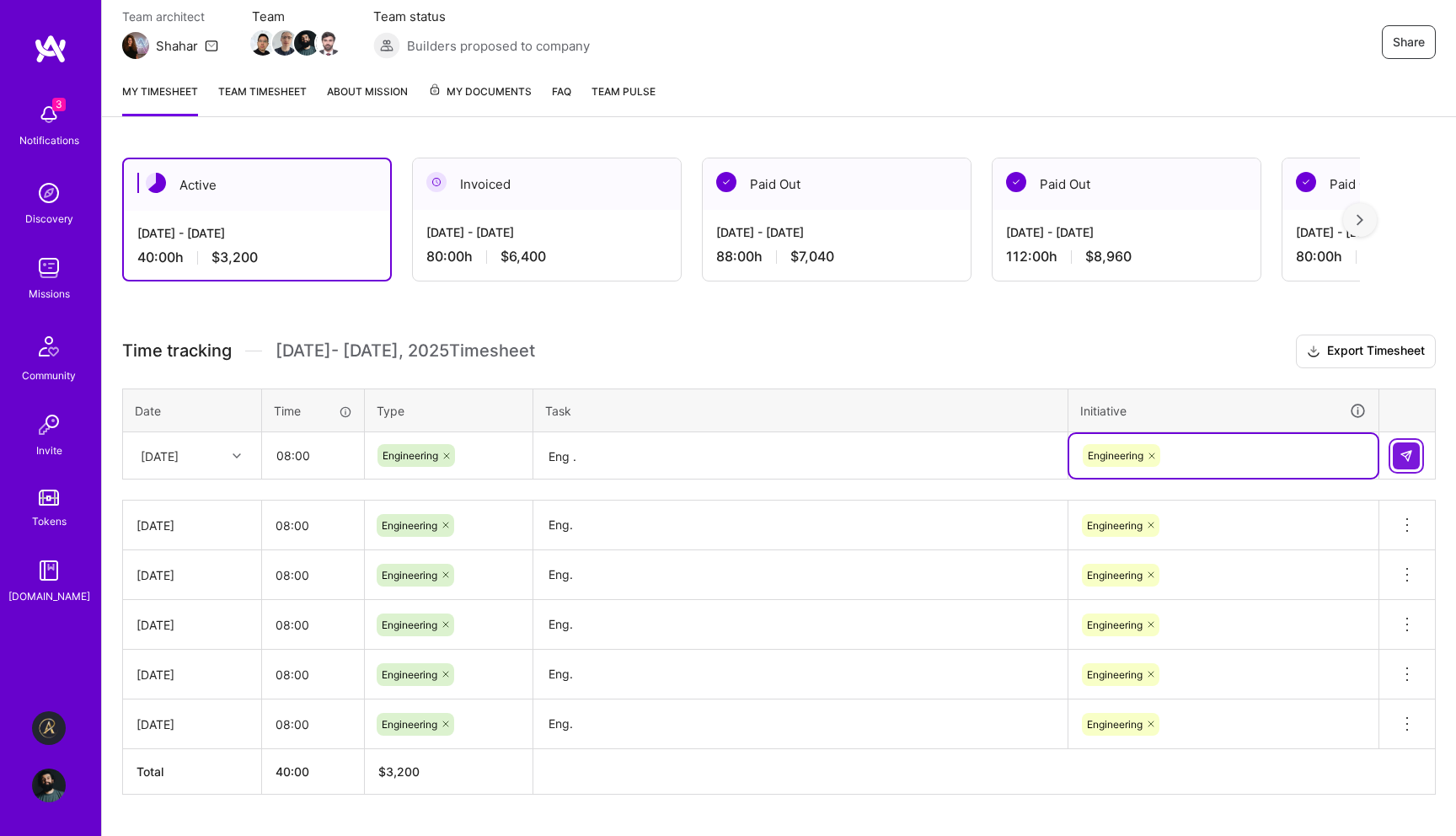
click at [1414, 459] on button at bounding box center [1405, 455] width 27 height 27
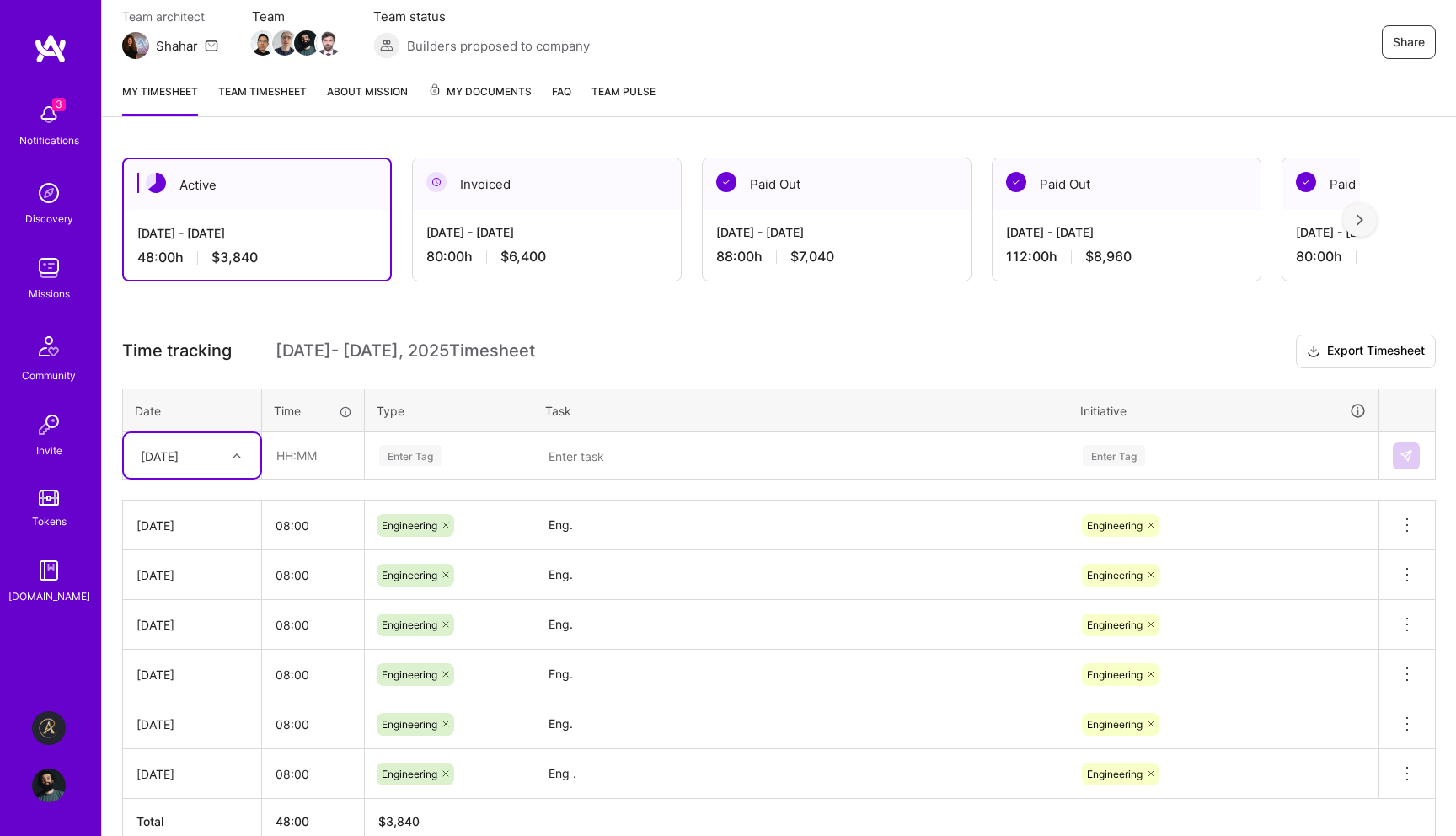
scroll to position [243, 0]
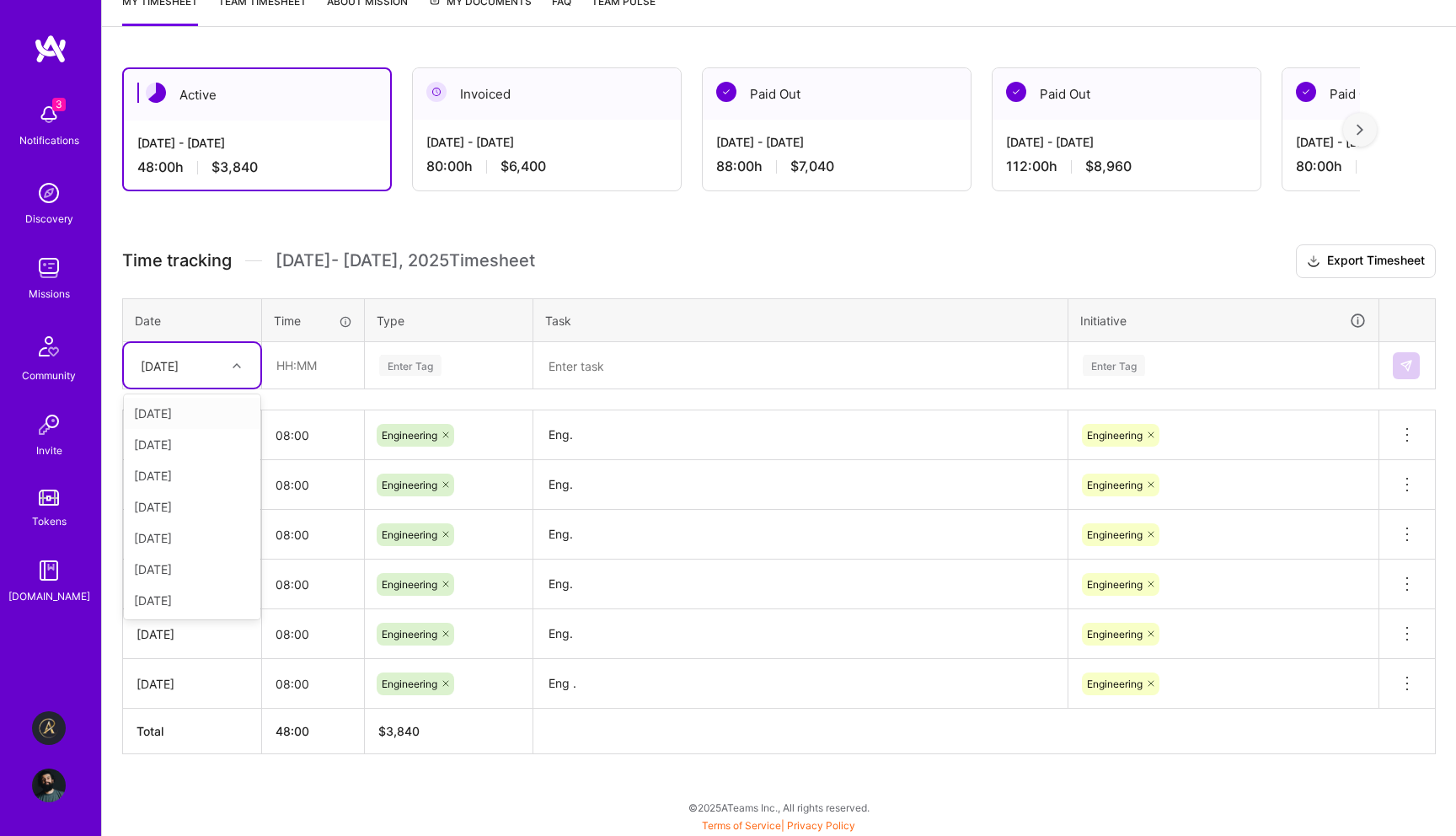
click at [178, 363] on div "[DATE]" at bounding box center [159, 365] width 38 height 18
click at [343, 372] on input "text" at bounding box center [312, 365] width 101 height 45
click at [537, 137] on div "[DATE] - [DATE]" at bounding box center [546, 142] width 241 height 18
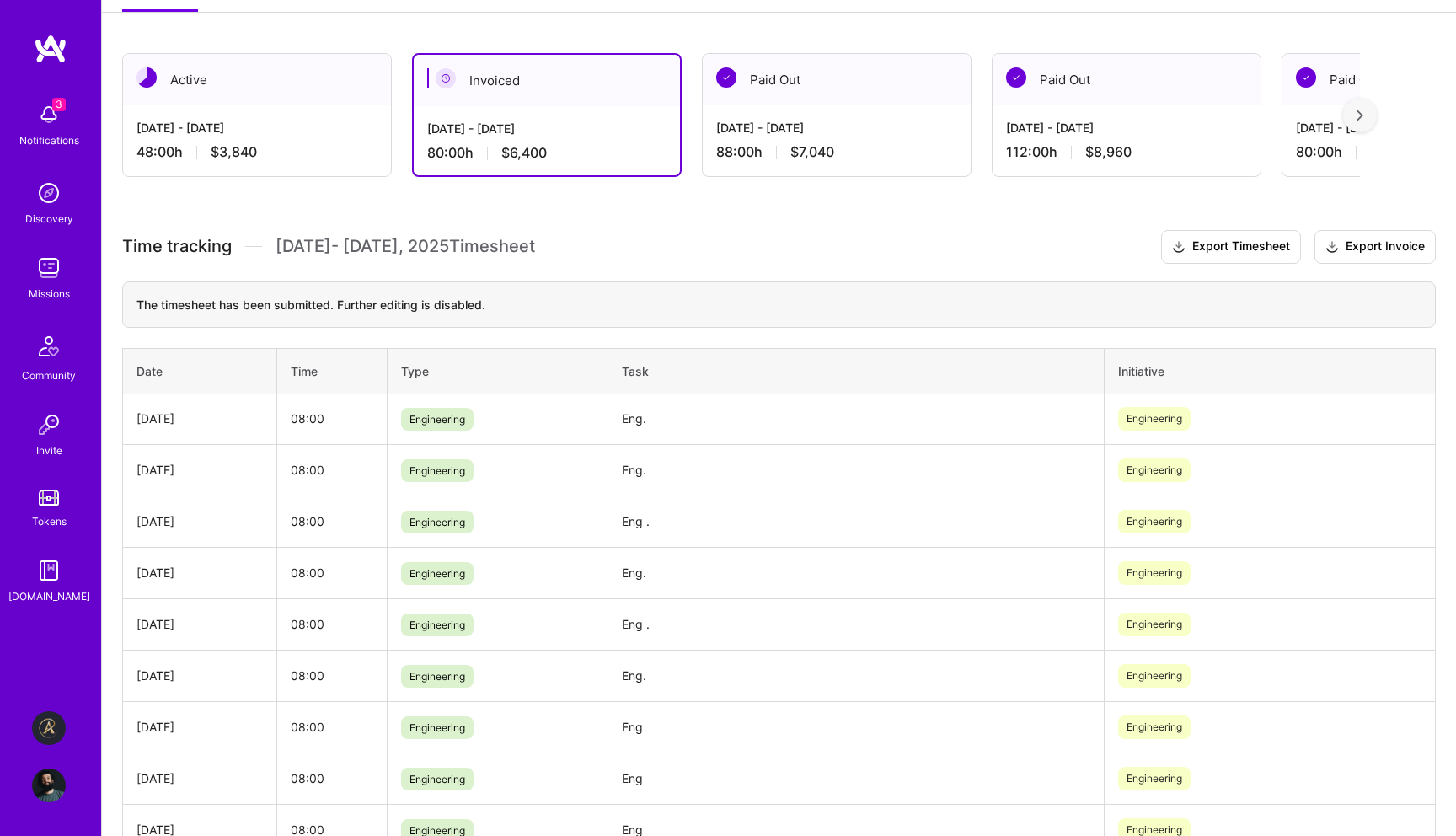
scroll to position [195, 0]
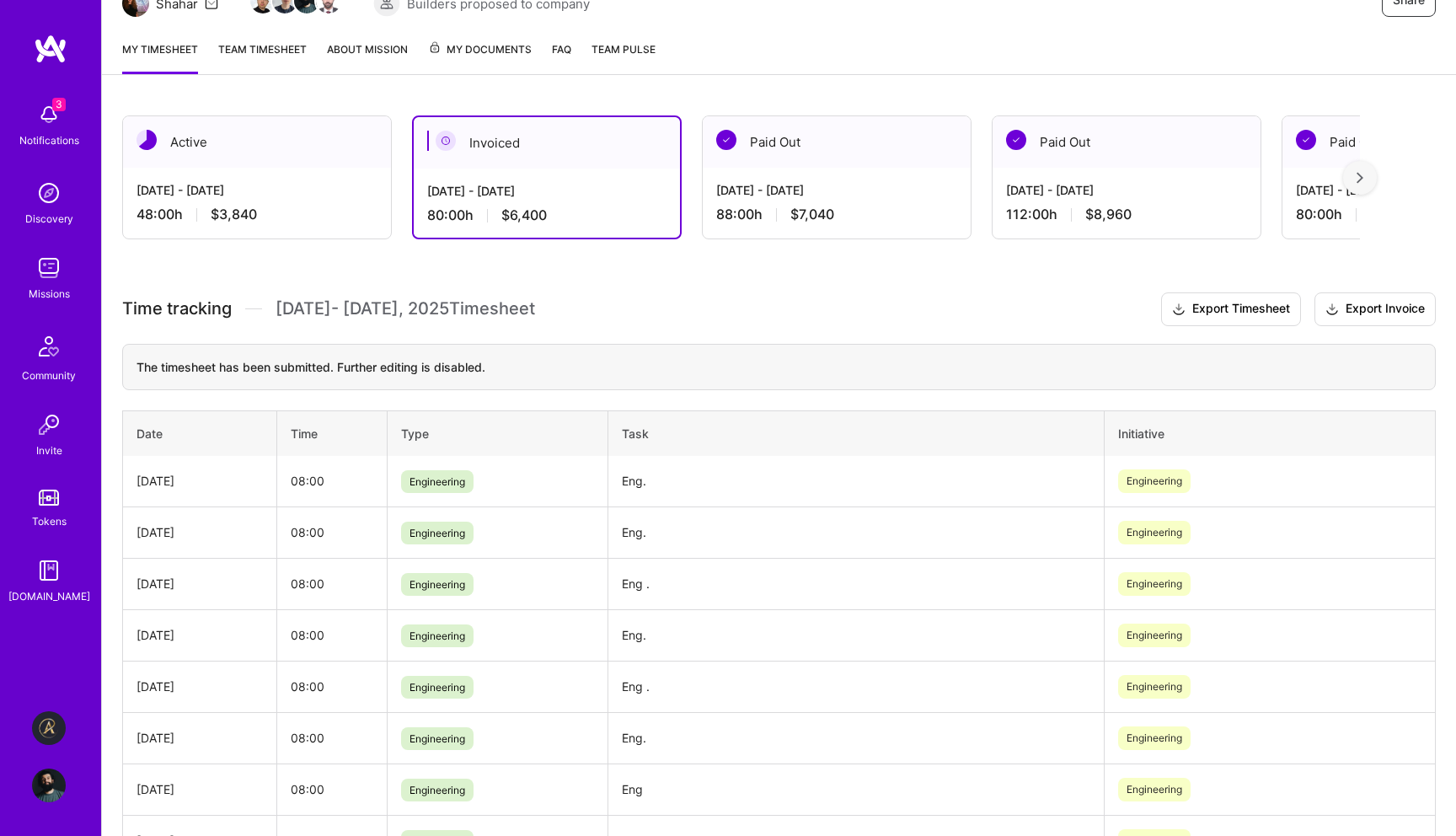
click at [341, 204] on div "[DATE] - [DATE] 48:00 h $3,840" at bounding box center [257, 201] width 268 height 69
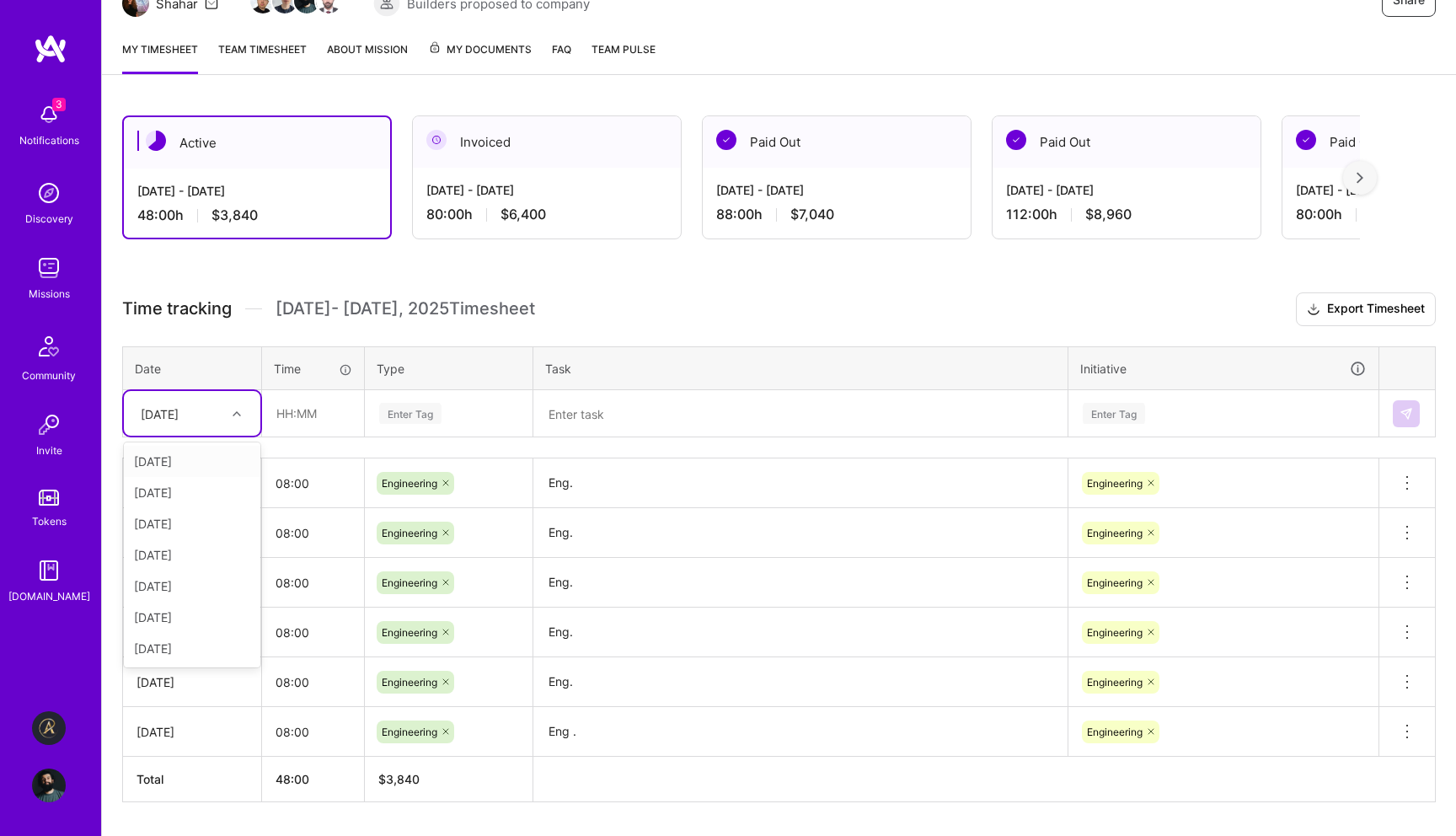
click at [206, 407] on div "[DATE]" at bounding box center [179, 413] width 94 height 28
click at [173, 623] on div "[DATE]" at bounding box center [191, 616] width 136 height 31
click at [321, 421] on input "text" at bounding box center [312, 413] width 101 height 45
type input "08:00"
click at [424, 414] on div "Enter Tag" at bounding box center [410, 413] width 63 height 26
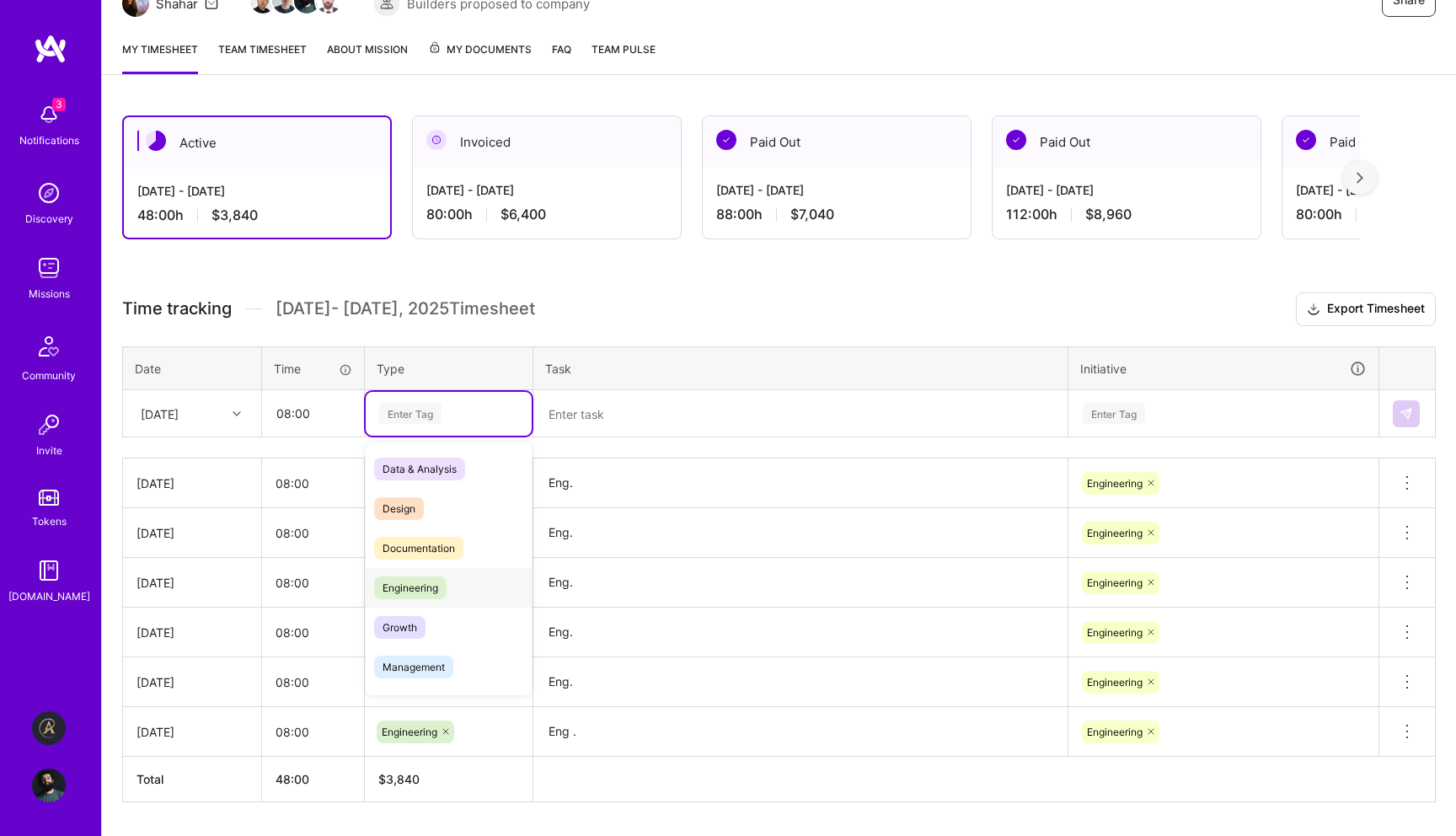
click at [412, 581] on span "Engineering" at bounding box center [410, 587] width 73 height 23
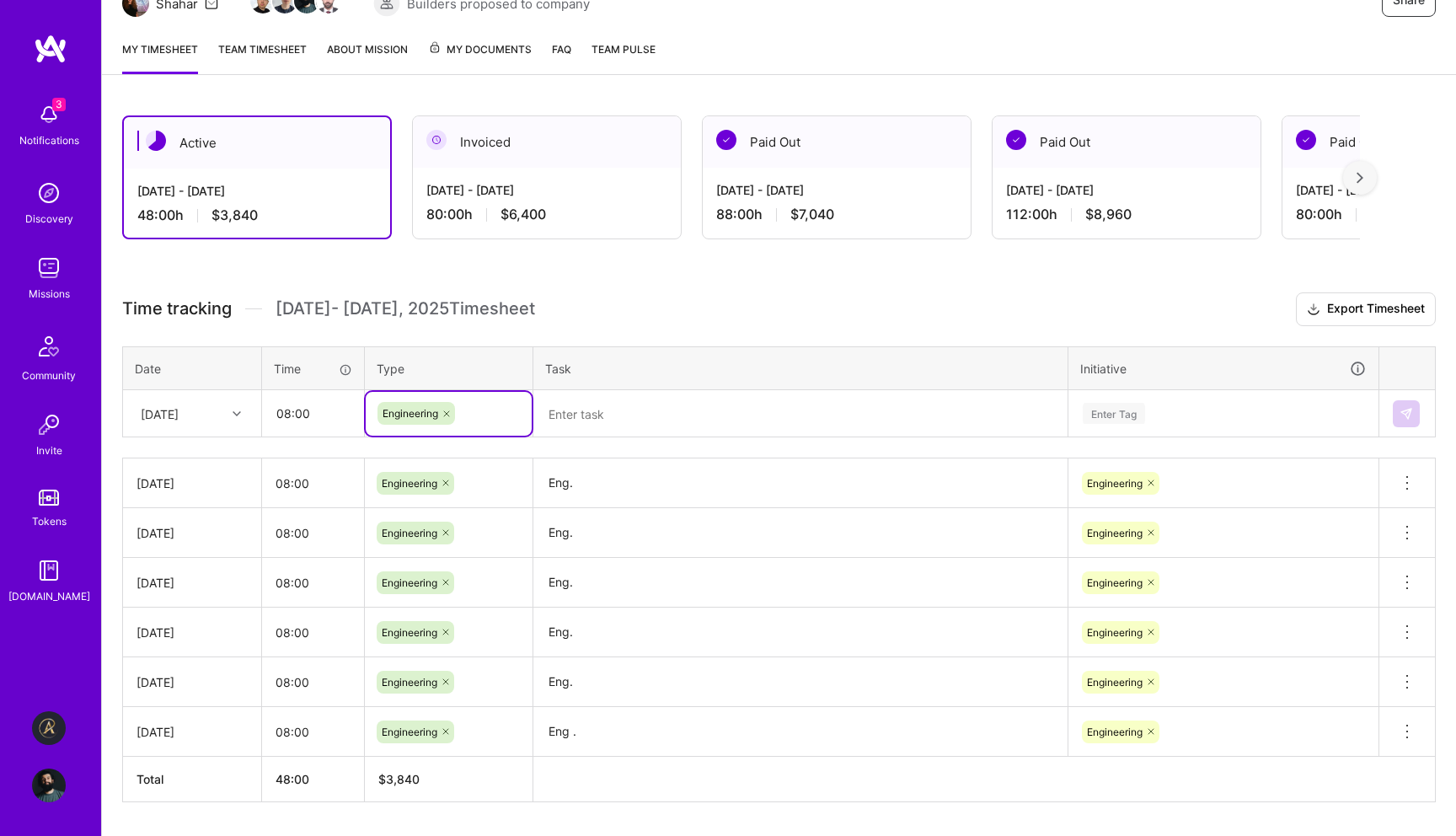
click at [616, 419] on textarea at bounding box center [800, 414] width 530 height 44
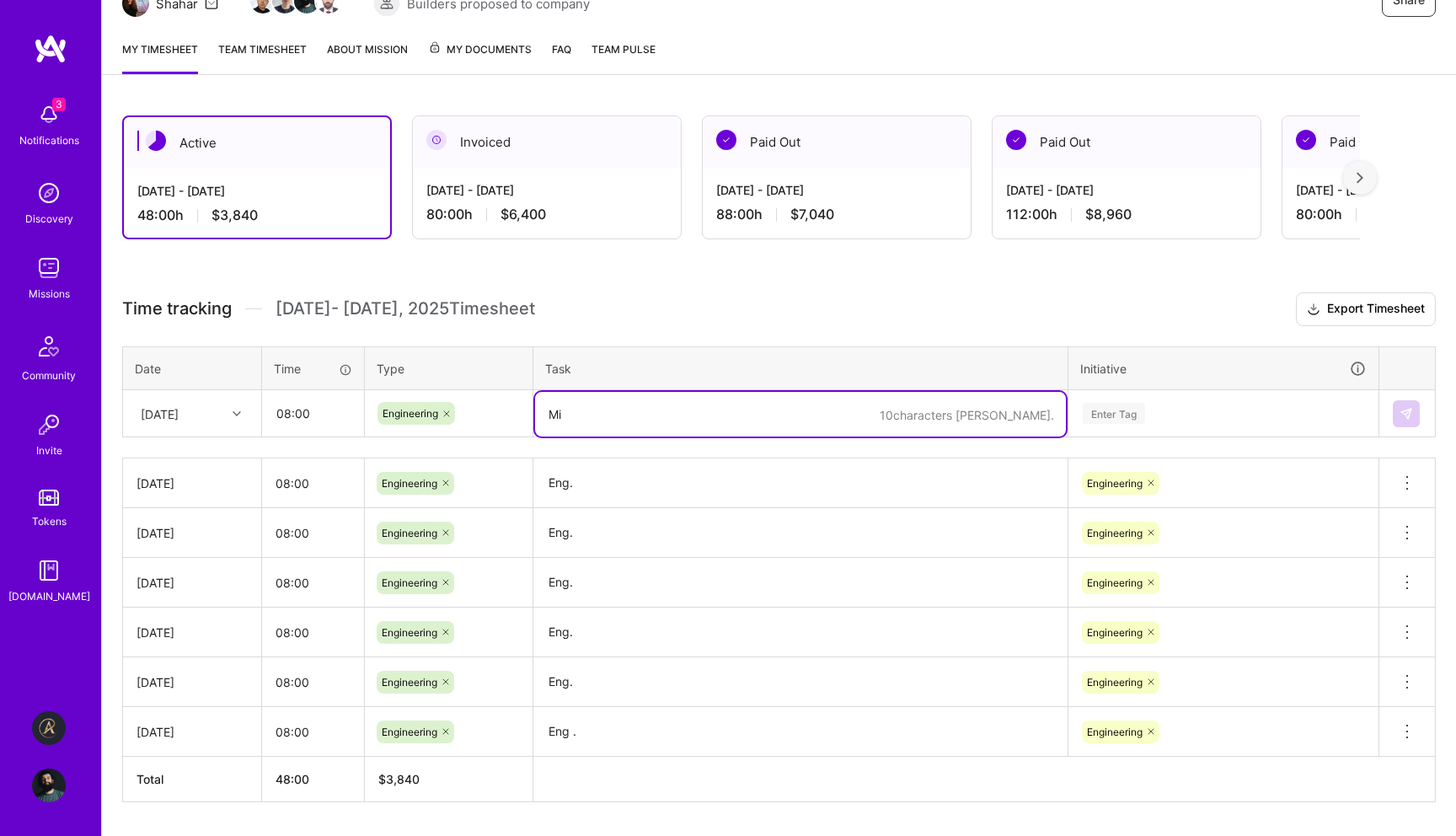
type textarea "M"
